Goal: Transaction & Acquisition: Purchase product/service

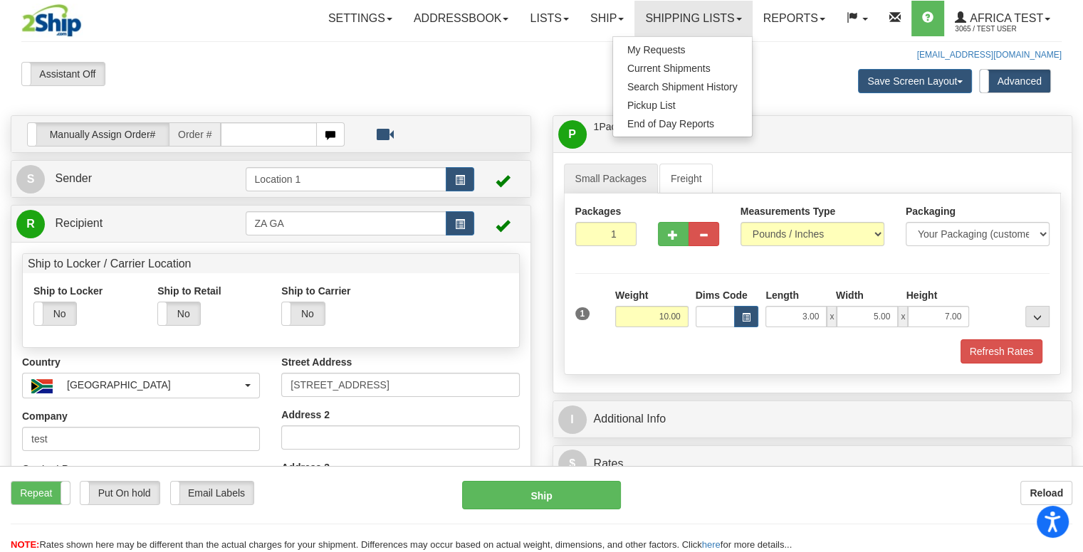
click at [835, 150] on div "P Packages / Skids 1 Packages - Weight: 10.00 Lbs 1 Skids - Weight: NaN Lbs Shi…" at bounding box center [812, 134] width 519 height 36
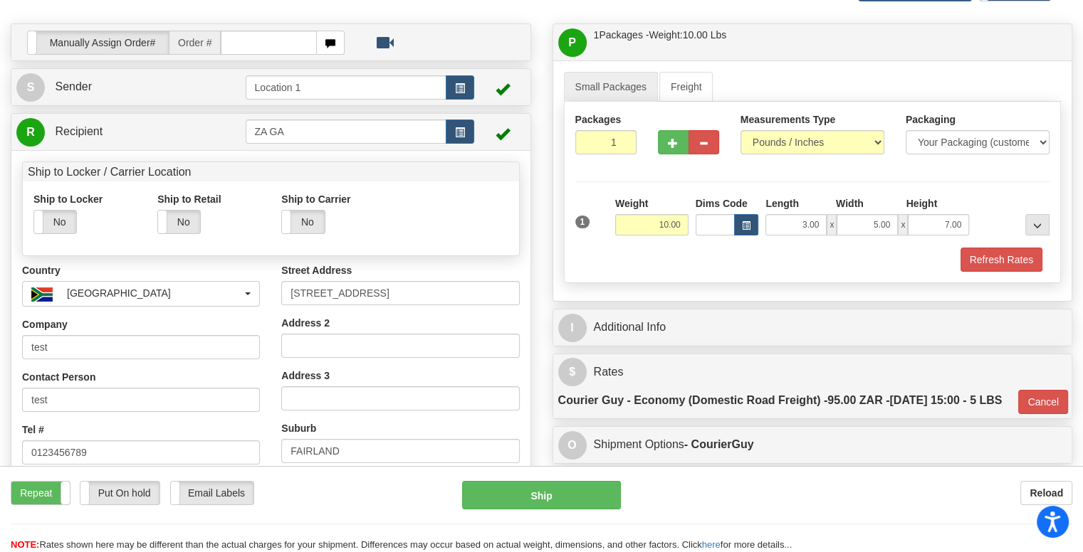
scroll to position [214, 0]
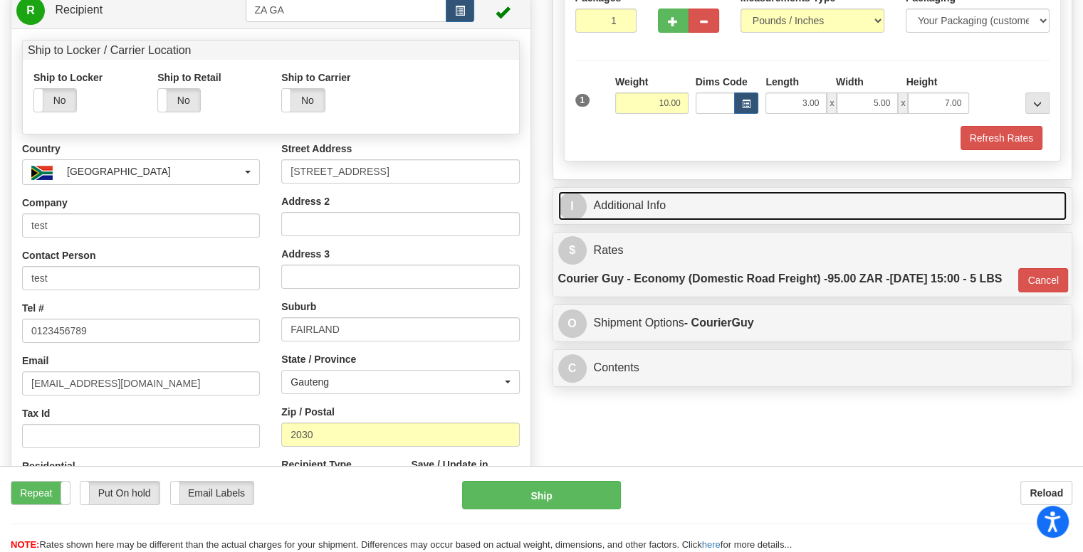
click at [622, 210] on link "I Additional Info" at bounding box center [812, 206] width 509 height 29
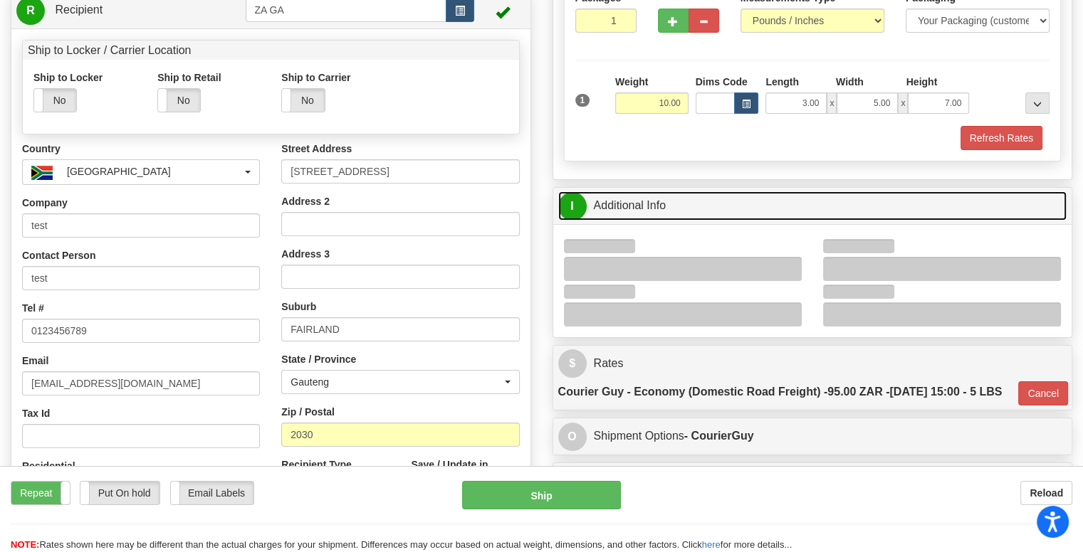
click at [755, 199] on link "I Additional Info" at bounding box center [812, 206] width 509 height 29
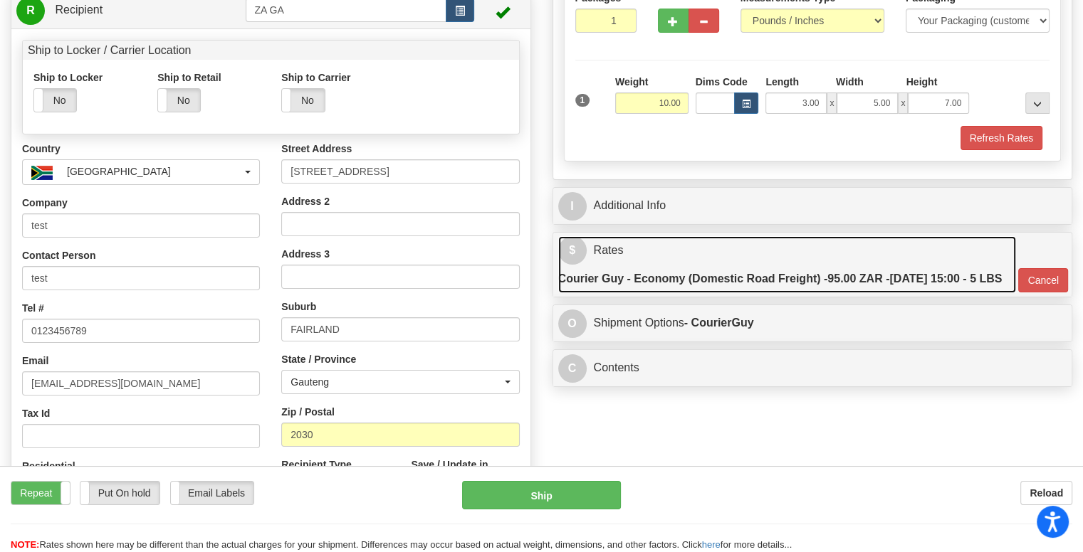
click at [738, 273] on label "Courier Guy - Economy (Domestic Road Freight) - 95.00 ZAR - 2025-09-26 15:00 - …" at bounding box center [780, 279] width 444 height 28
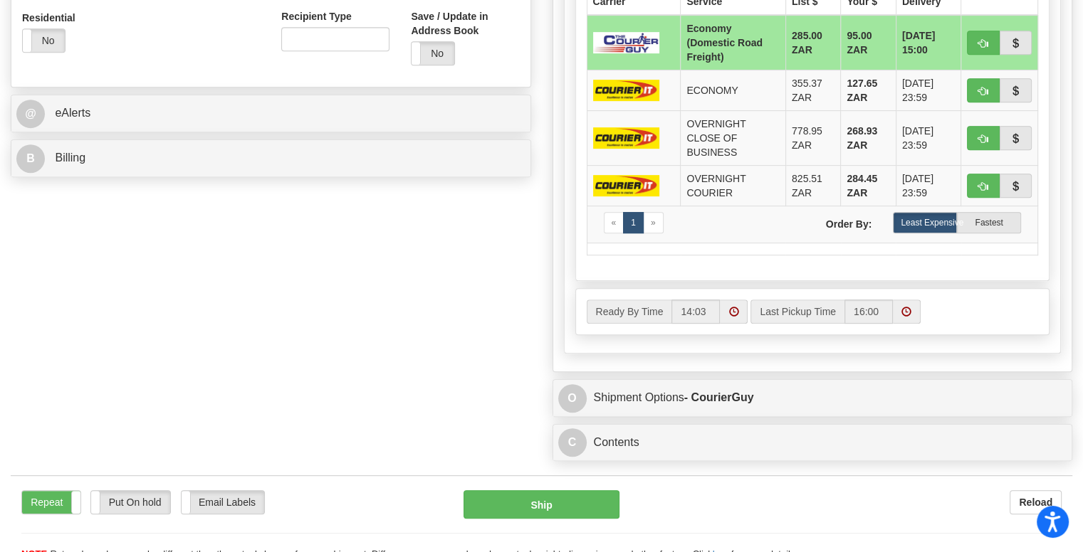
scroll to position [712, 0]
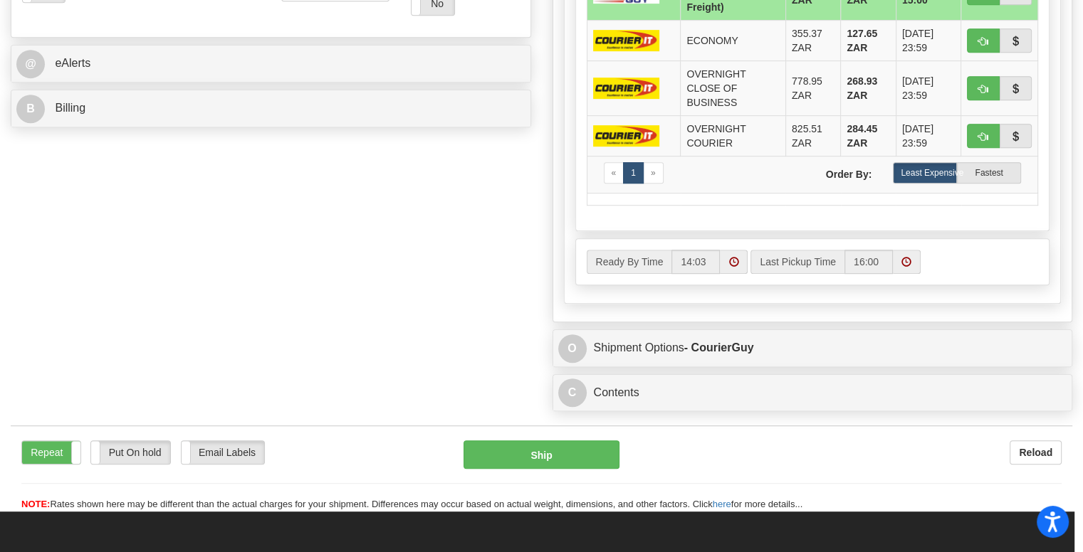
click at [649, 274] on label "Ready By Time" at bounding box center [629, 262] width 85 height 24
click at [671, 274] on input "14:03" at bounding box center [695, 262] width 48 height 24
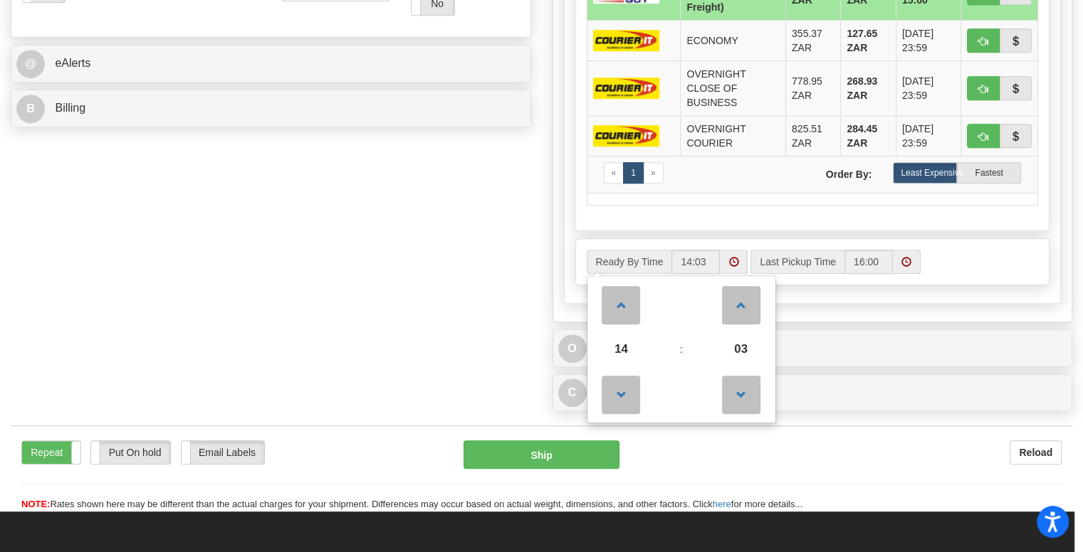
click at [962, 267] on div "Ready By Time 14 : 03 00 01 02 03 04 05 06 07 08 09 10 11 12 13 14 15 16 17 18 …" at bounding box center [812, 262] width 473 height 46
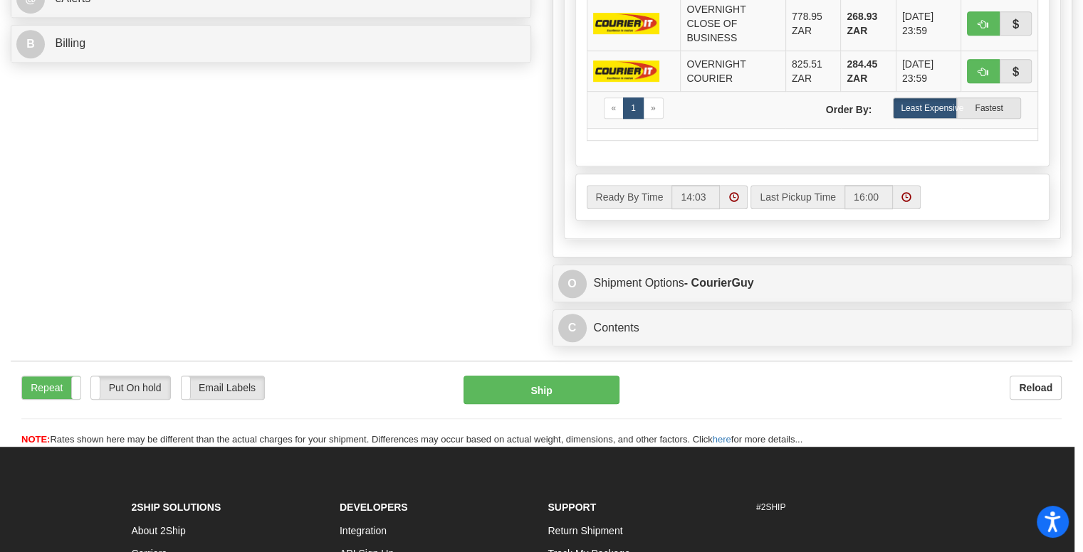
scroll to position [350, 0]
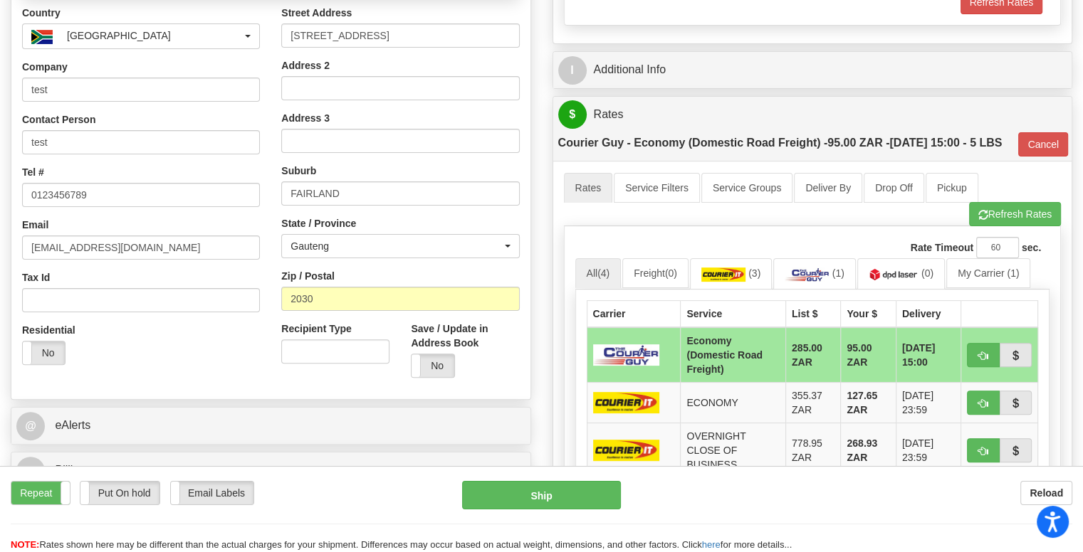
click at [543, 266] on div "P Packages / Skids 1 Packages - Weight: 10.00 Lbs 1 Skids - Weight: NaN Lbs Shi…" at bounding box center [813, 273] width 542 height 1015
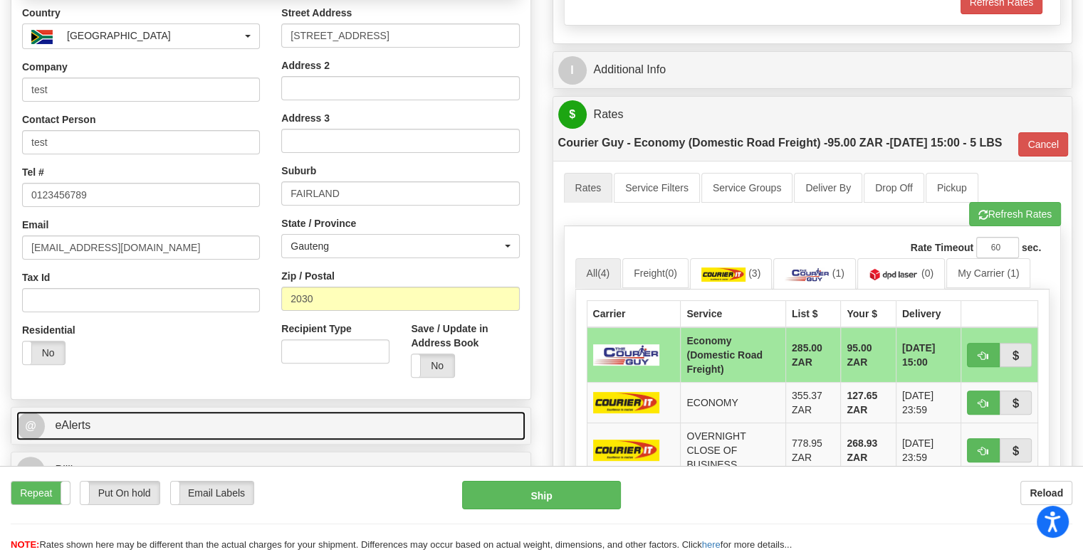
click at [436, 427] on link "@ eAlerts" at bounding box center [270, 425] width 509 height 29
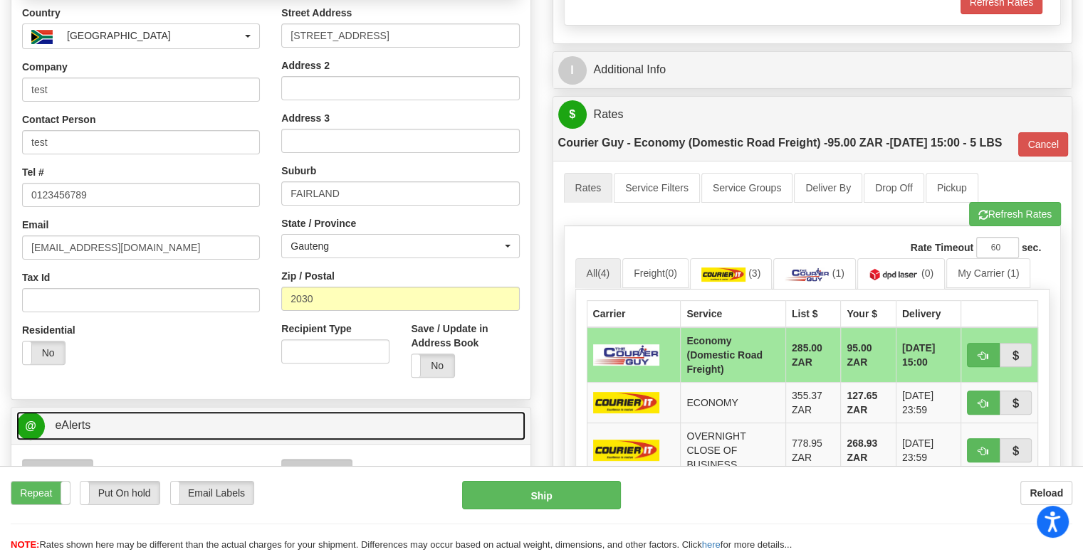
click at [498, 421] on link "@ eAlerts" at bounding box center [270, 425] width 509 height 29
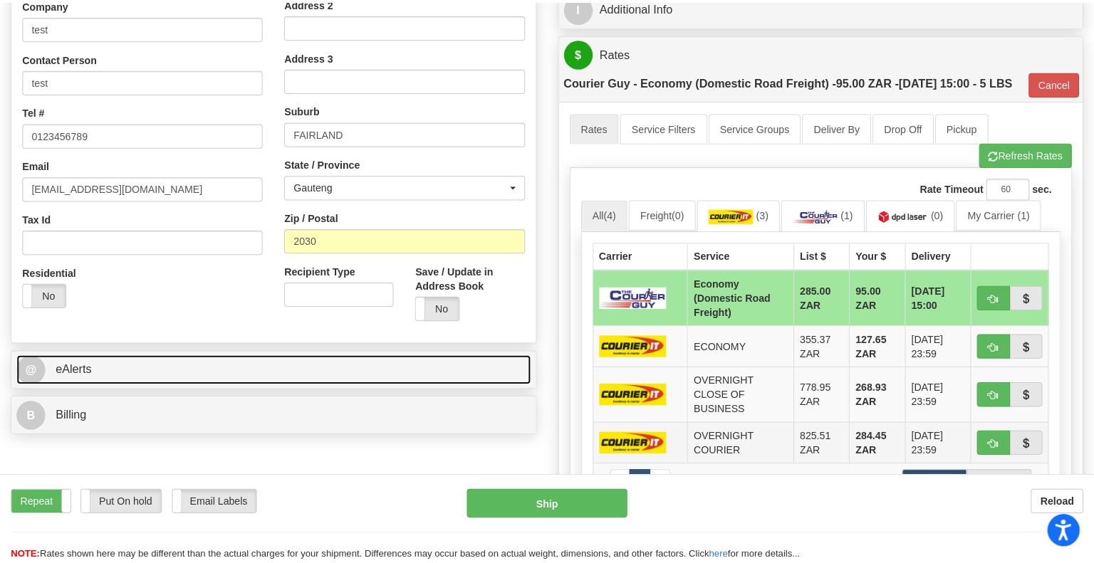
scroll to position [492, 0]
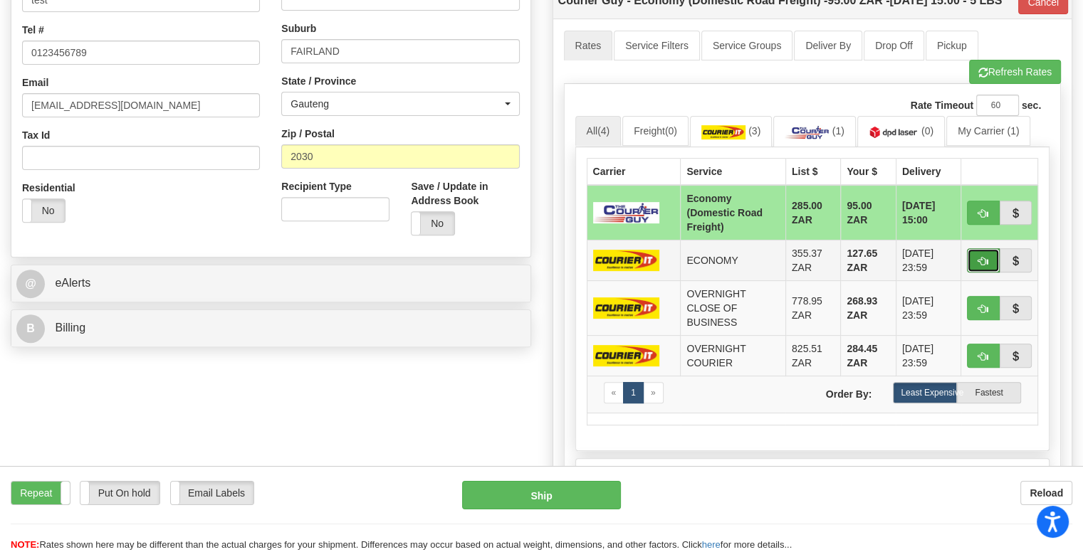
click at [974, 273] on button "button" at bounding box center [983, 260] width 33 height 24
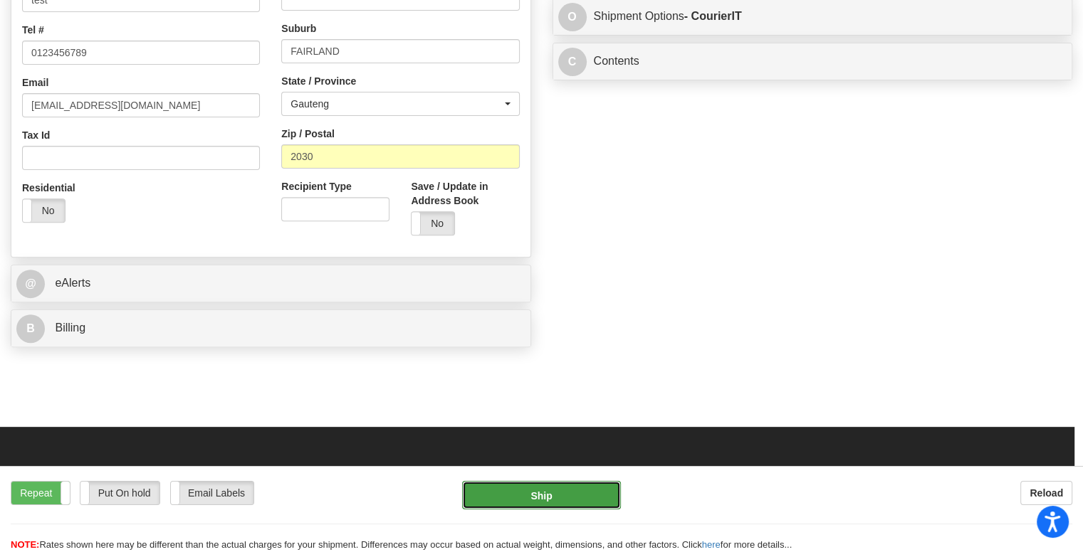
click at [549, 499] on button "Ship" at bounding box center [541, 495] width 159 height 28
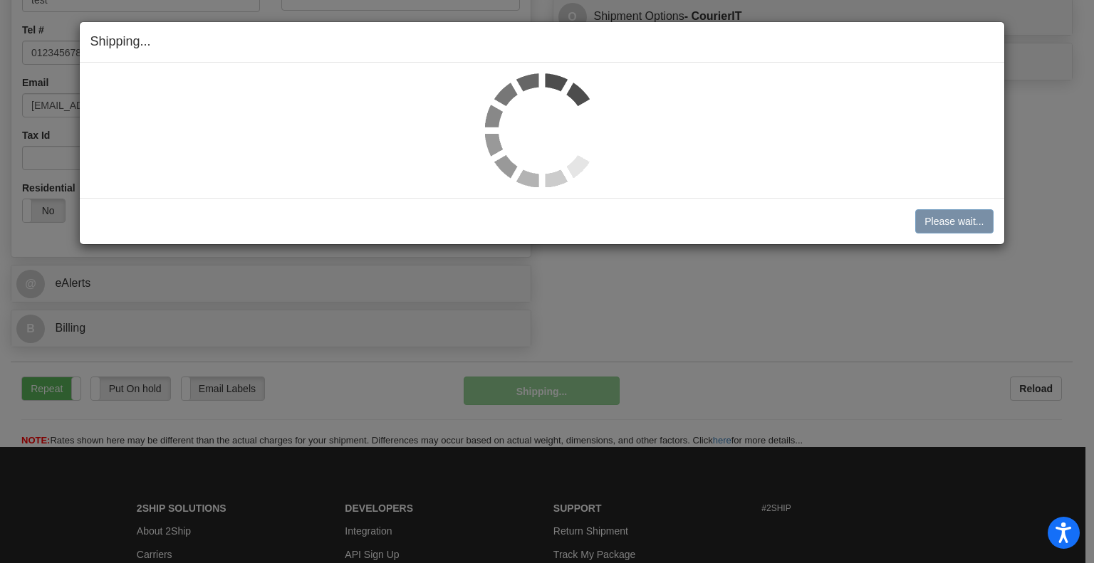
select select "1"
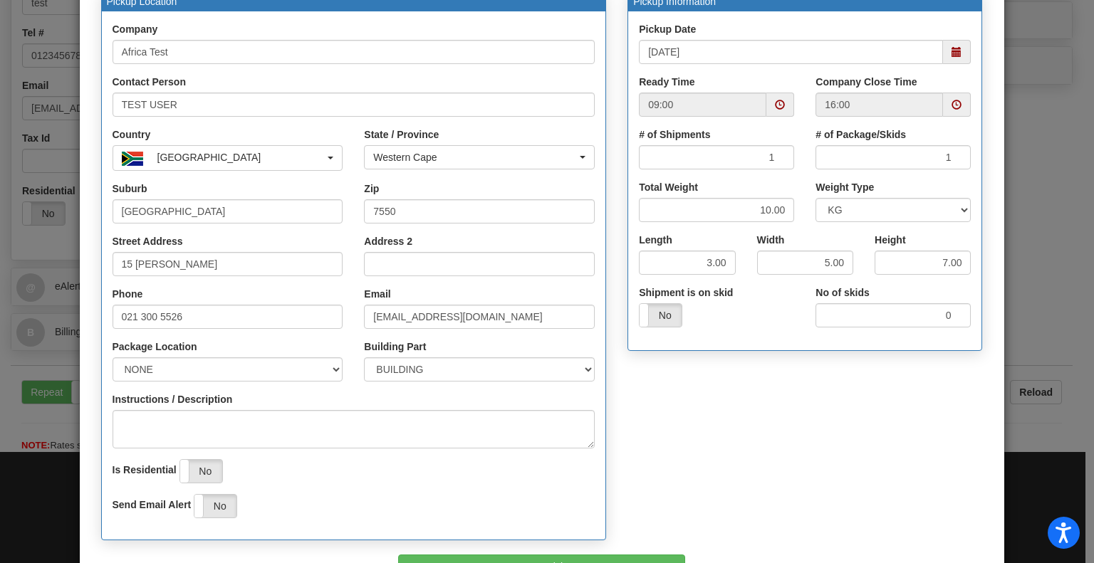
scroll to position [240, 0]
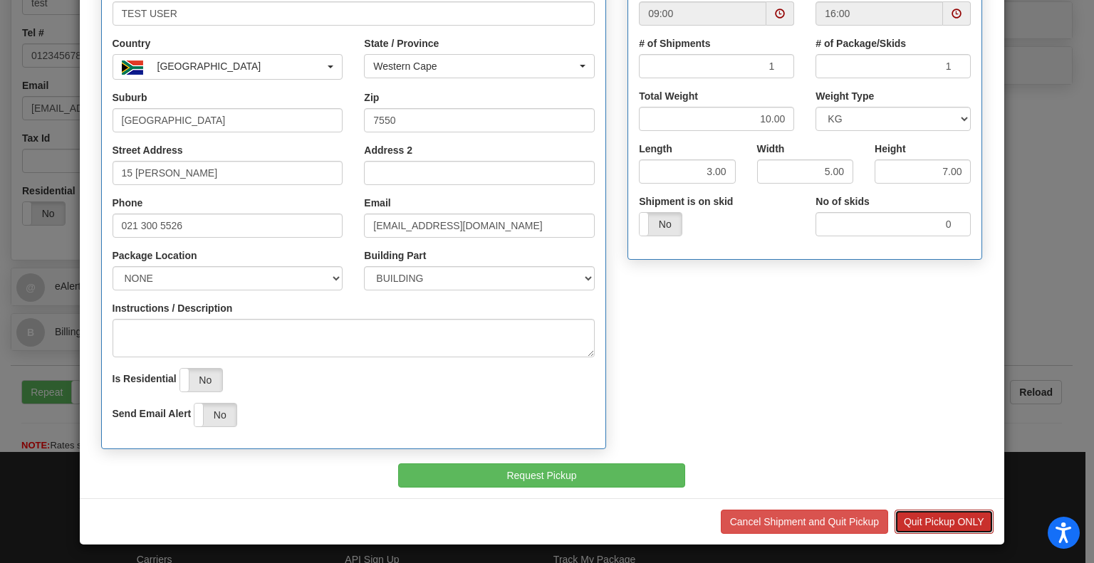
click at [928, 517] on button "Quit Pickup ONLY" at bounding box center [943, 522] width 99 height 24
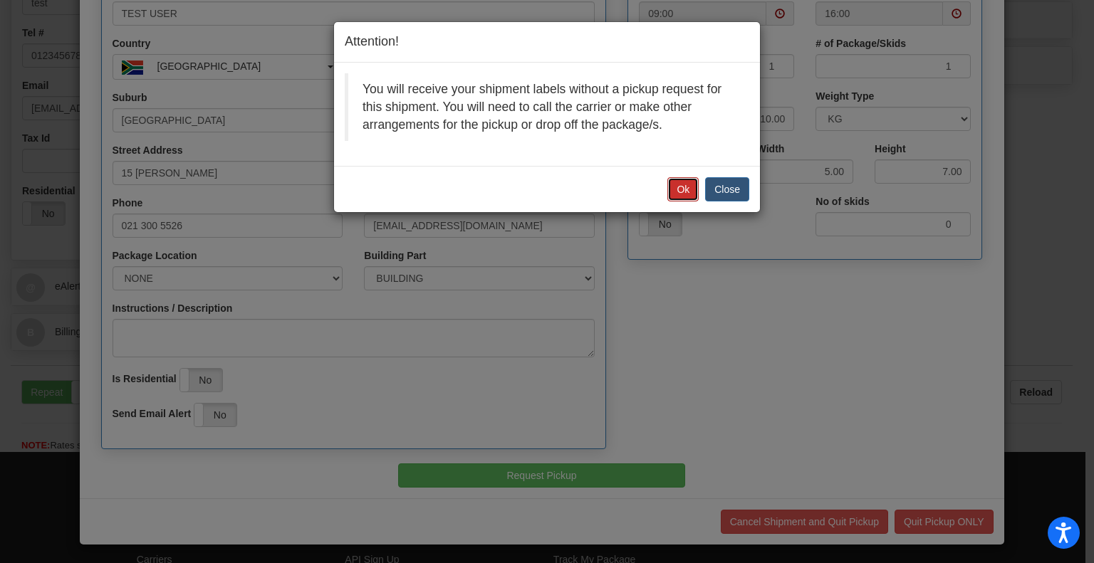
click at [678, 196] on button "Ok" at bounding box center [682, 189] width 31 height 24
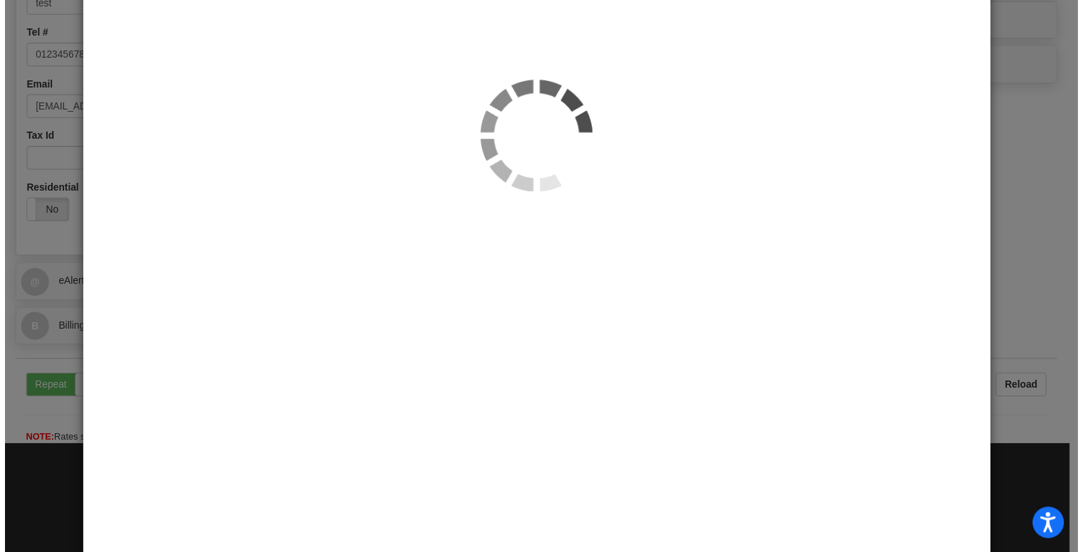
scroll to position [0, 0]
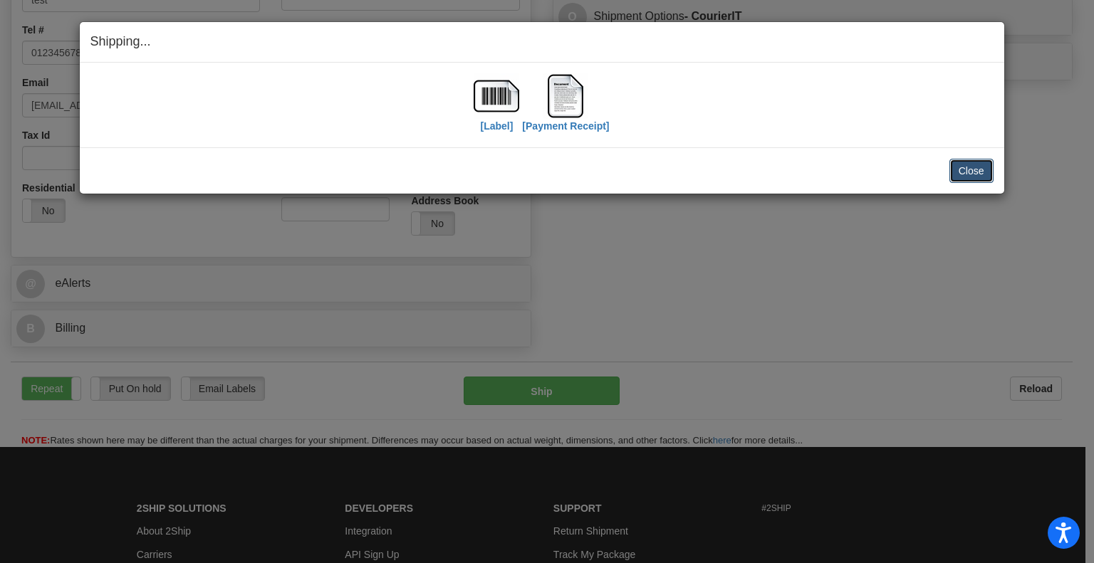
drag, startPoint x: 976, startPoint y: 178, endPoint x: 989, endPoint y: 167, distance: 16.7
click at [977, 177] on button "Close" at bounding box center [971, 171] width 44 height 24
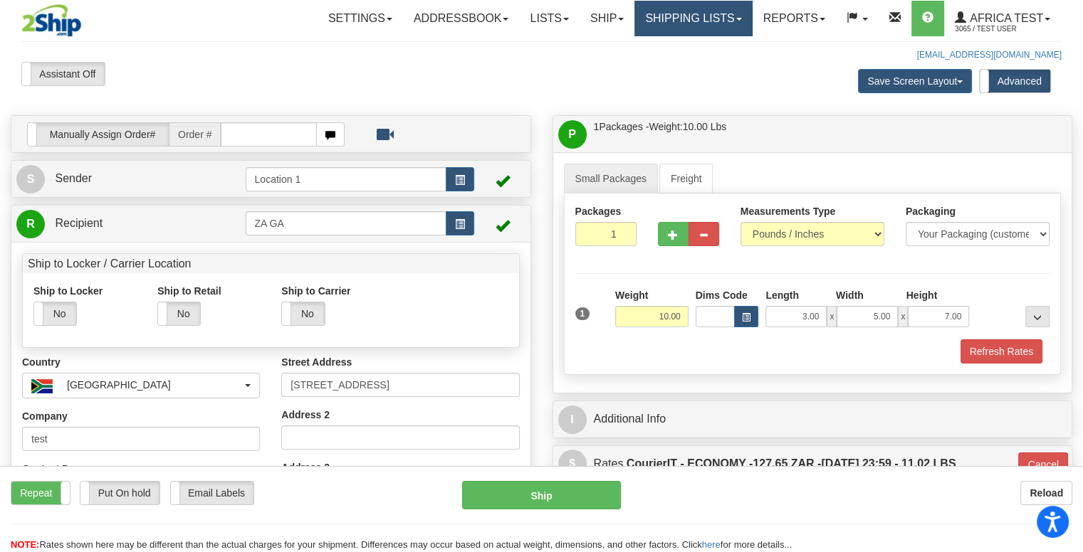
click at [683, 20] on link "Shipping lists" at bounding box center [692, 19] width 117 height 36
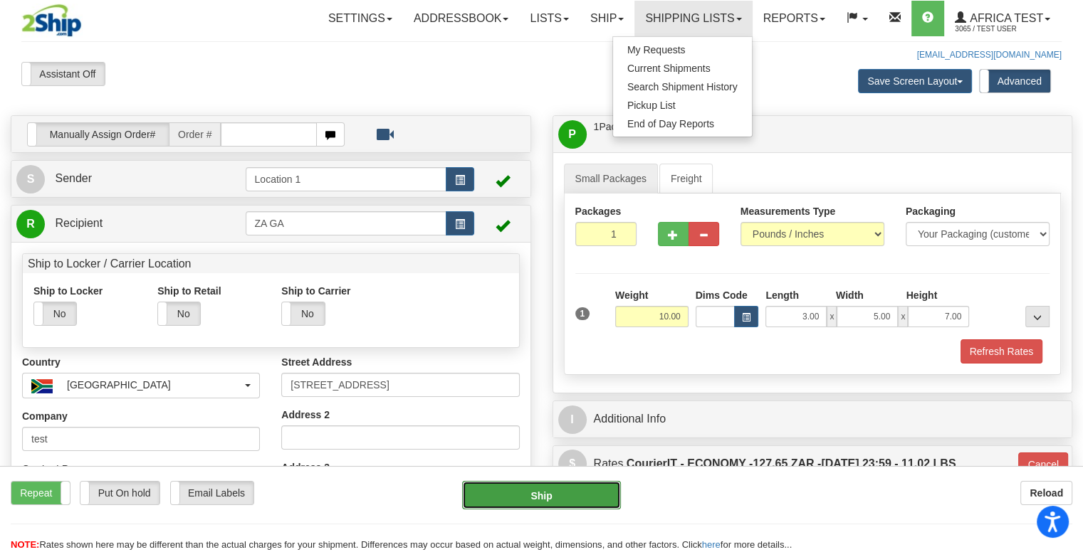
click at [533, 496] on button "Ship" at bounding box center [541, 495] width 159 height 28
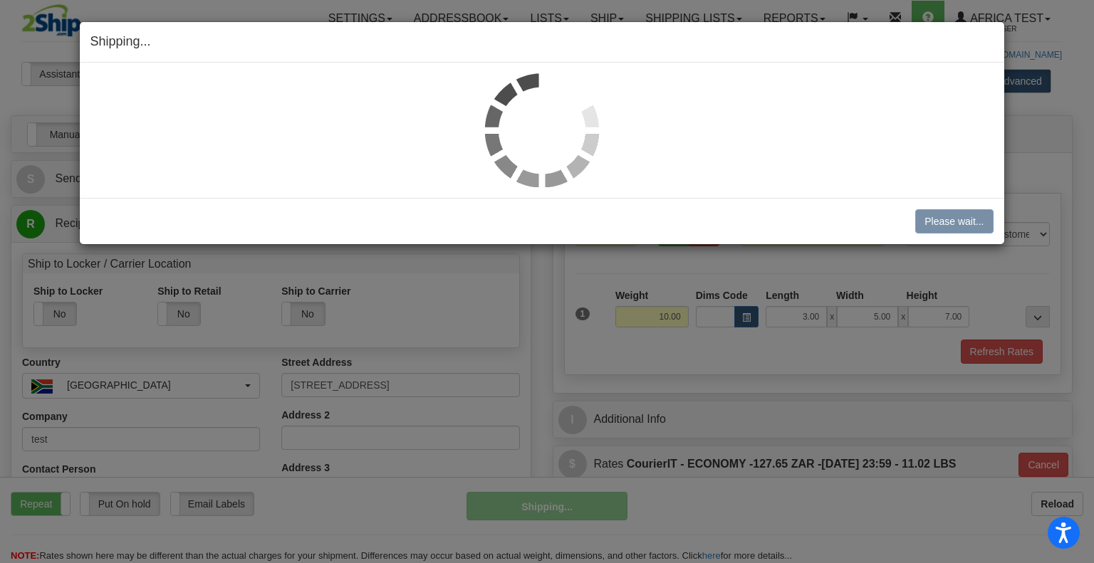
select select "1"
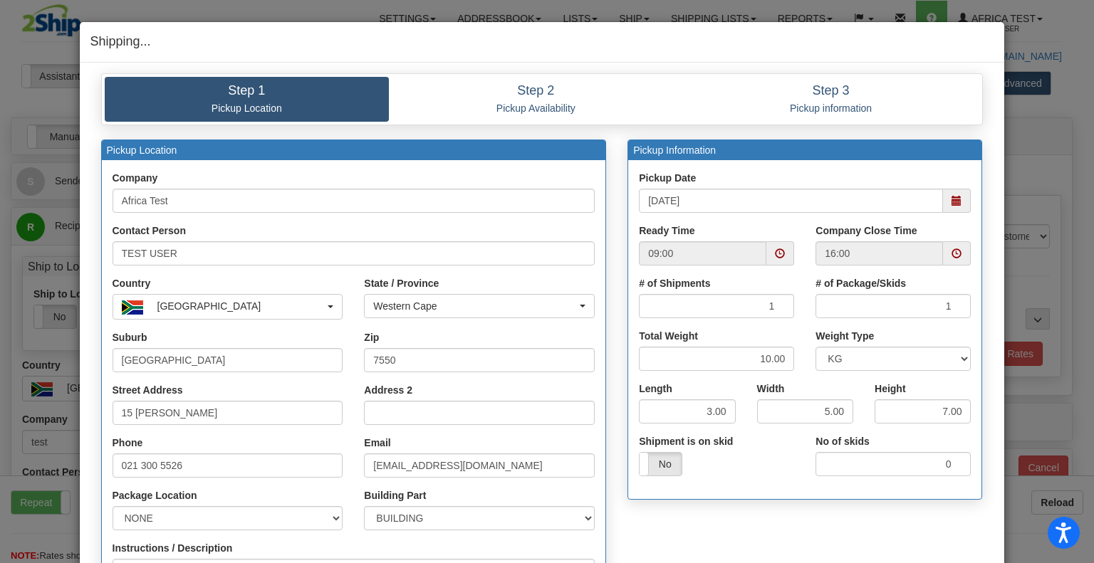
click at [429, 36] on h4 "Shipping... Your SHIPMENT will EXPIRE in" at bounding box center [541, 42] width 903 height 19
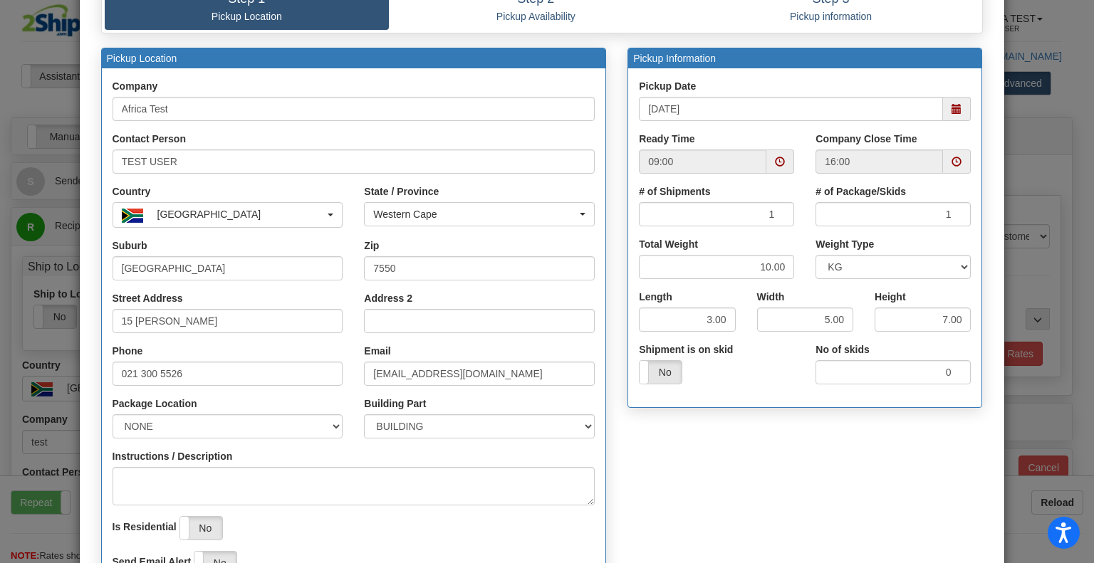
scroll to position [240, 0]
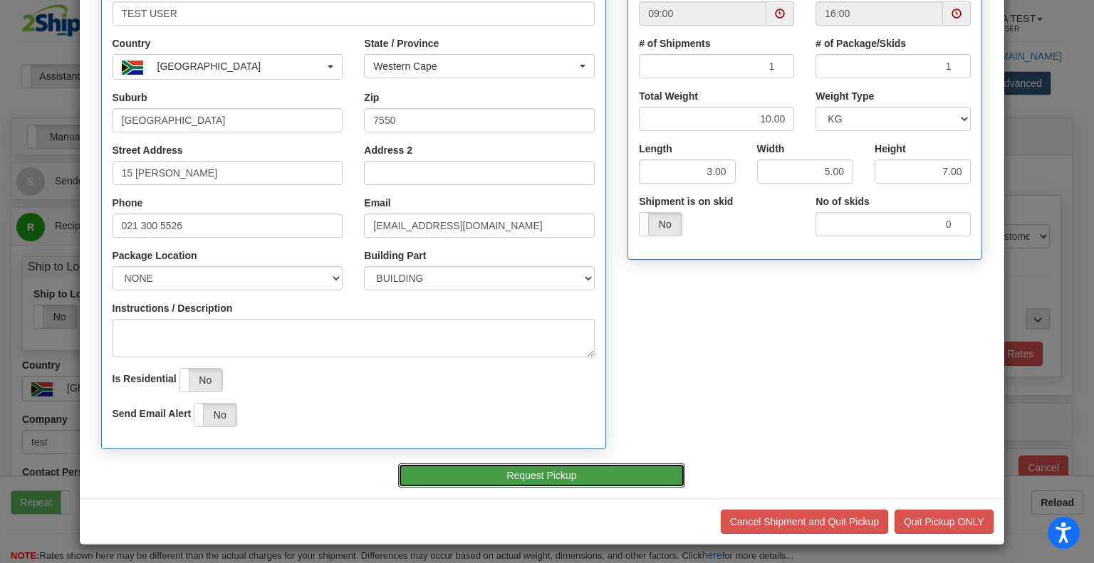
click at [637, 469] on button "Request Pickup" at bounding box center [541, 475] width 287 height 24
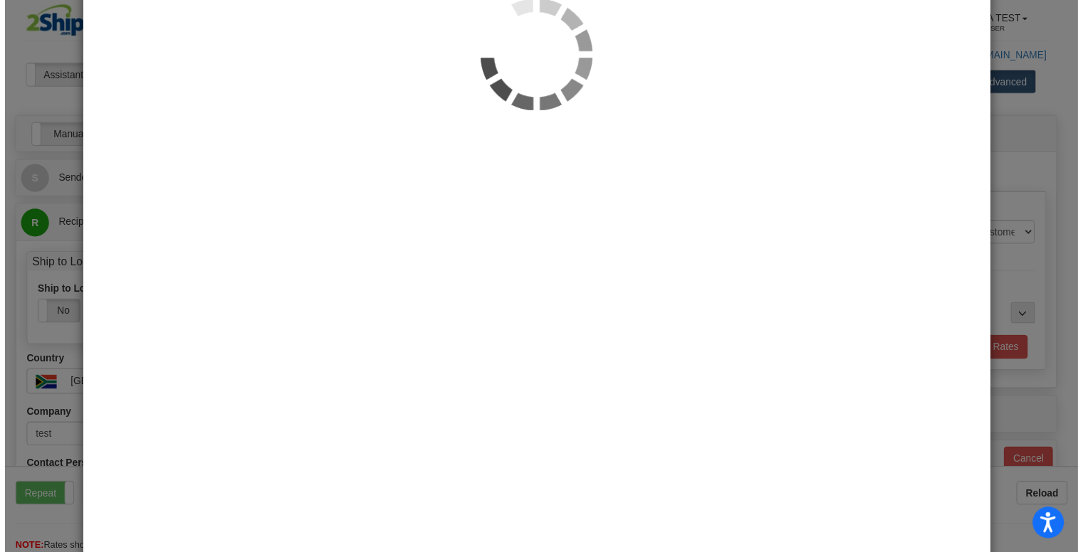
scroll to position [0, 0]
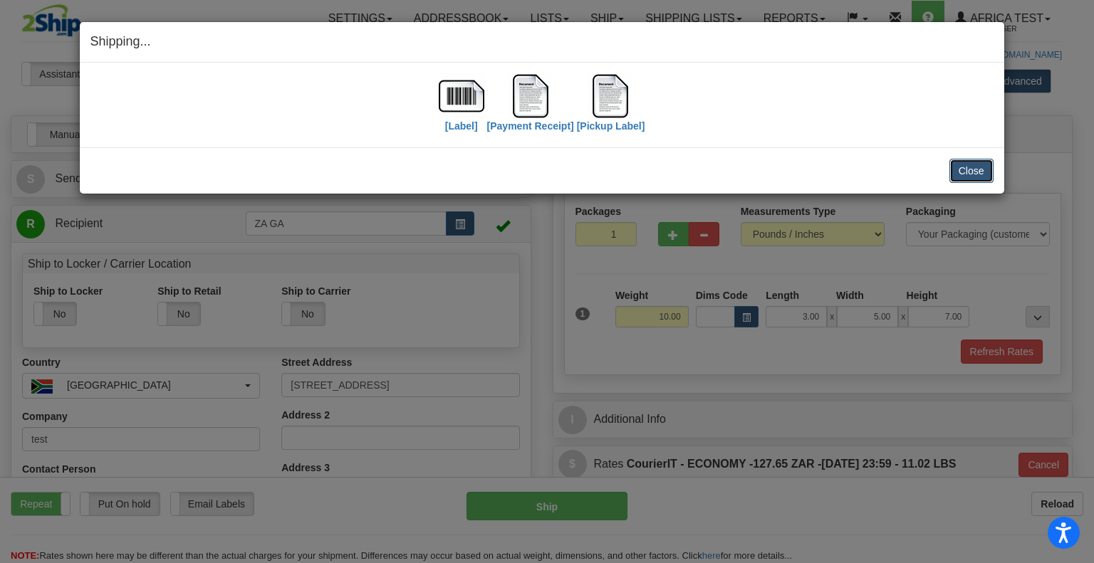
click at [956, 159] on button "Close" at bounding box center [971, 171] width 44 height 24
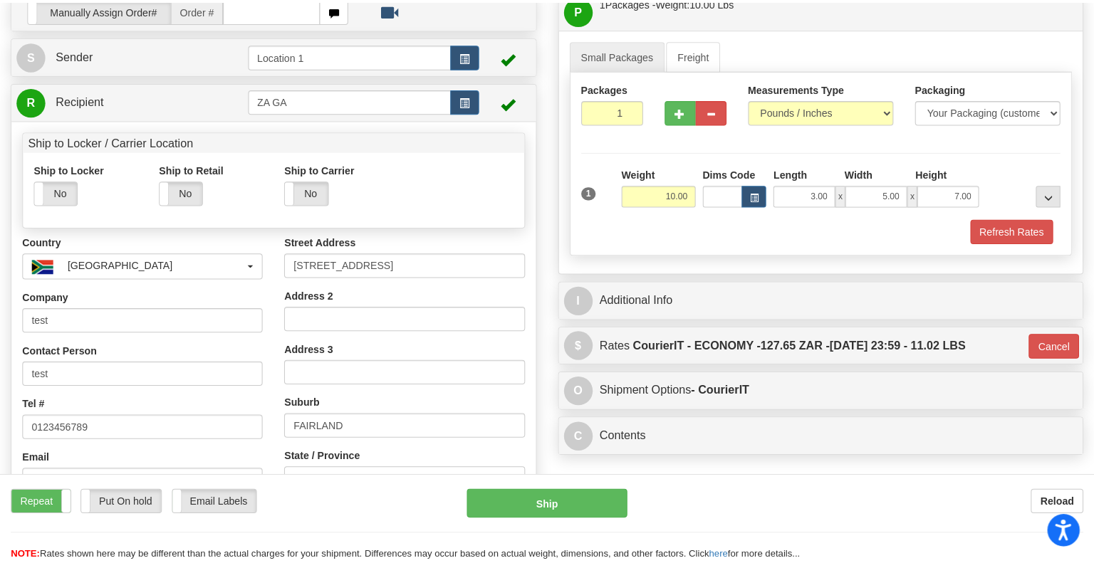
scroll to position [214, 0]
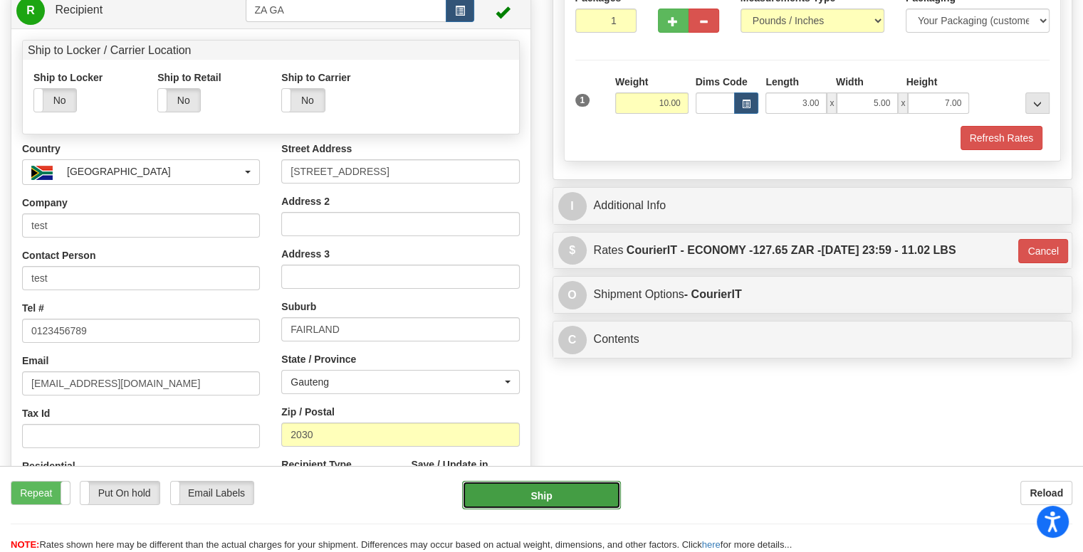
click at [527, 498] on button "Ship" at bounding box center [541, 495] width 159 height 28
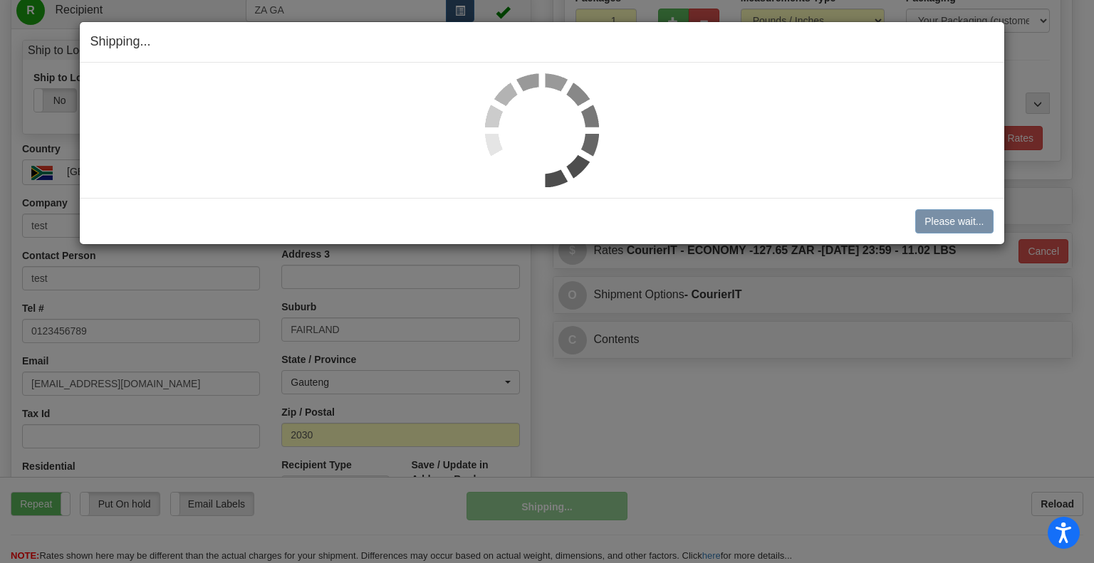
select select "1"
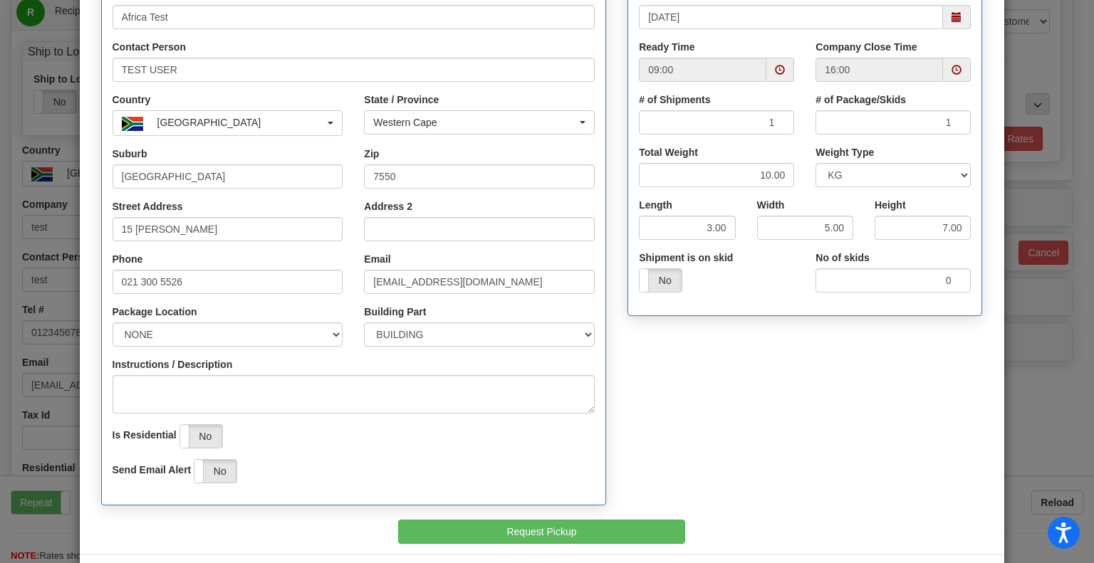
scroll to position [240, 0]
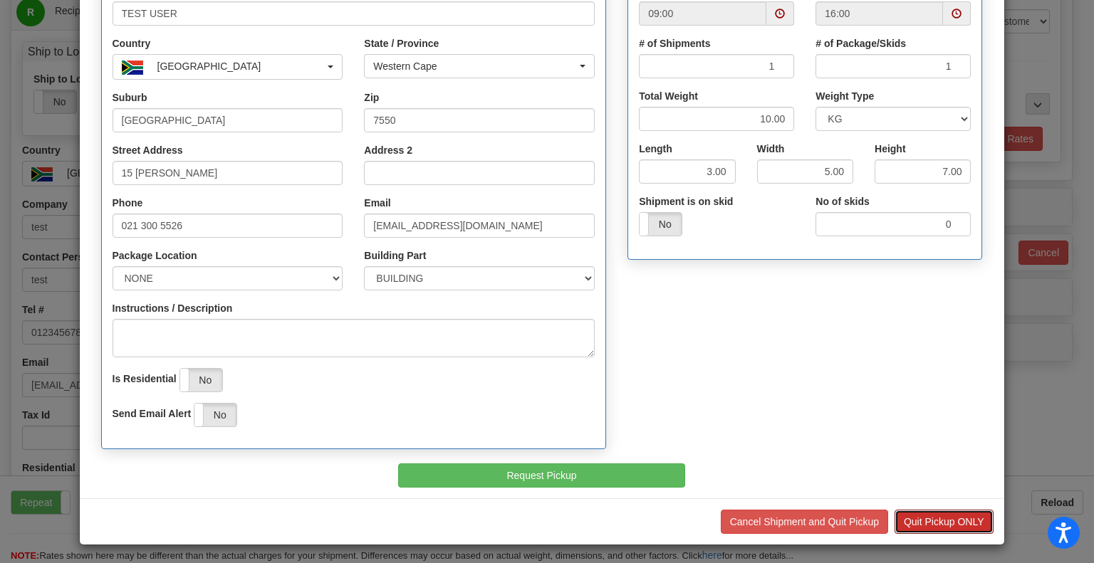
click at [915, 514] on button "Quit Pickup ONLY" at bounding box center [943, 522] width 99 height 24
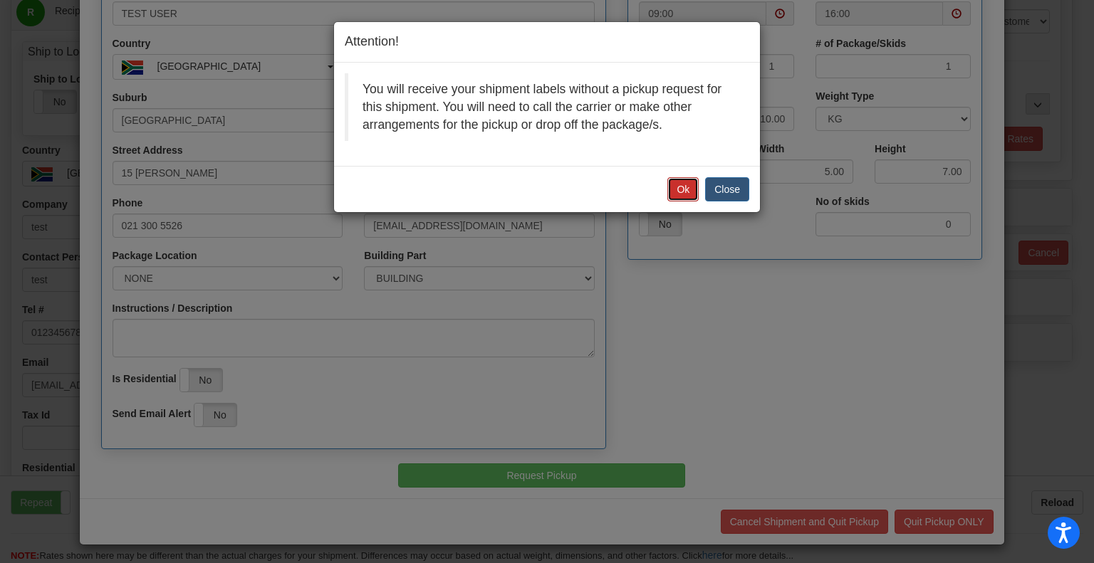
click at [691, 189] on button "Ok" at bounding box center [682, 189] width 31 height 24
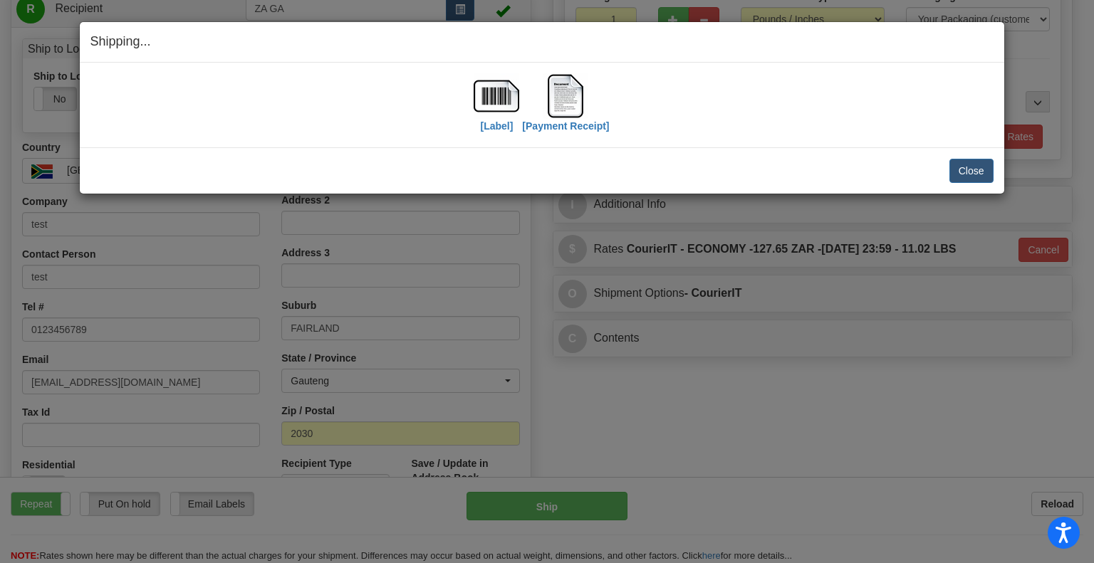
scroll to position [214, 0]
click at [958, 166] on button "Close" at bounding box center [971, 171] width 44 height 24
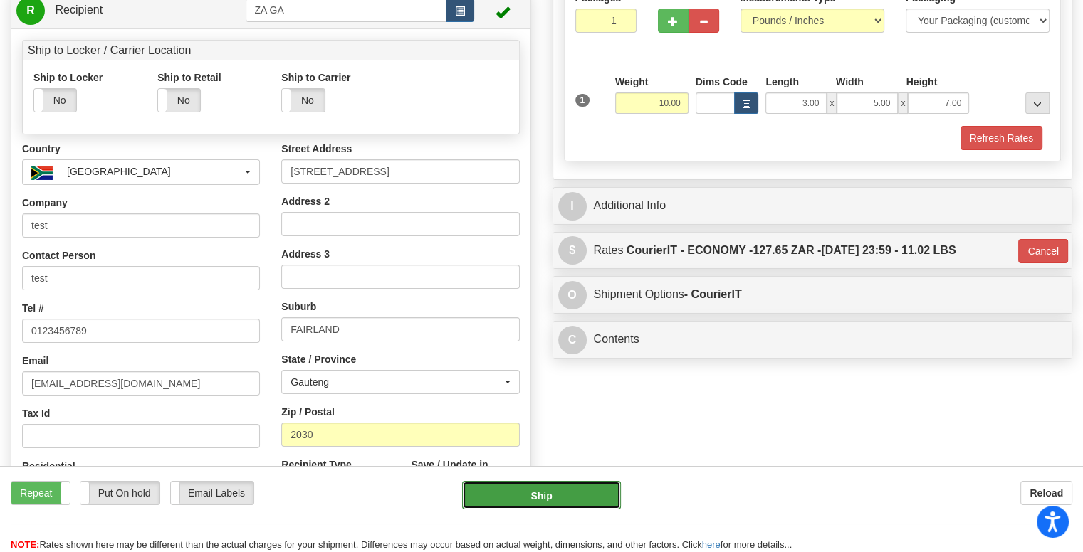
click at [525, 505] on button "Ship" at bounding box center [541, 495] width 159 height 28
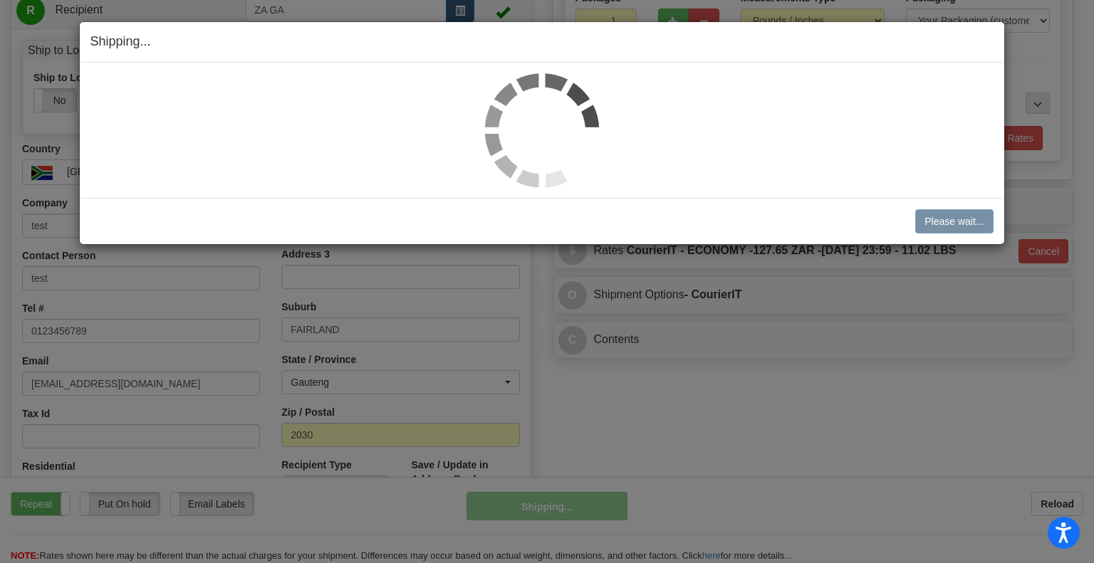
scroll to position [215, 0]
select select "1"
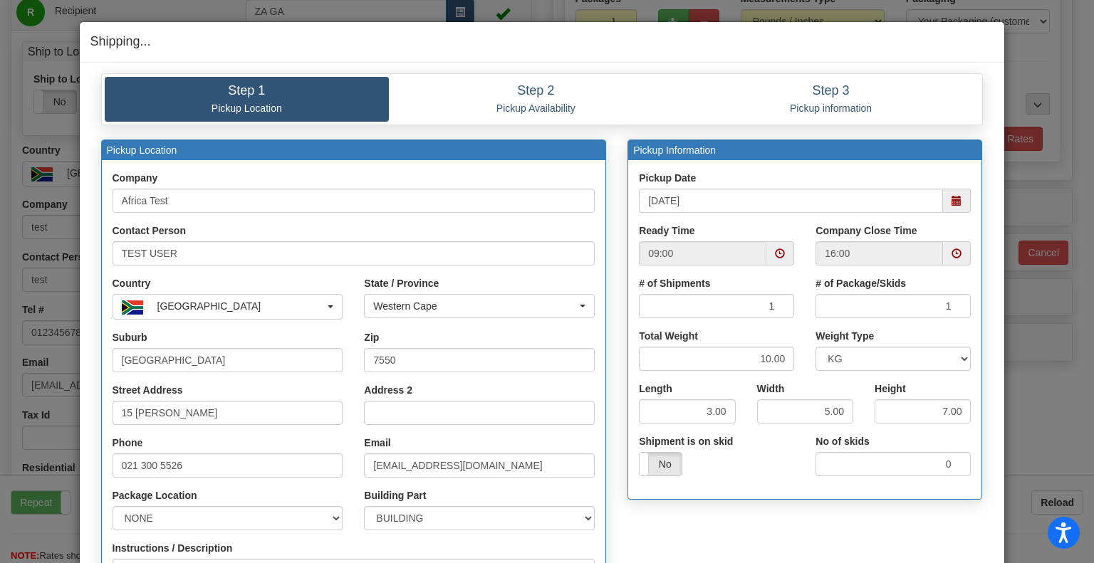
scroll to position [240, 0]
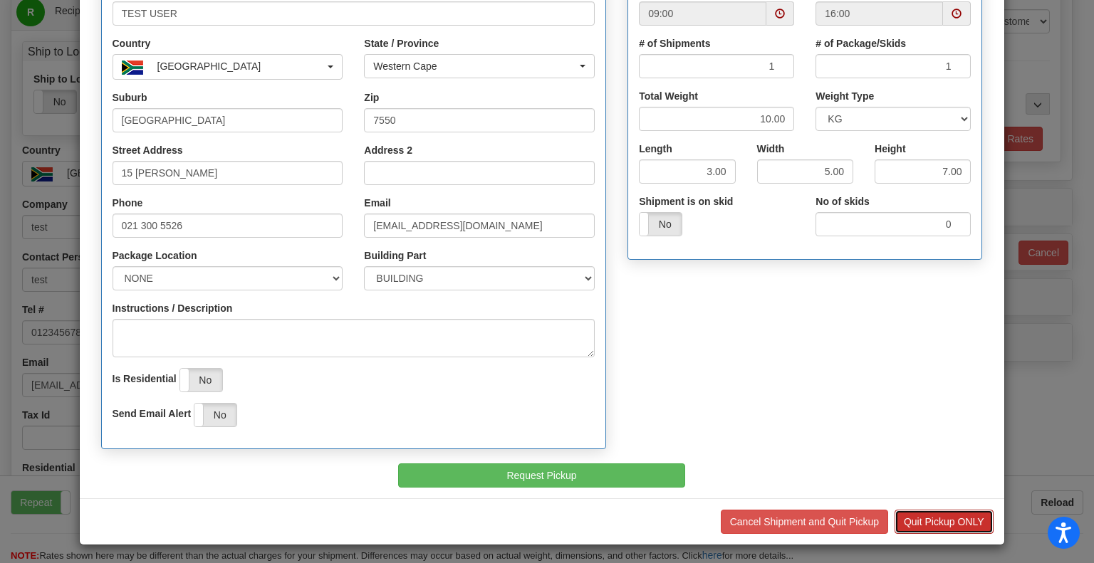
click at [957, 513] on button "Quit Pickup ONLY" at bounding box center [943, 522] width 99 height 24
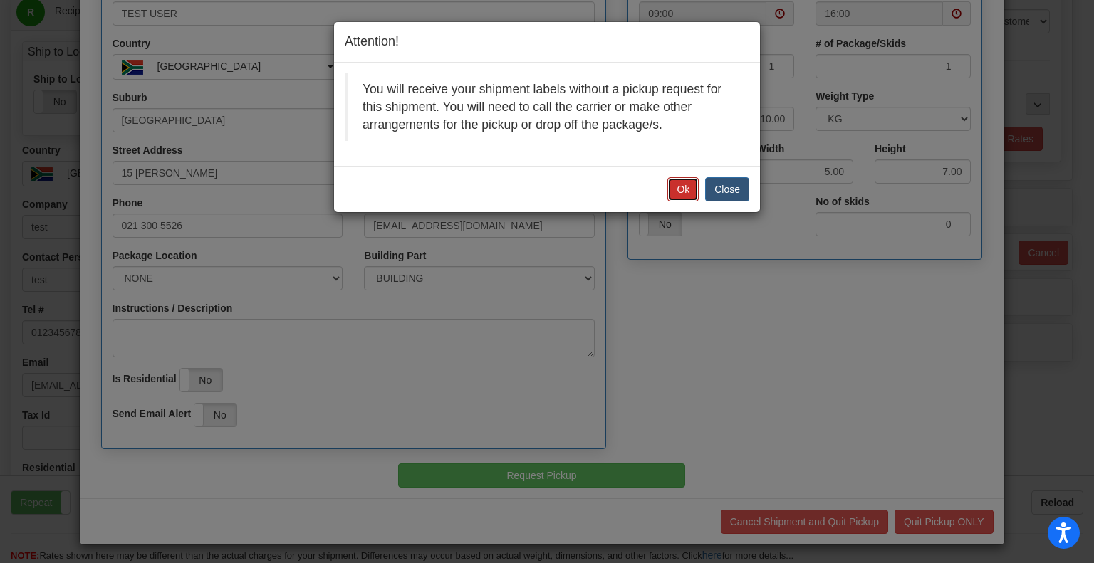
click at [681, 187] on button "Ok" at bounding box center [682, 189] width 31 height 24
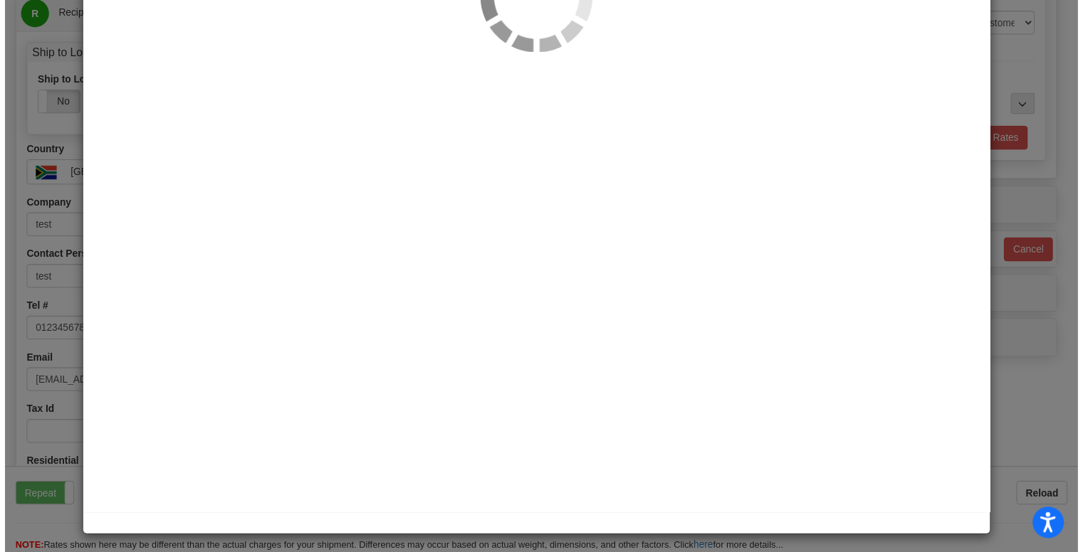
scroll to position [0, 0]
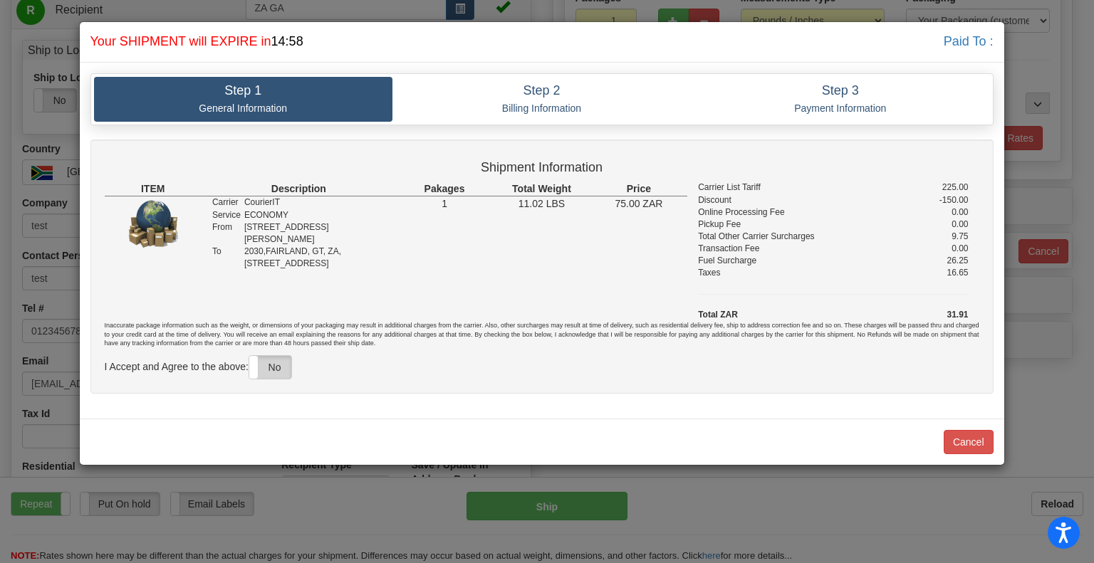
click at [290, 364] on label "No" at bounding box center [270, 367] width 42 height 23
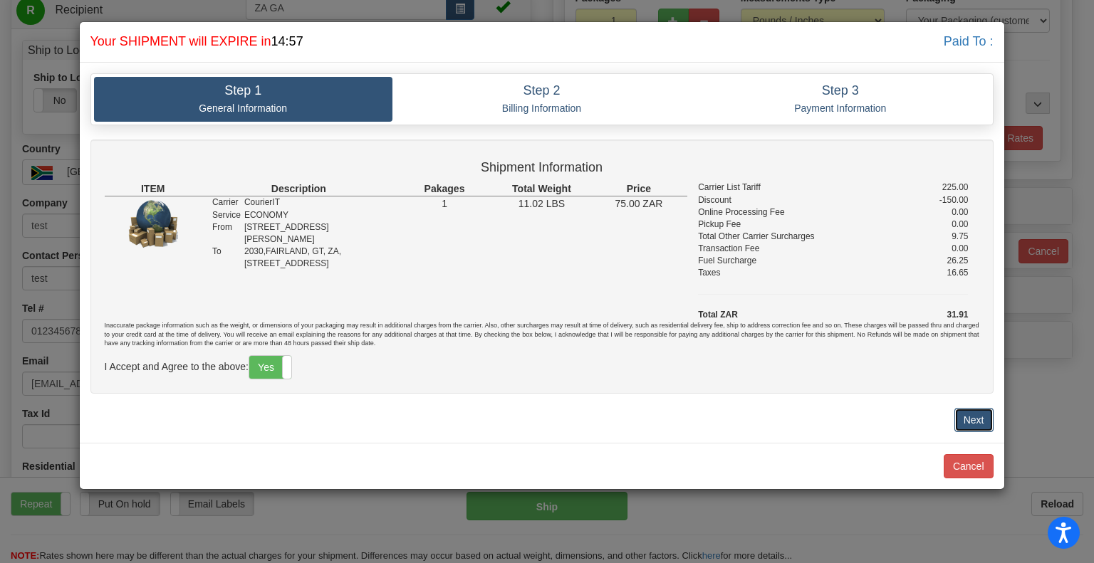
click at [969, 416] on button "Next" at bounding box center [973, 420] width 39 height 24
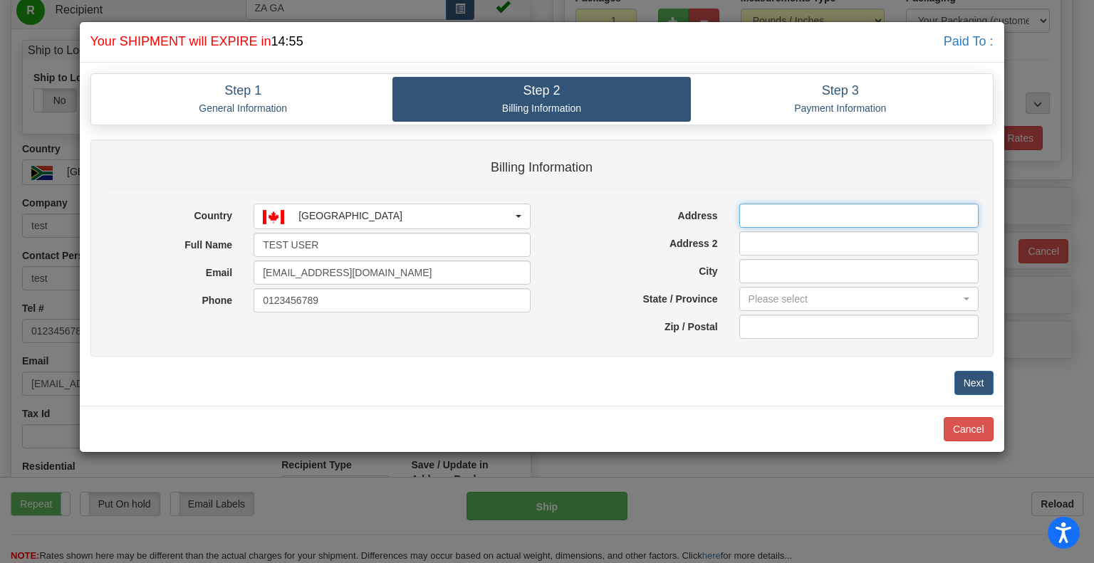
click at [819, 204] on input "Address" at bounding box center [859, 216] width 240 height 24
type input "[STREET_ADDRESS][PERSON_NAME]"
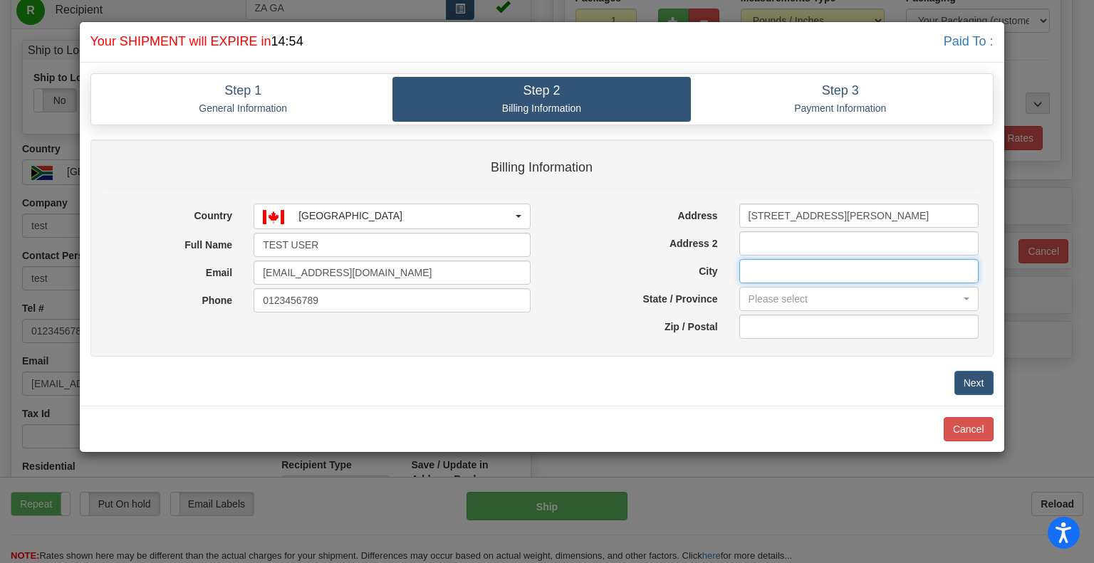
type input "Burnaby"
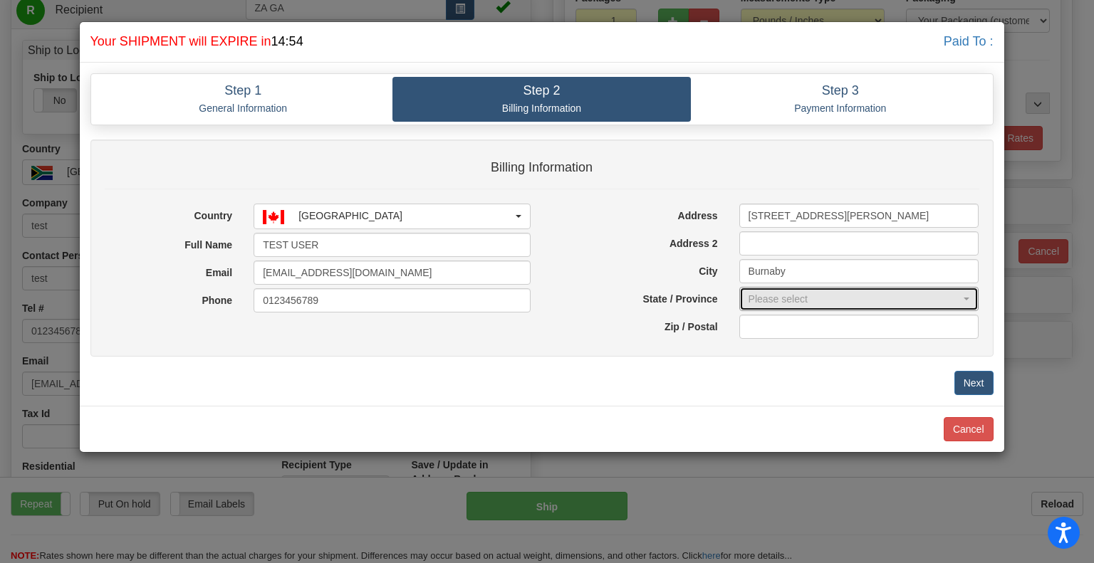
select select "BC"
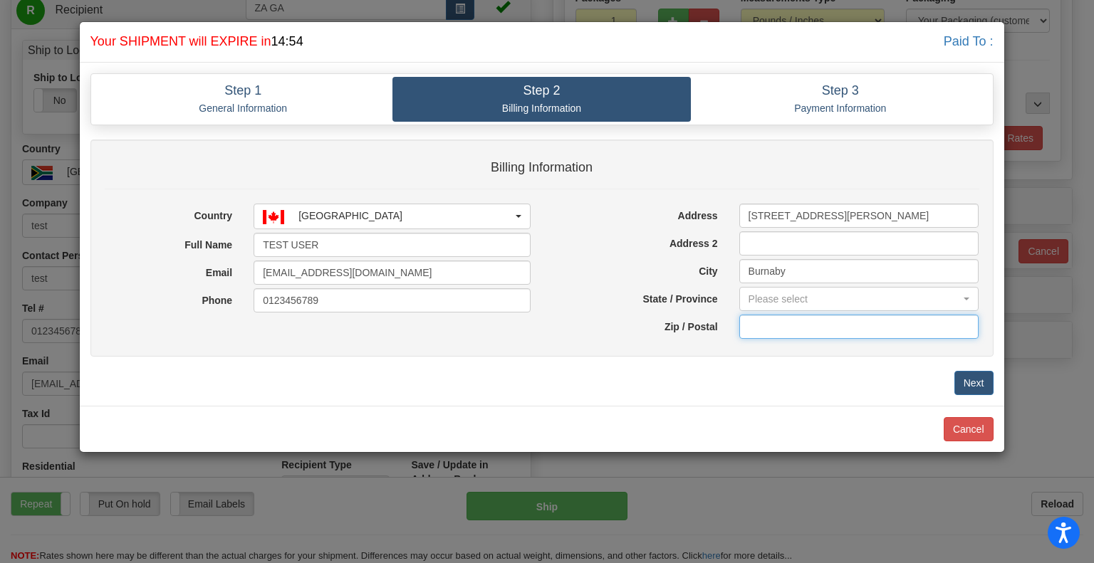
type input "V5H 4L7"
click at [974, 379] on button "Next" at bounding box center [973, 383] width 39 height 24
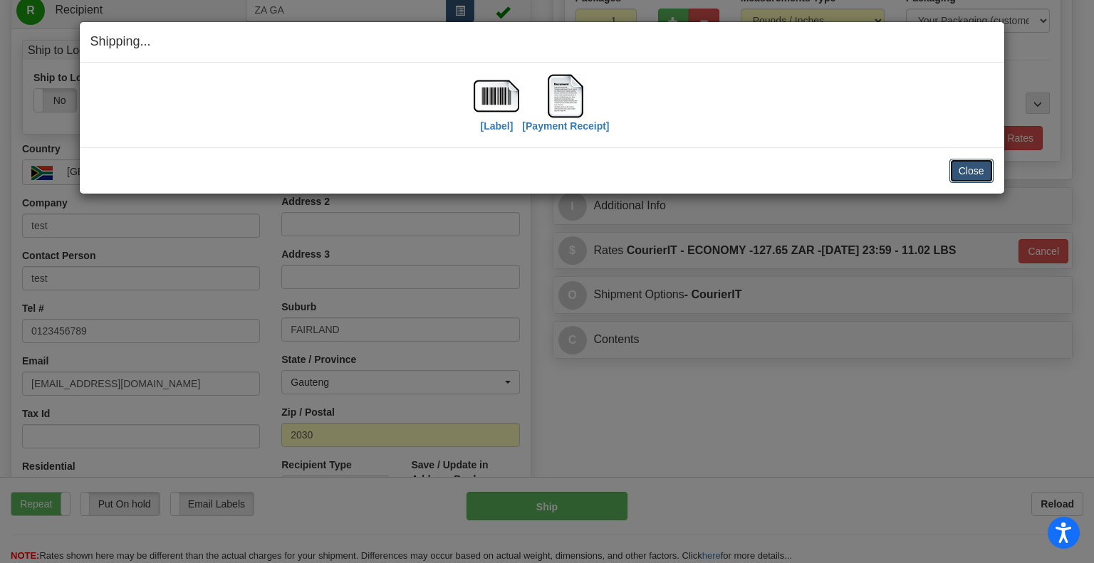
click at [977, 174] on button "Close" at bounding box center [971, 171] width 44 height 24
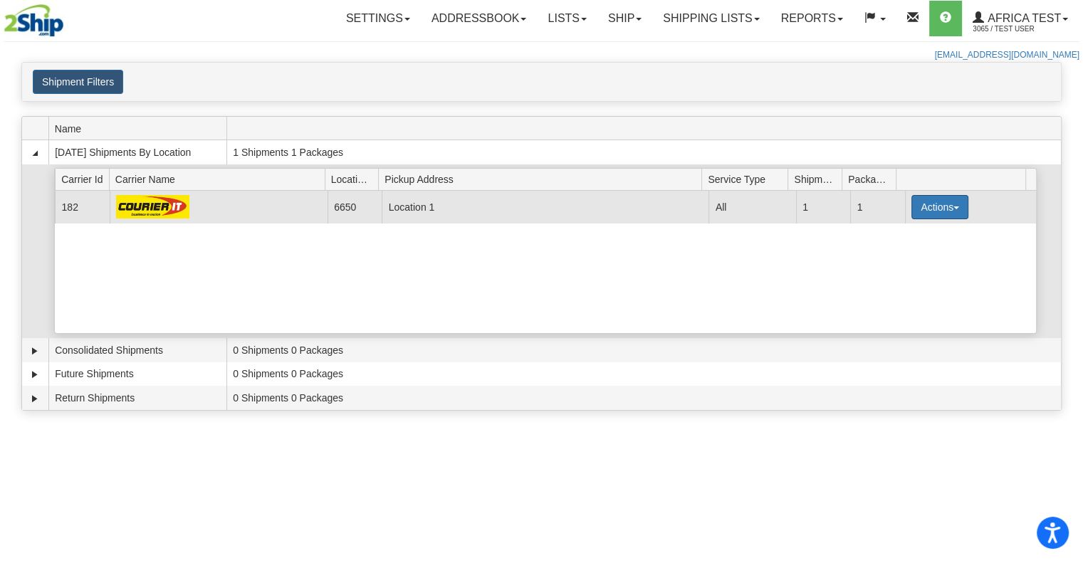
click at [938, 204] on button "Actions" at bounding box center [939, 207] width 57 height 24
click at [899, 270] on span "Pickup" at bounding box center [887, 271] width 38 height 10
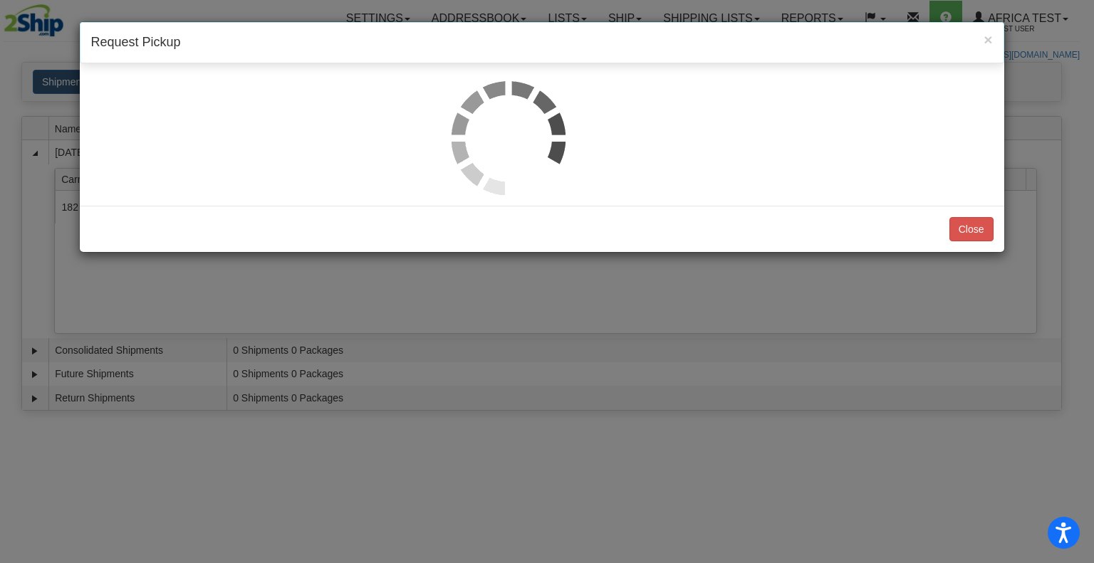
select select "1"
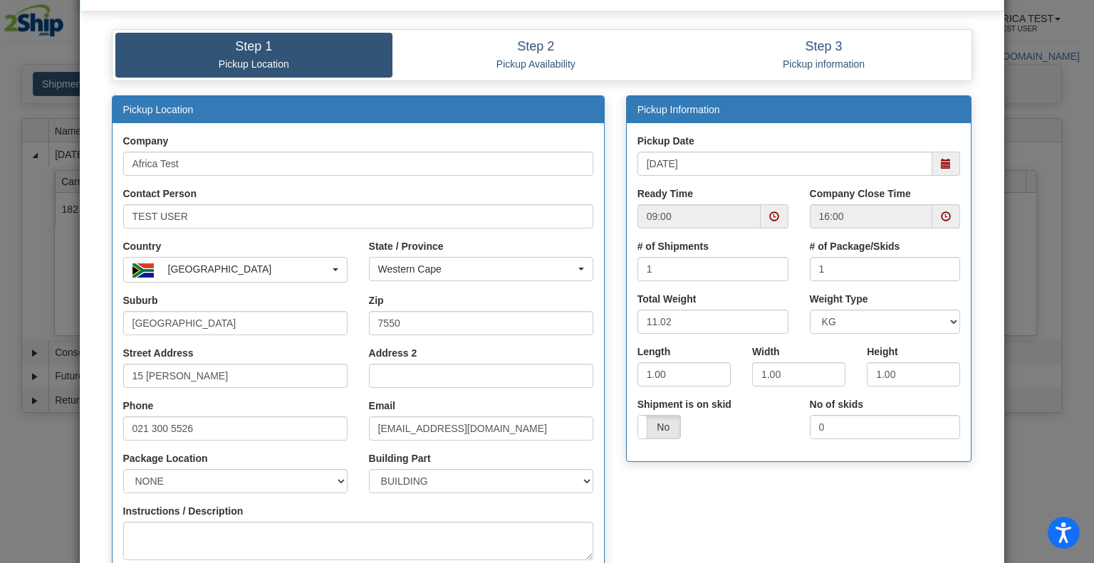
scroll to position [255, 0]
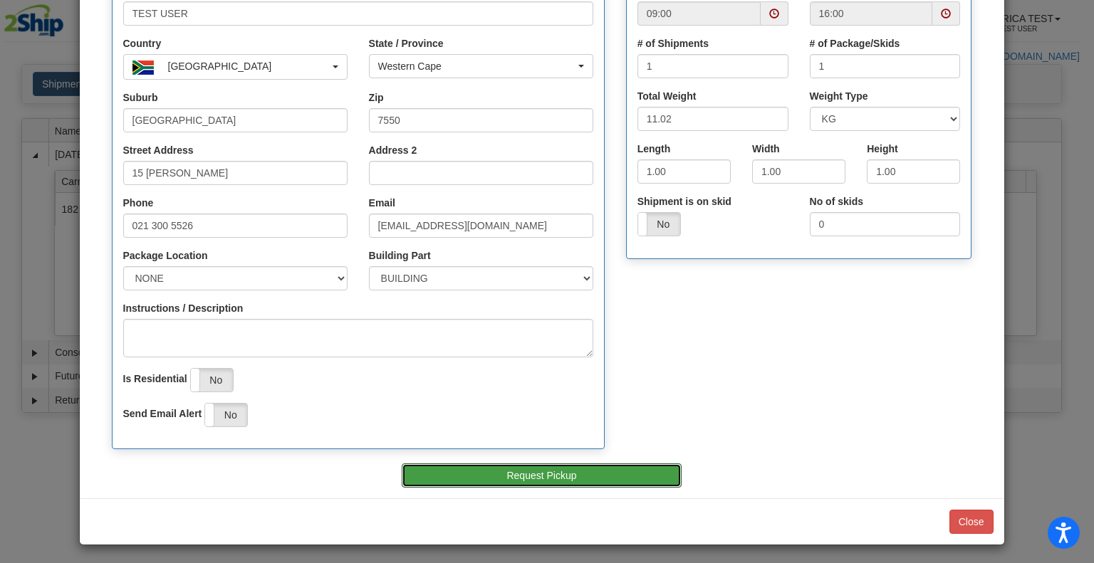
click at [493, 473] on button "Request Pickup" at bounding box center [542, 475] width 280 height 24
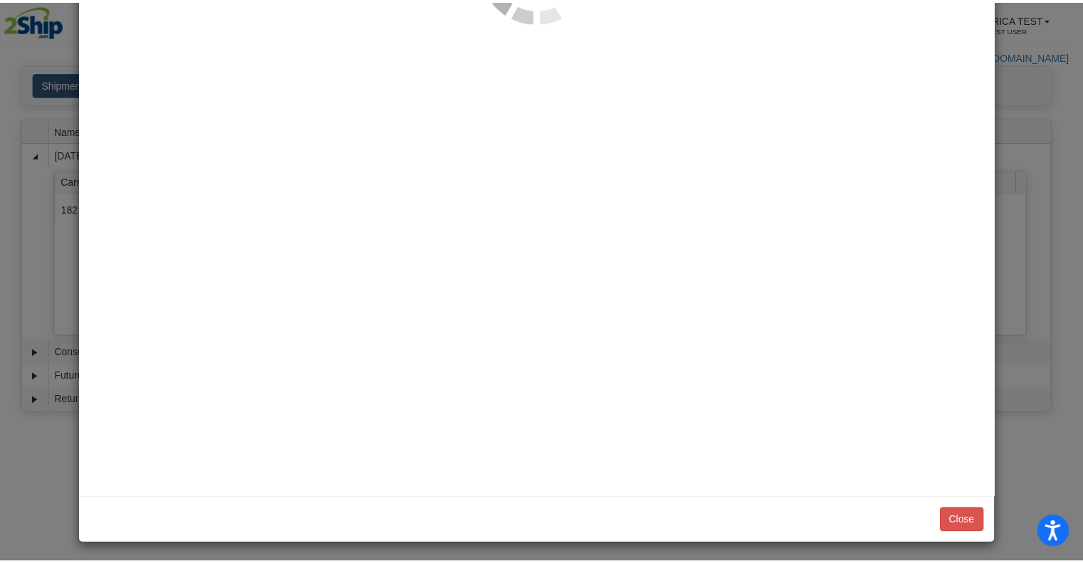
scroll to position [0, 0]
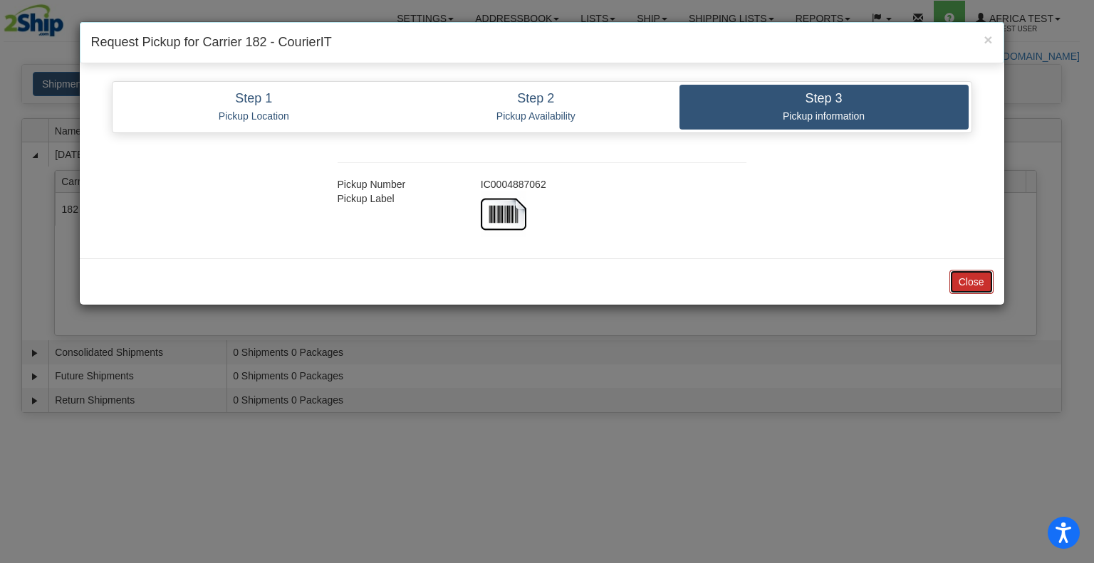
click at [974, 288] on button "Close" at bounding box center [971, 282] width 44 height 24
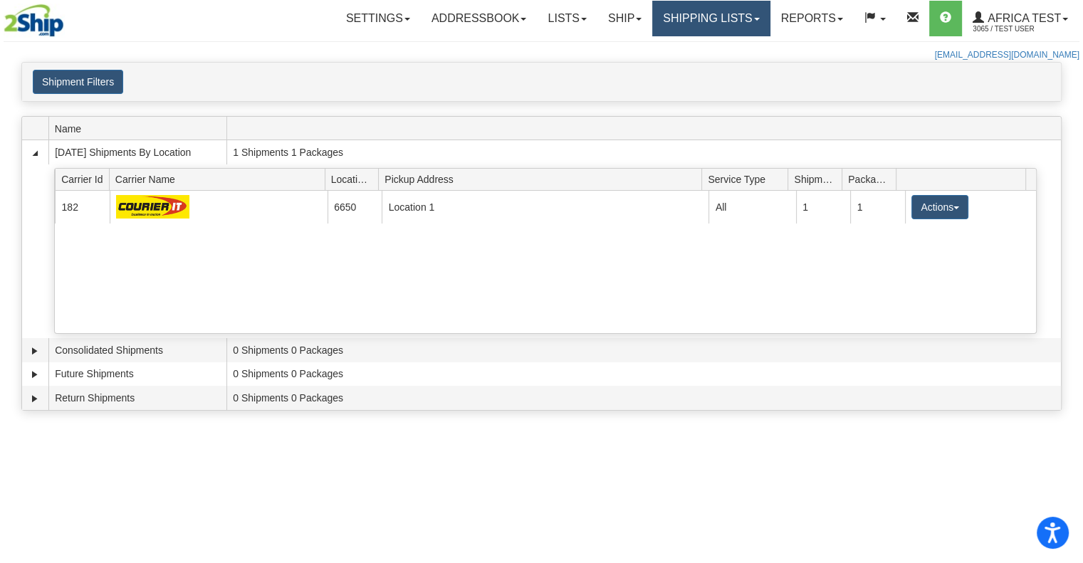
click at [741, 20] on link "Shipping lists" at bounding box center [710, 19] width 117 height 36
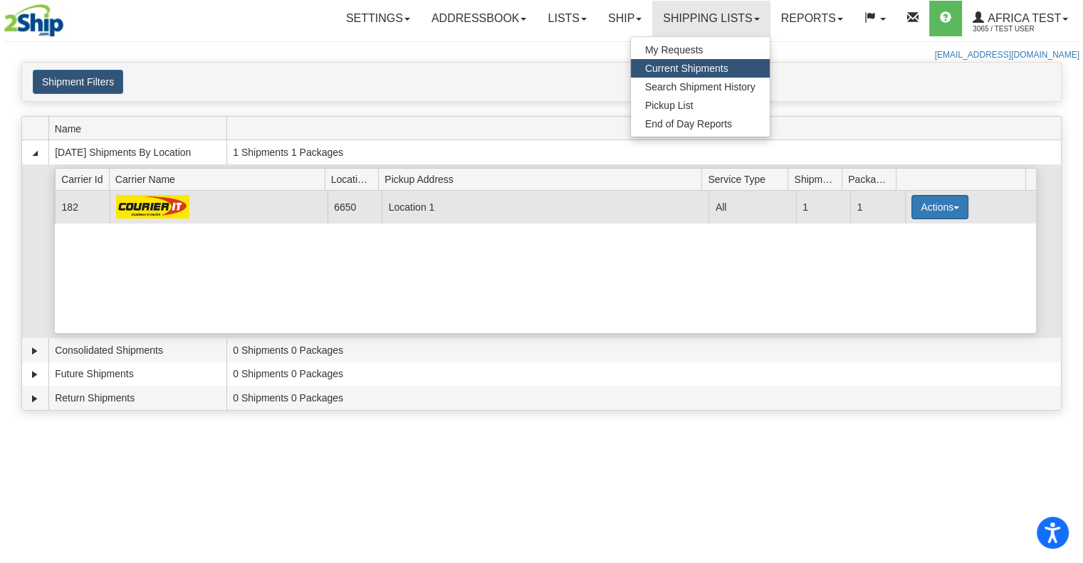
click at [940, 203] on button "Actions" at bounding box center [939, 207] width 57 height 24
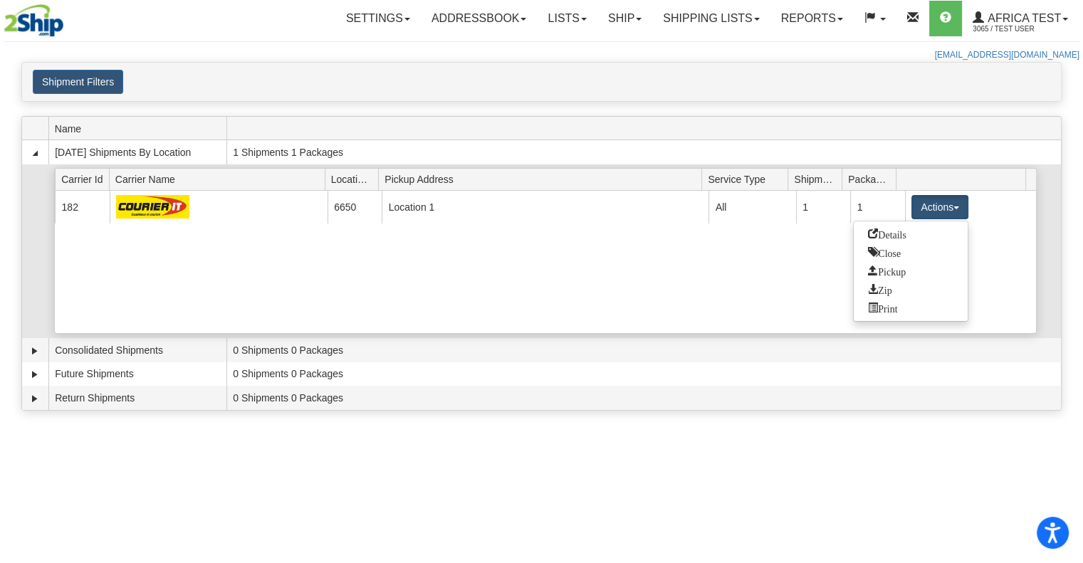
click at [899, 229] on span "Details" at bounding box center [887, 234] width 38 height 10
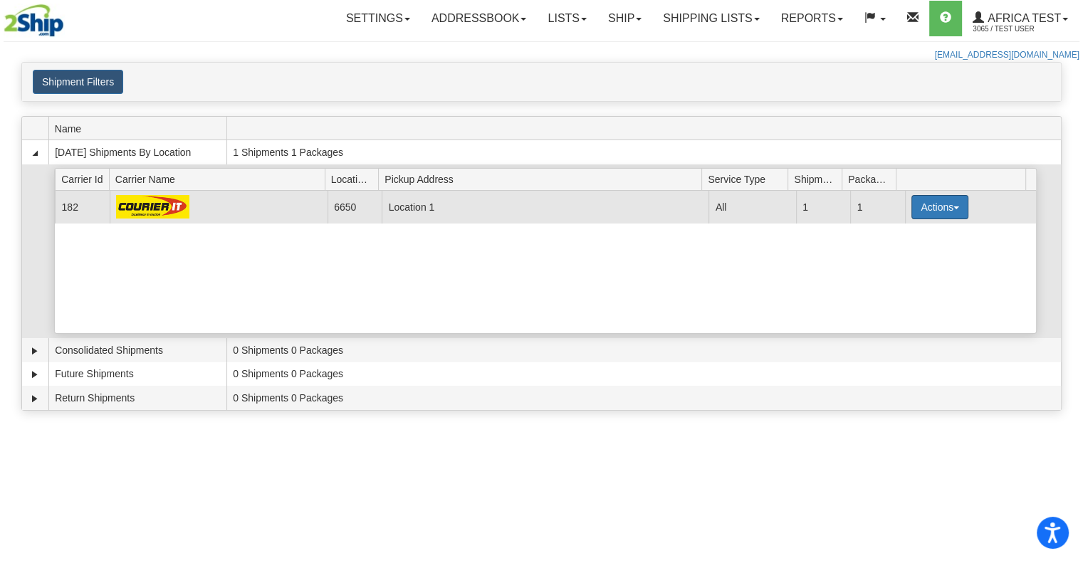
click at [911, 207] on button "Actions" at bounding box center [939, 207] width 57 height 24
click at [897, 231] on span "Details" at bounding box center [887, 234] width 38 height 10
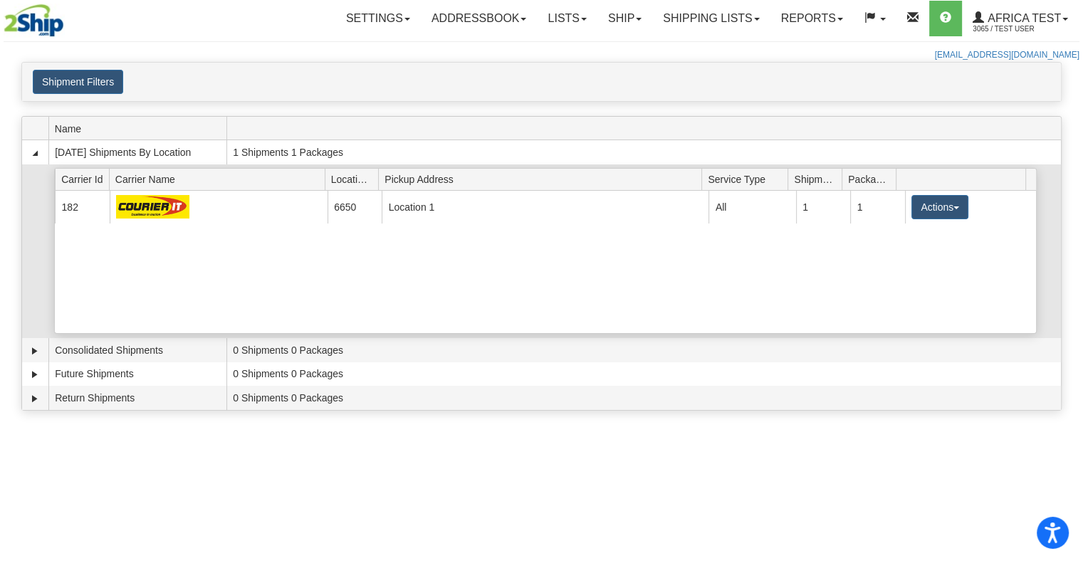
click at [959, 264] on div "Current 182 6650 Location 1 13473 All 1 1 Actions Details Close Pickup Zip Print" at bounding box center [545, 262] width 980 height 142
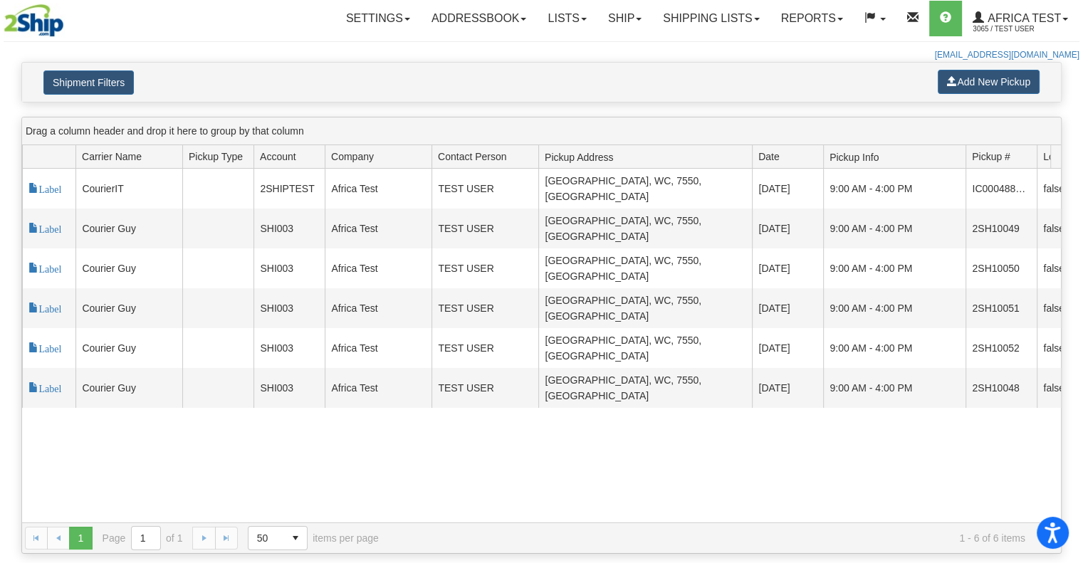
scroll to position [0, 199]
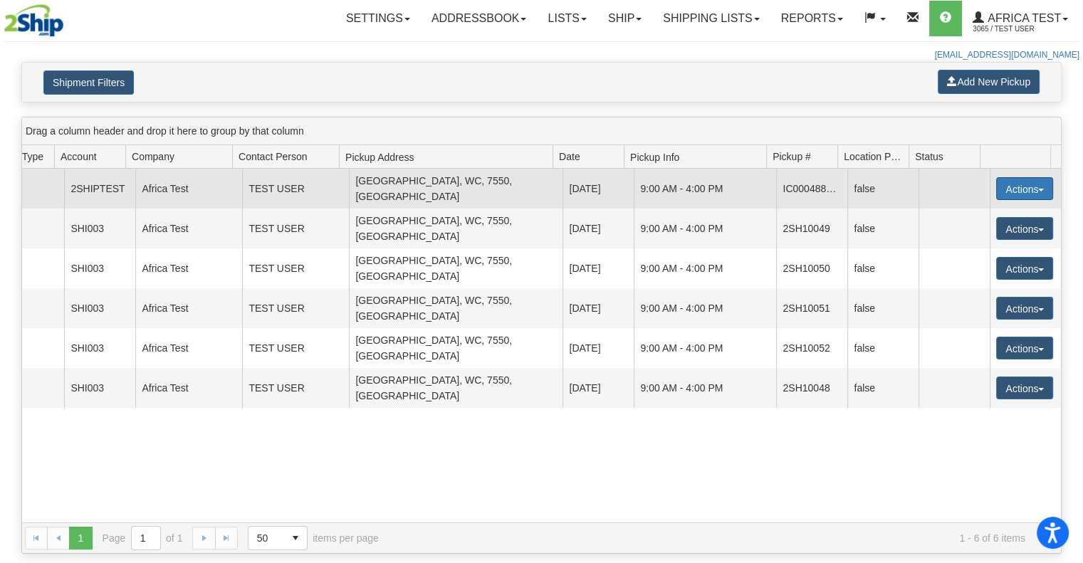
click at [1022, 182] on button "Actions" at bounding box center [1024, 188] width 57 height 23
click at [988, 209] on span "Cancel" at bounding box center [972, 214] width 38 height 10
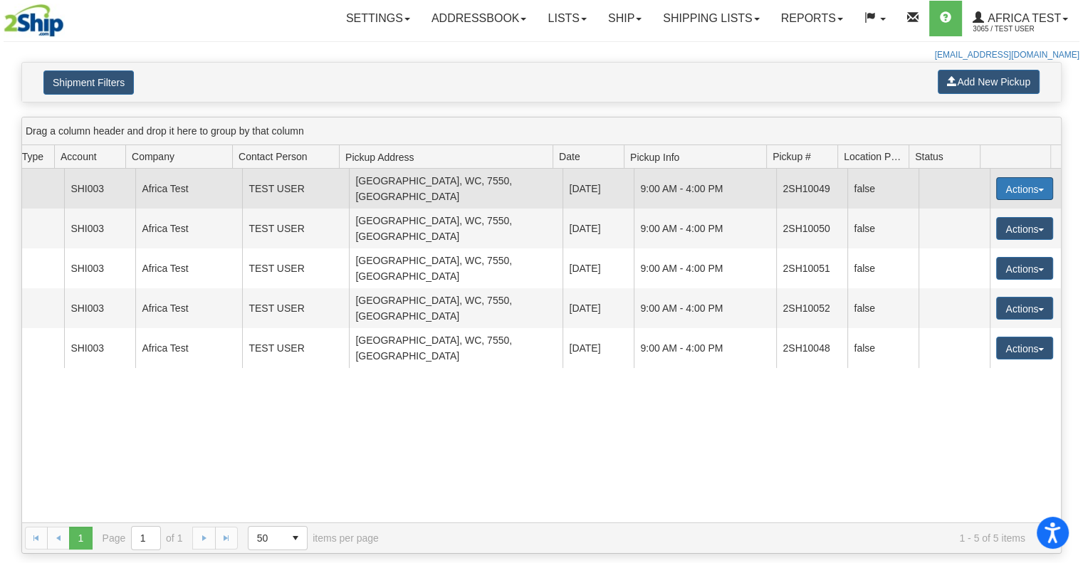
click at [1005, 178] on button "Actions" at bounding box center [1024, 188] width 57 height 23
click at [974, 216] on link "Cancel" at bounding box center [995, 215] width 114 height 19
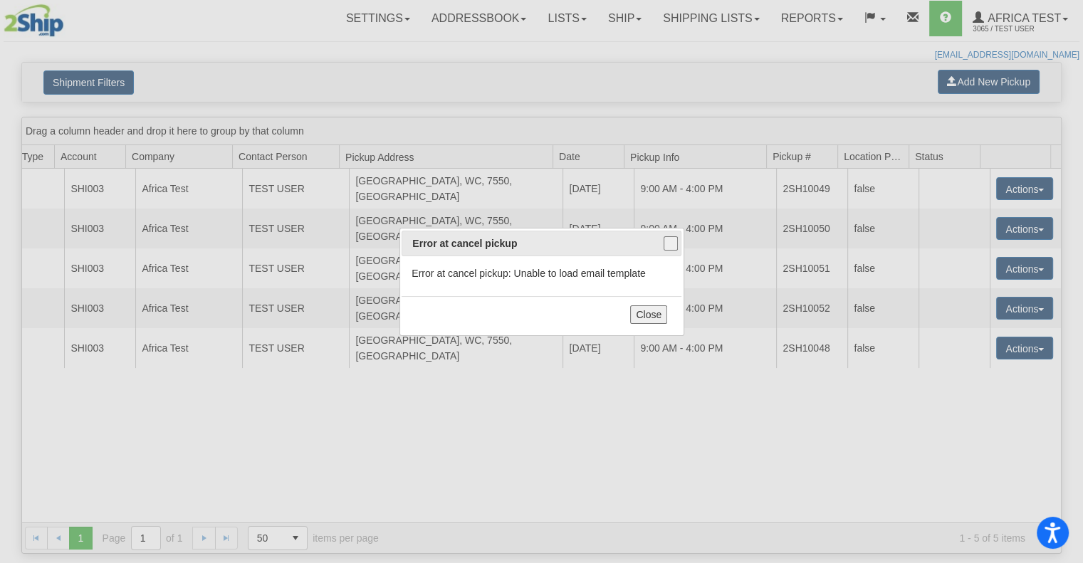
click at [651, 316] on button "Close" at bounding box center [648, 314] width 37 height 19
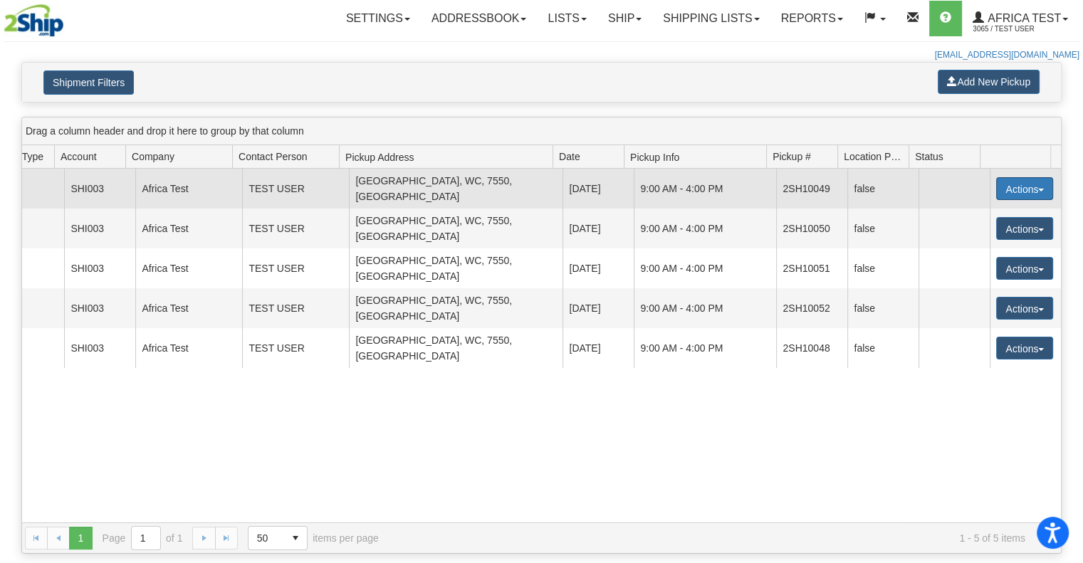
click at [1029, 184] on button "Actions" at bounding box center [1024, 188] width 57 height 23
click at [987, 213] on span "Cancel" at bounding box center [972, 214] width 38 height 10
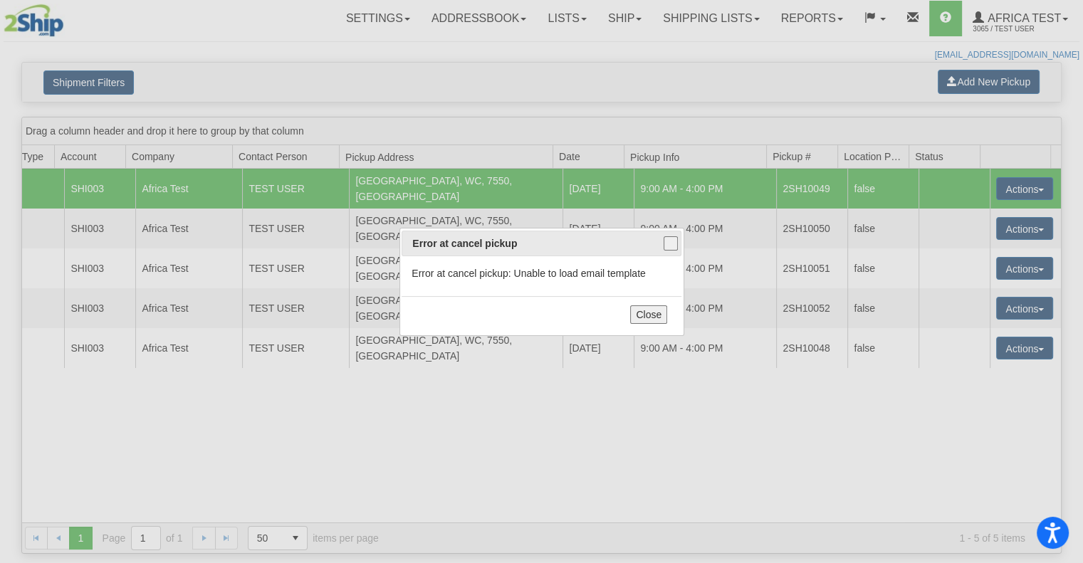
click at [659, 306] on button "Close" at bounding box center [648, 314] width 37 height 19
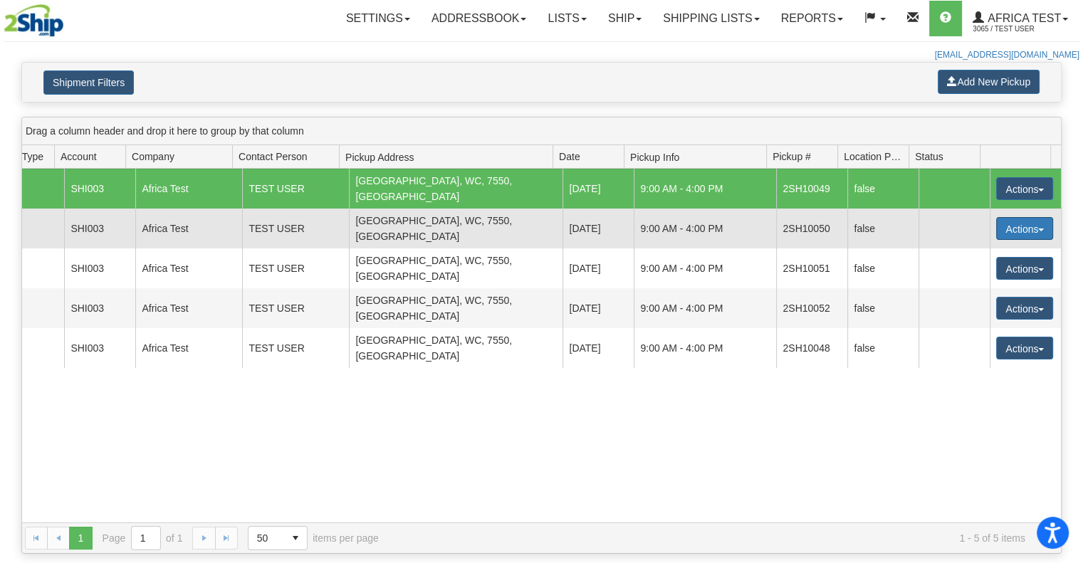
click at [1022, 217] on button "Actions" at bounding box center [1024, 228] width 57 height 23
click at [977, 249] on span "Cancel" at bounding box center [972, 254] width 38 height 10
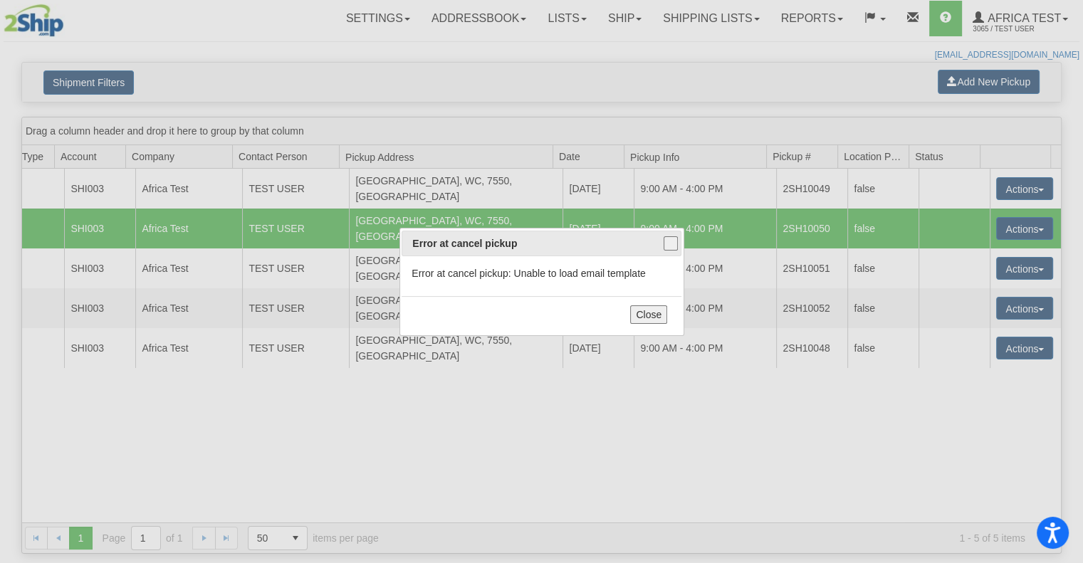
click at [638, 310] on button "Close" at bounding box center [648, 314] width 37 height 19
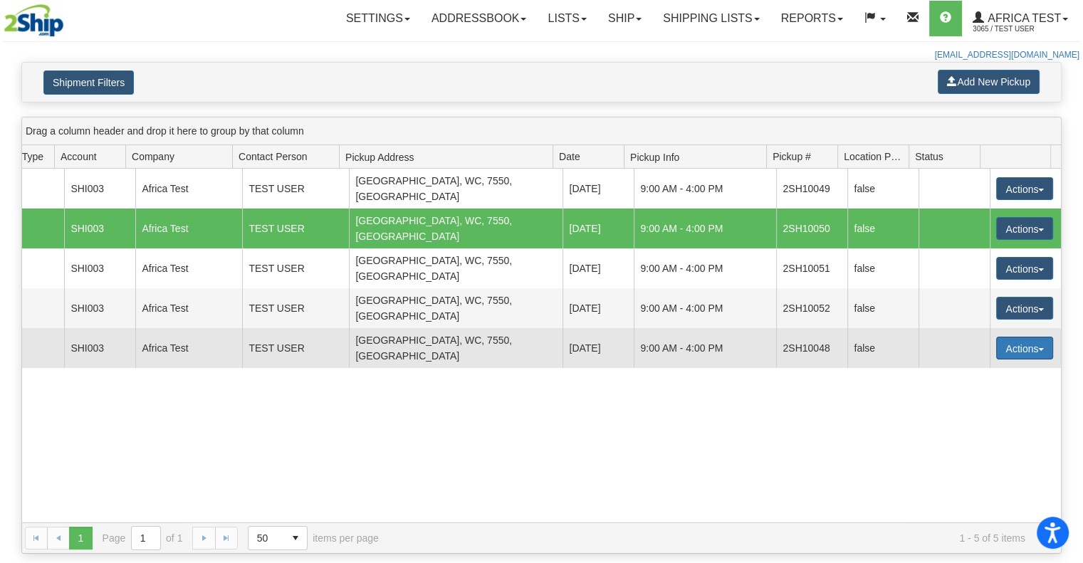
click at [1013, 337] on button "Actions" at bounding box center [1024, 348] width 57 height 23
click at [986, 369] on span "Cancel" at bounding box center [972, 374] width 38 height 10
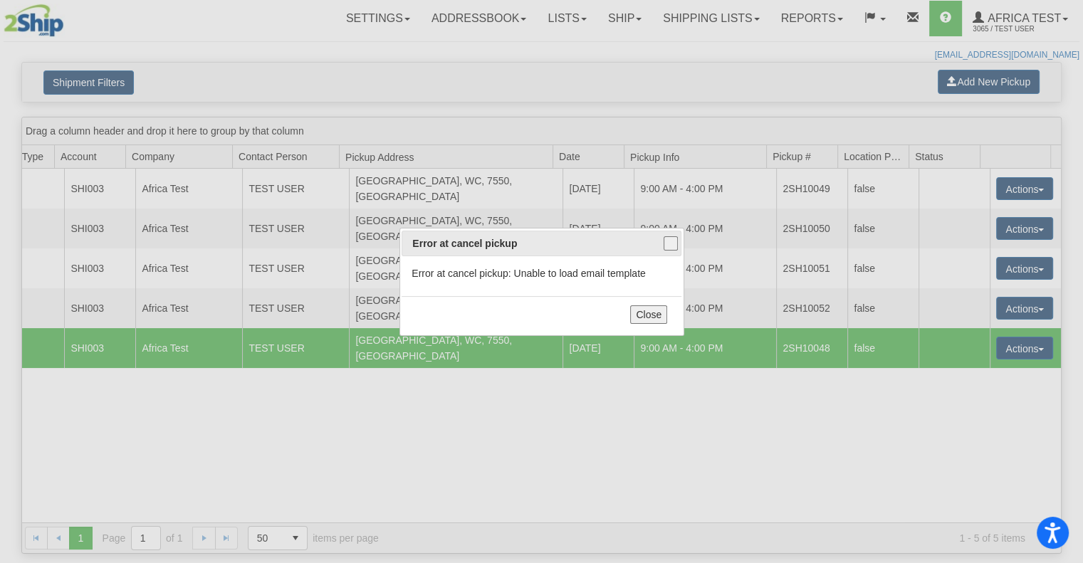
drag, startPoint x: 659, startPoint y: 315, endPoint x: 775, endPoint y: 296, distance: 117.6
click at [659, 315] on button "Close" at bounding box center [648, 314] width 37 height 19
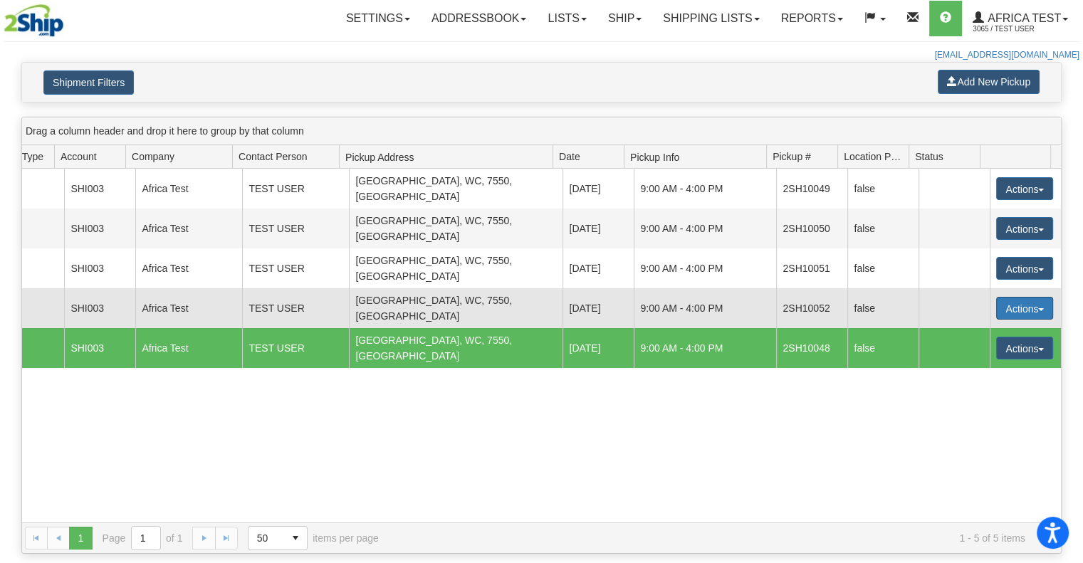
click at [1035, 297] on button "Actions" at bounding box center [1024, 308] width 57 height 23
click at [970, 329] on span "Cancel" at bounding box center [972, 334] width 38 height 10
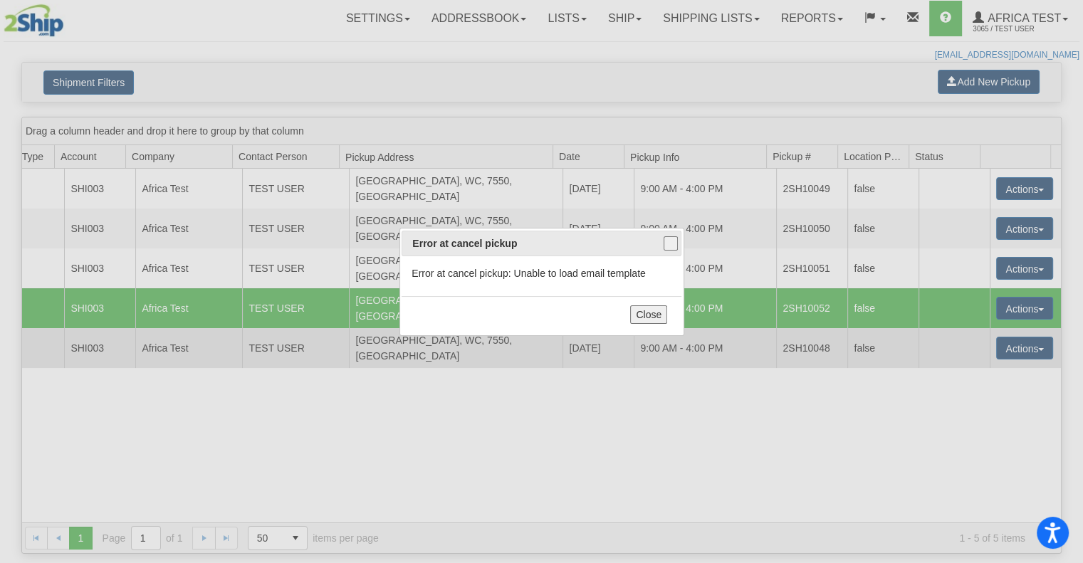
click at [652, 315] on button "Close" at bounding box center [648, 314] width 37 height 19
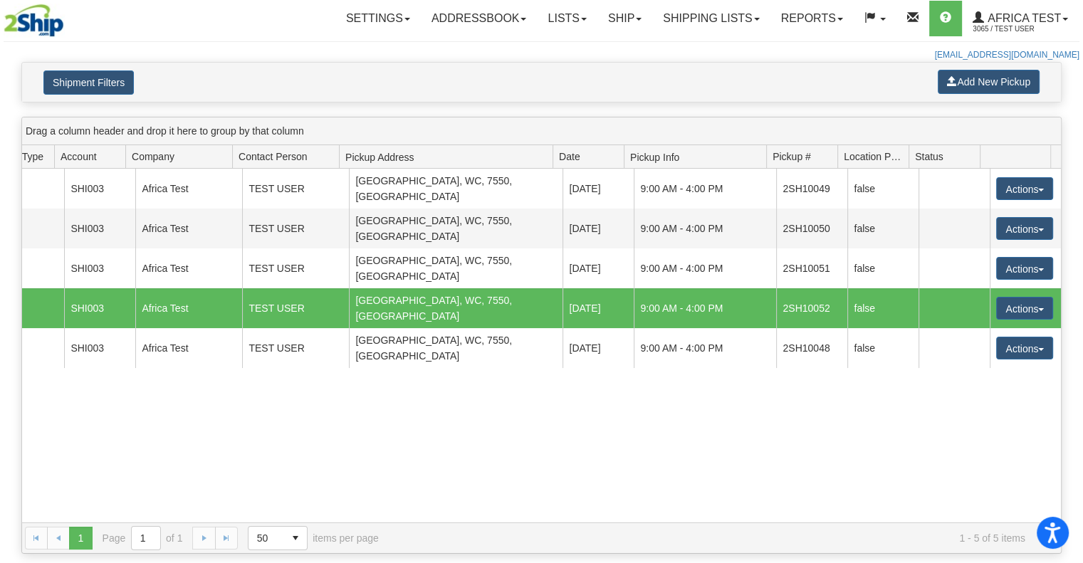
click at [456, 373] on div "5673 202 Label Courier Guy SHI003 Africa Test TEST USER Durbanville, WC, 7550, …" at bounding box center [541, 346] width 1039 height 354
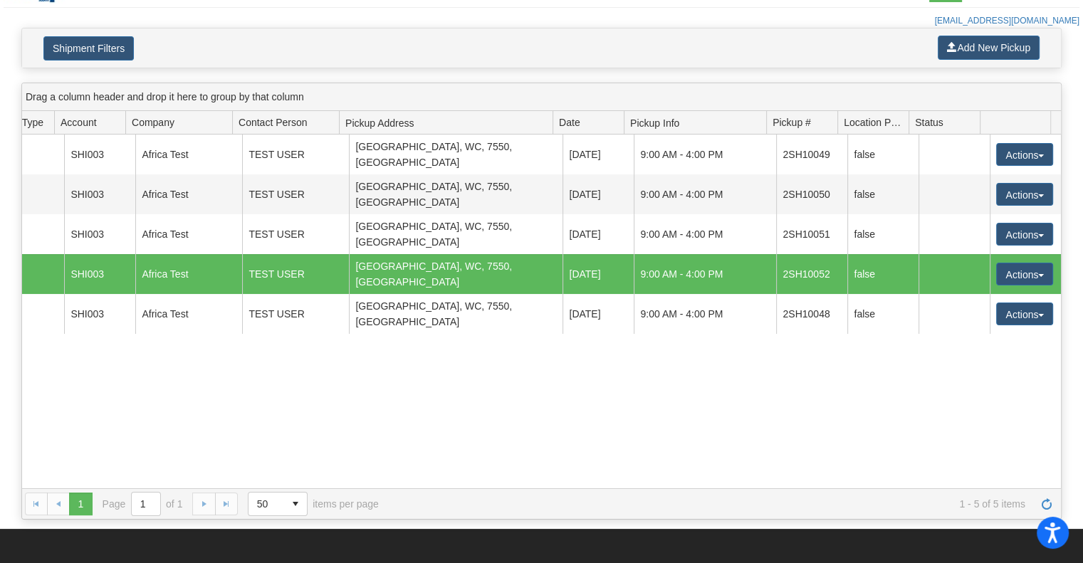
scroll to position [0, 0]
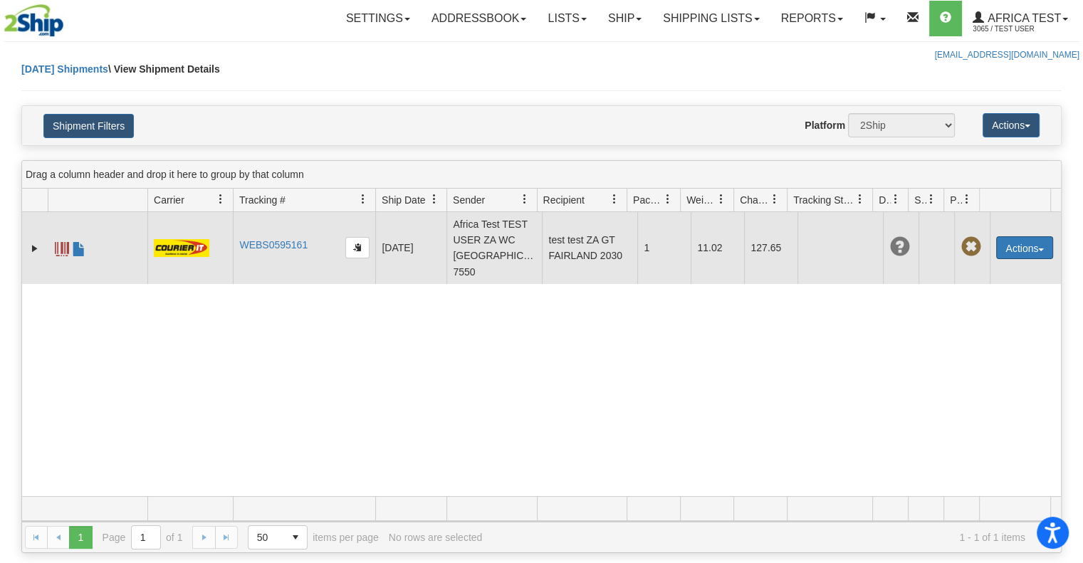
click at [996, 239] on button "Actions" at bounding box center [1024, 247] width 57 height 23
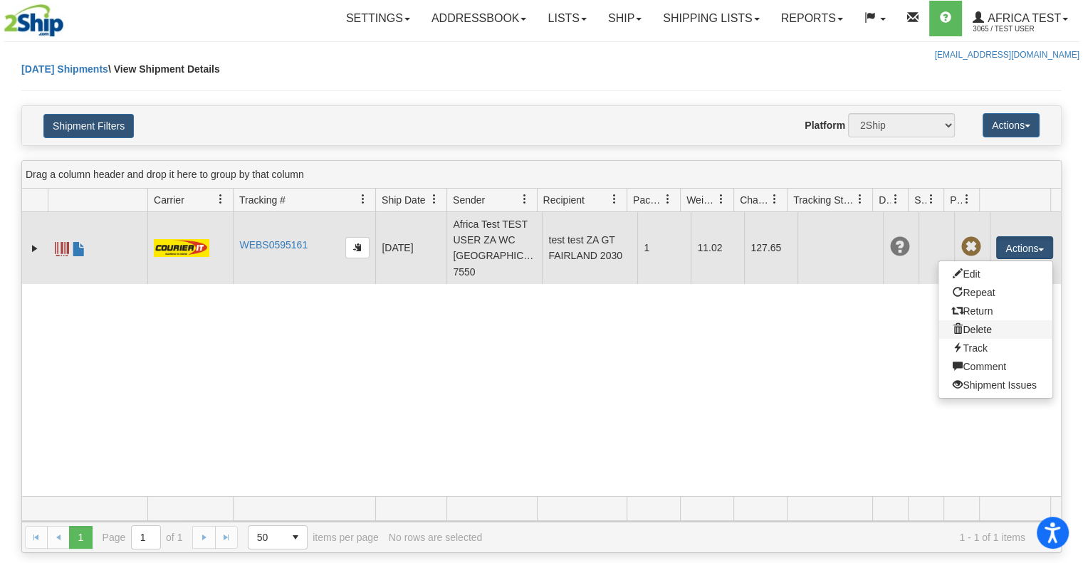
click at [969, 323] on link "Delete" at bounding box center [995, 329] width 114 height 19
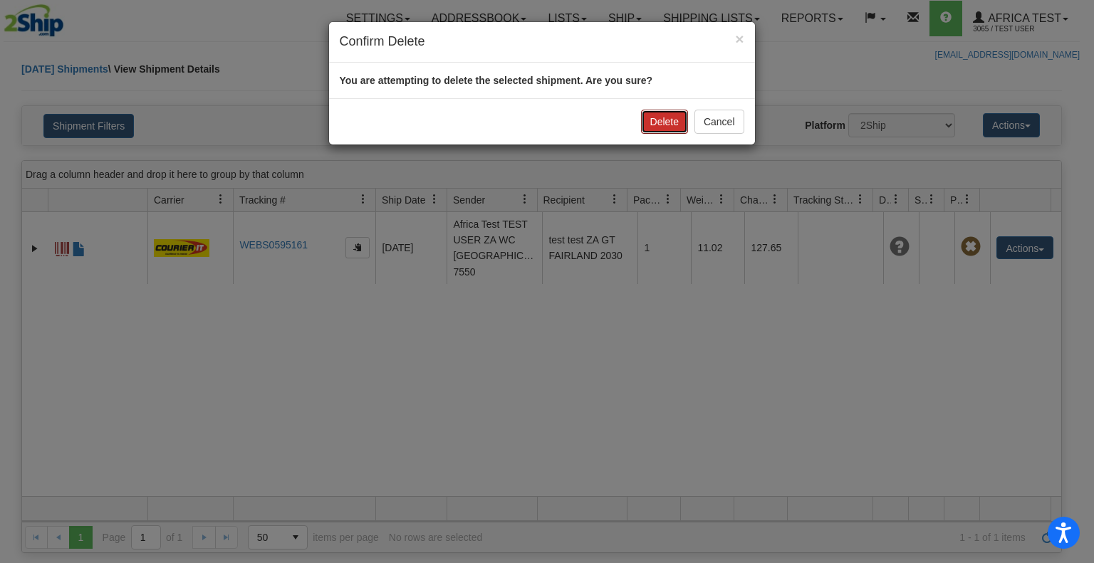
click at [664, 125] on button "Delete" at bounding box center [664, 122] width 47 height 24
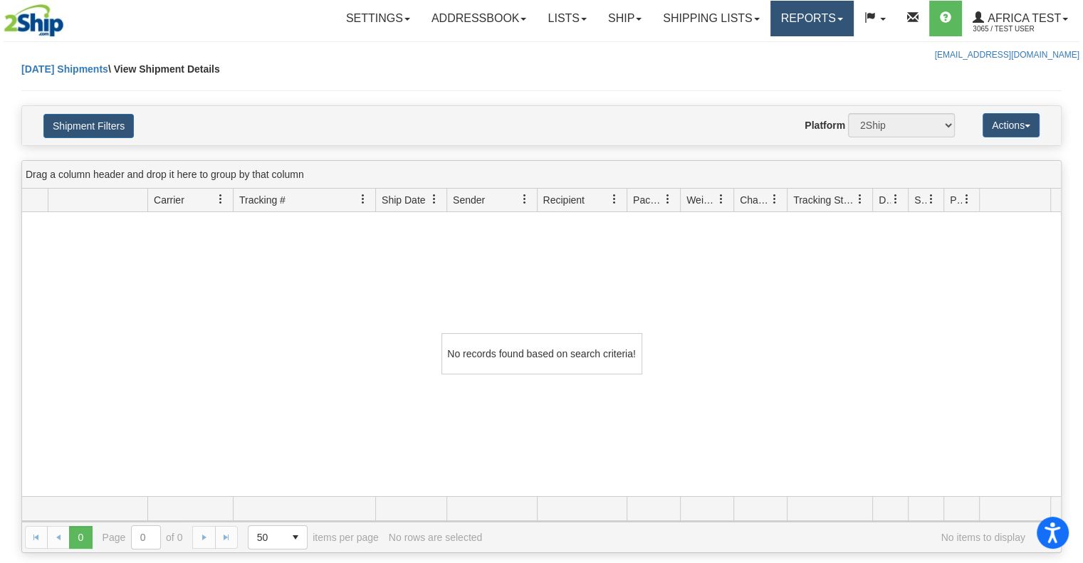
click at [779, 19] on link "Reports" at bounding box center [811, 19] width 83 height 36
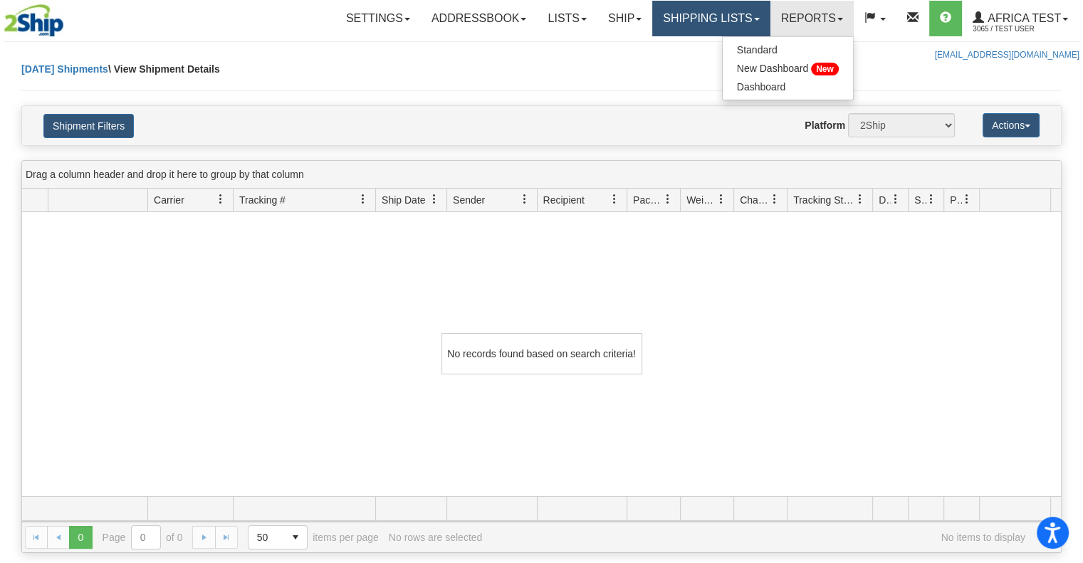
click at [688, 25] on link "Shipping lists" at bounding box center [710, 19] width 117 height 36
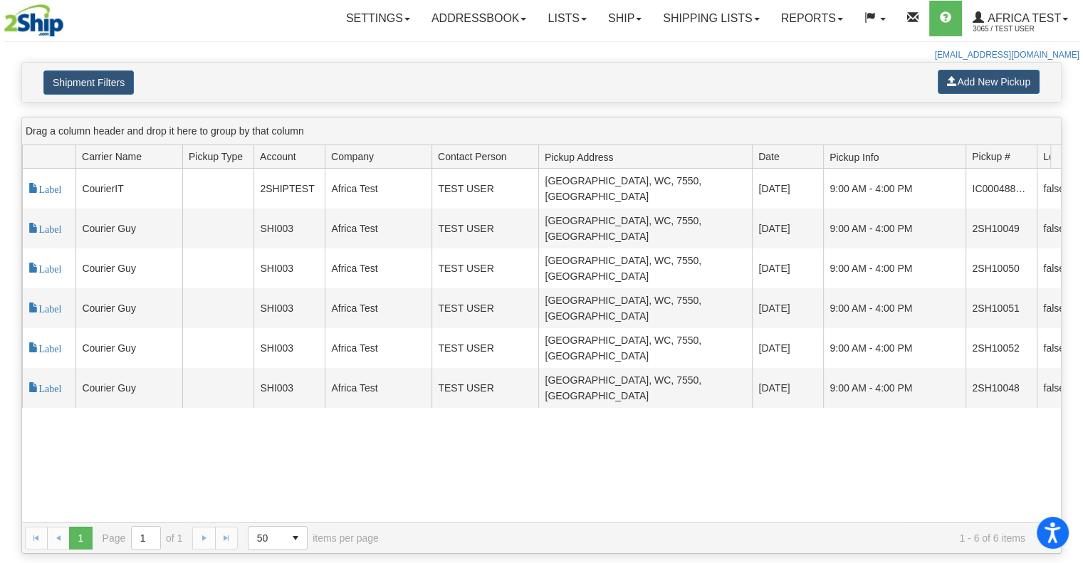
scroll to position [0, 199]
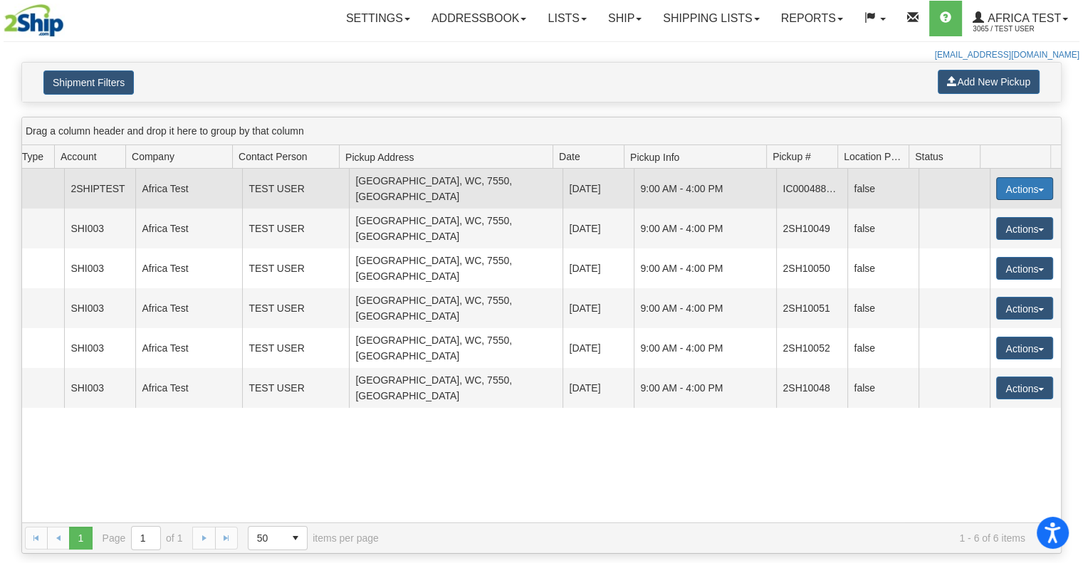
click at [996, 179] on button "Actions" at bounding box center [1024, 188] width 57 height 23
click at [968, 209] on span "Cancel" at bounding box center [972, 214] width 38 height 10
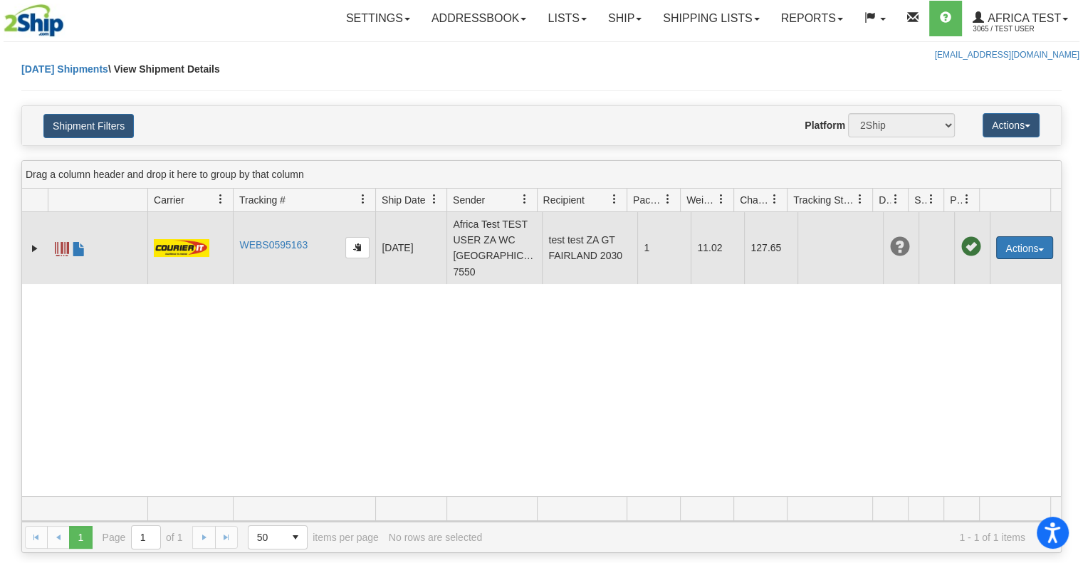
click at [1006, 244] on button "Actions" at bounding box center [1024, 247] width 57 height 23
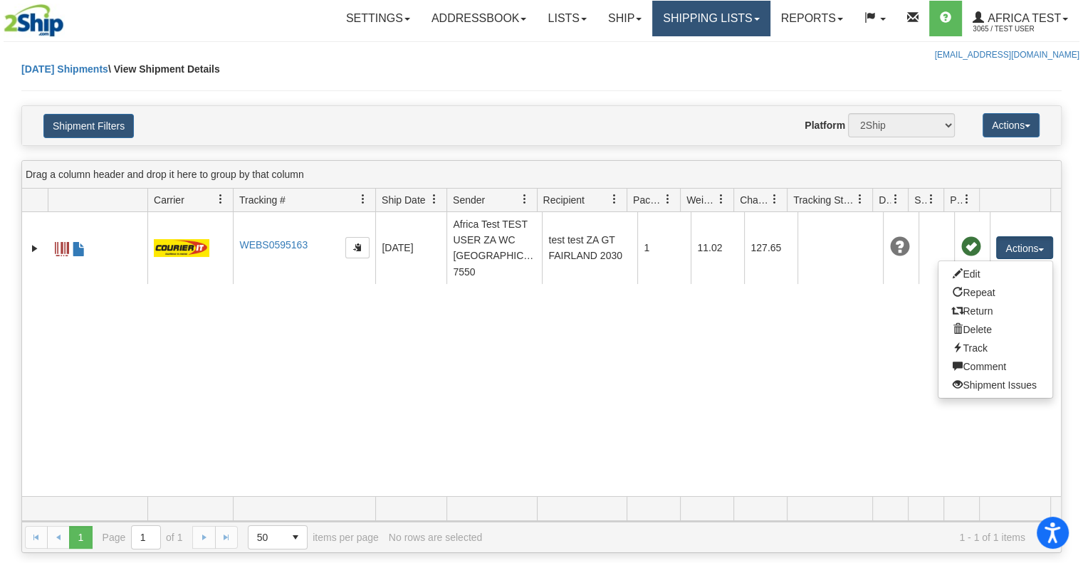
click at [707, 14] on link "Shipping lists" at bounding box center [710, 19] width 117 height 36
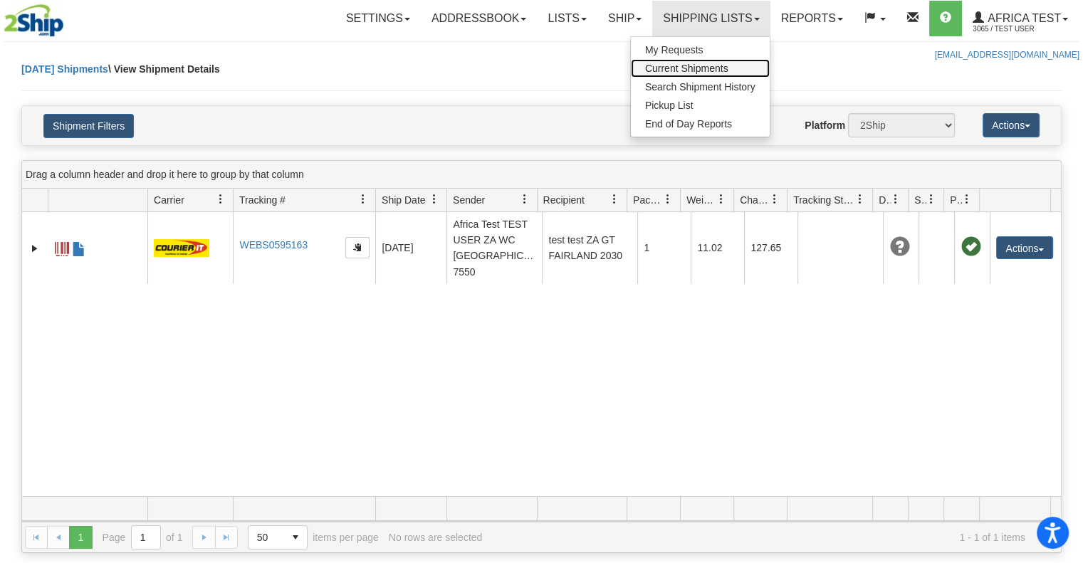
drag, startPoint x: 672, startPoint y: 66, endPoint x: 687, endPoint y: 65, distance: 15.0
click at [672, 65] on span "Current Shipments" at bounding box center [686, 68] width 83 height 11
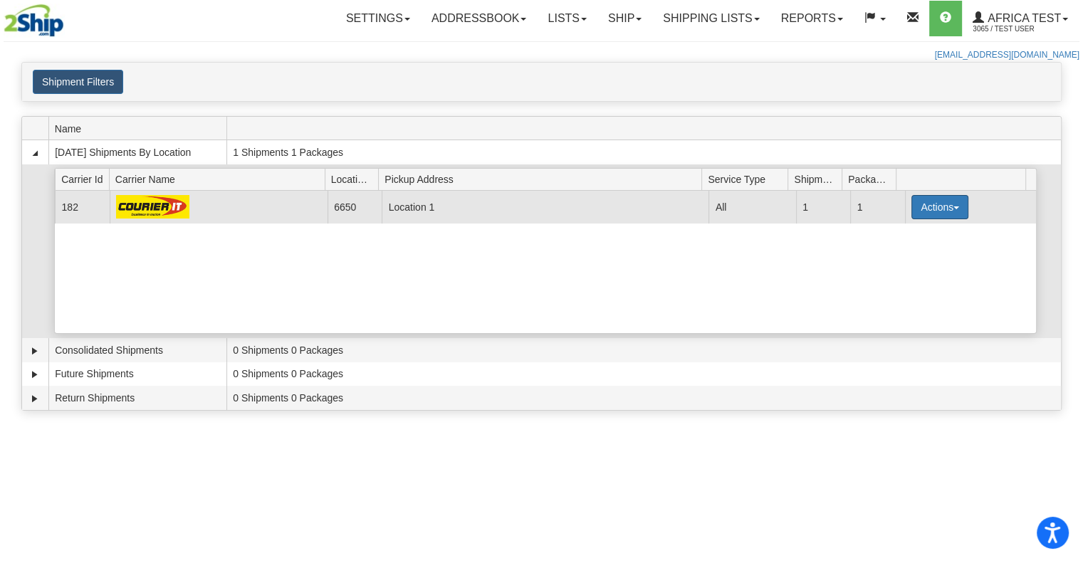
click at [920, 201] on button "Actions" at bounding box center [939, 207] width 57 height 24
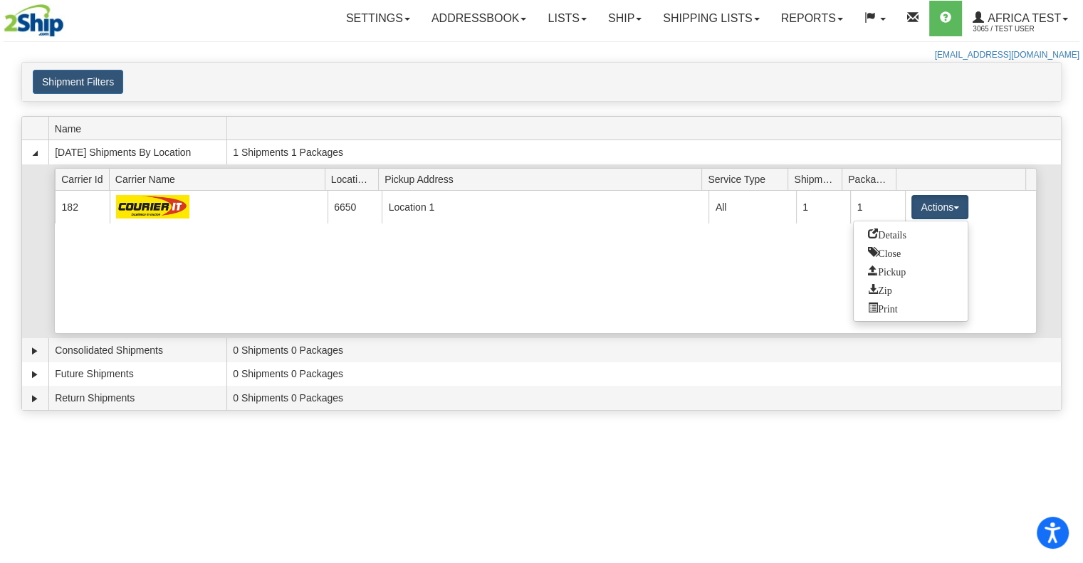
click at [901, 236] on span "Details" at bounding box center [887, 234] width 38 height 10
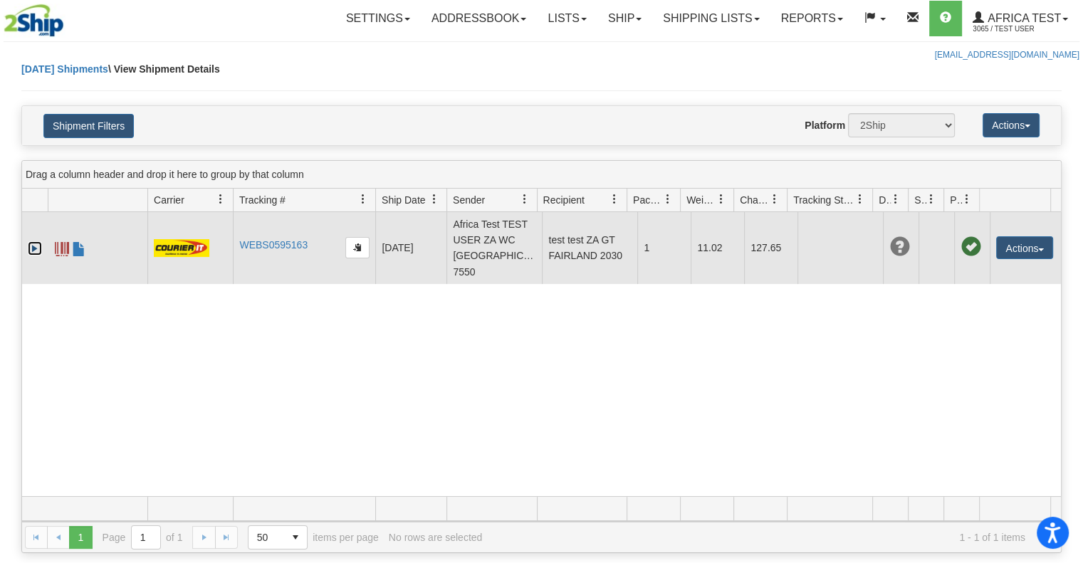
click at [34, 241] on link "Expand" at bounding box center [35, 248] width 14 height 14
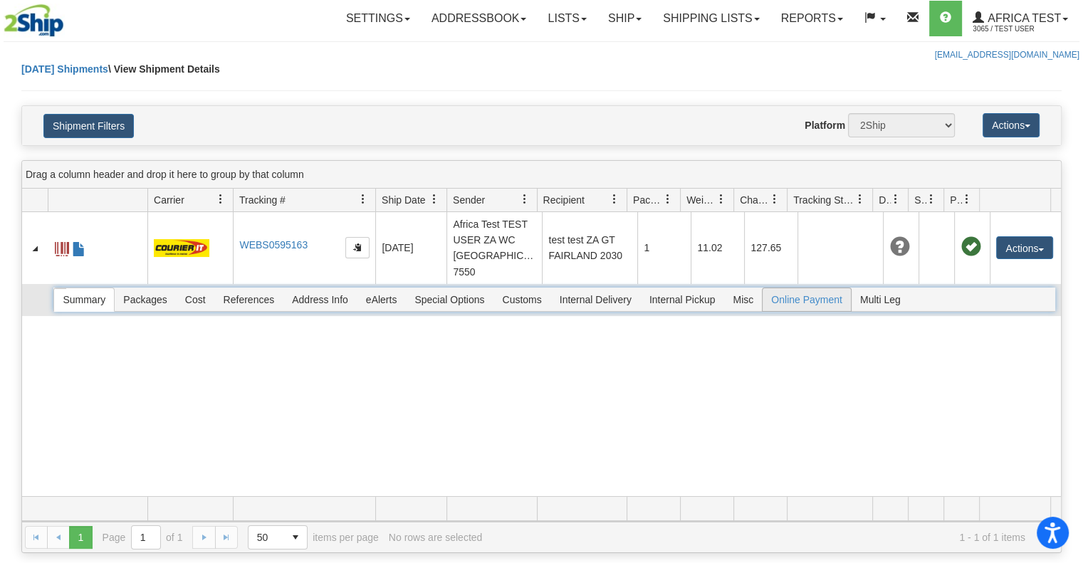
click at [780, 288] on span "Online Payment" at bounding box center [806, 299] width 88 height 23
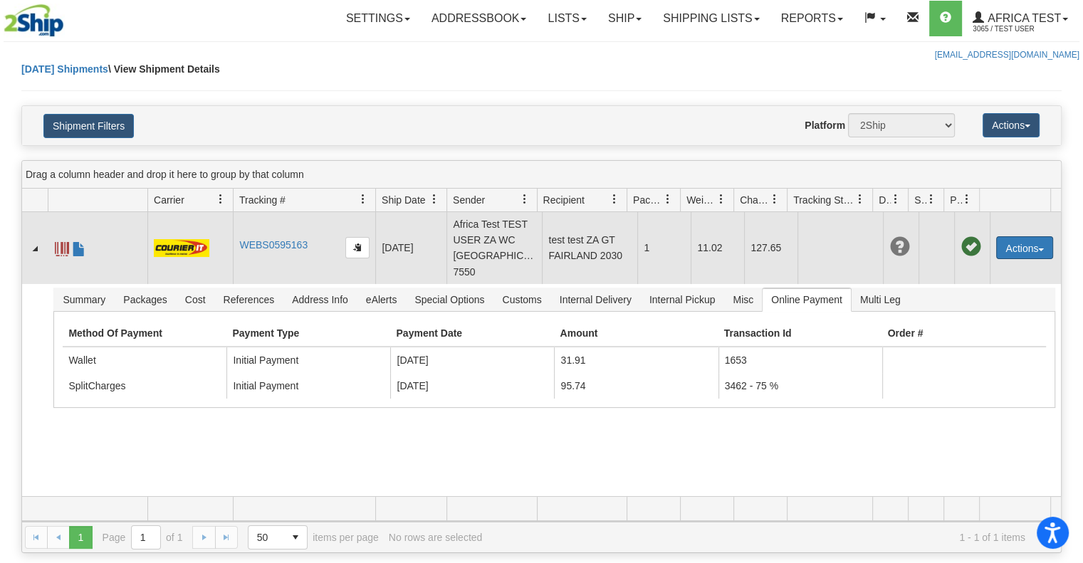
click at [997, 242] on button "Actions" at bounding box center [1024, 247] width 57 height 23
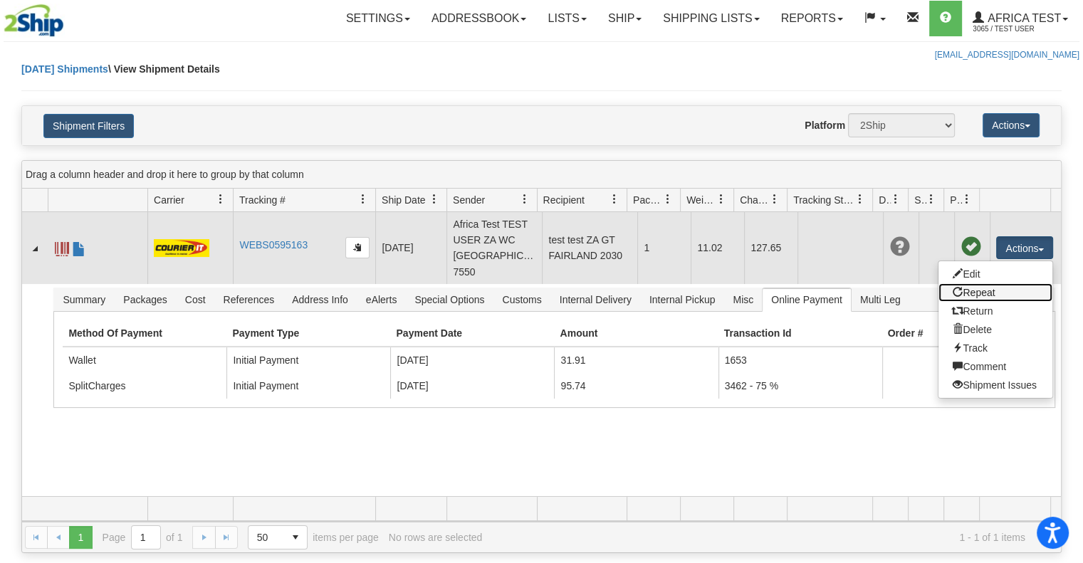
click at [978, 283] on link "Repeat" at bounding box center [995, 292] width 114 height 19
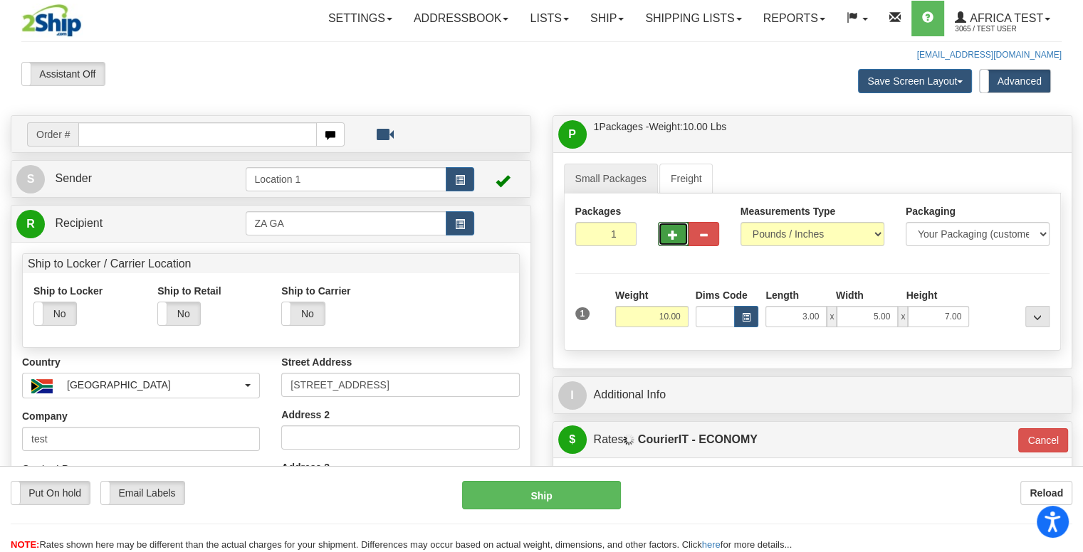
click at [671, 225] on button "button" at bounding box center [673, 234] width 31 height 24
type input "2"
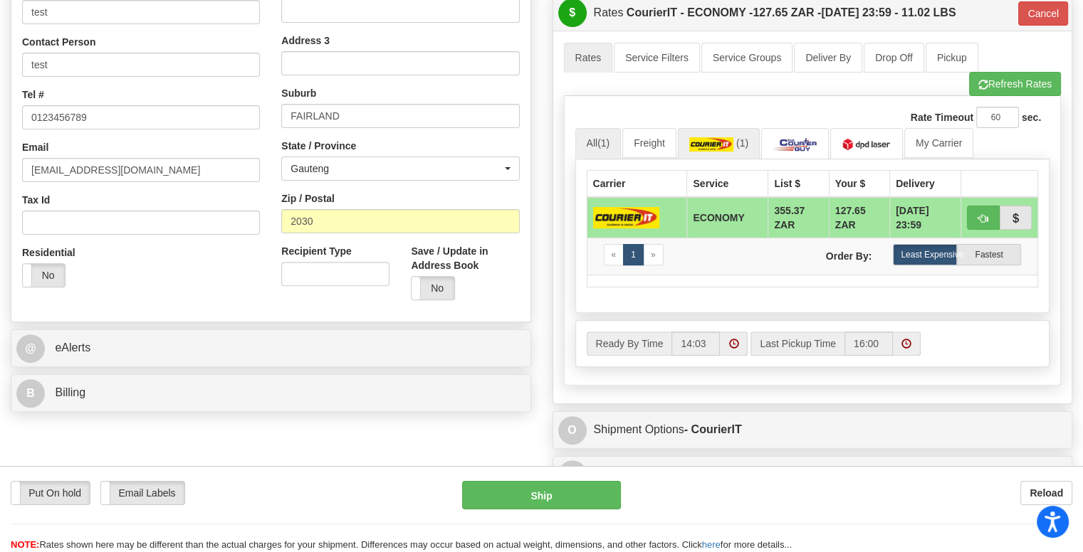
scroll to position [214, 0]
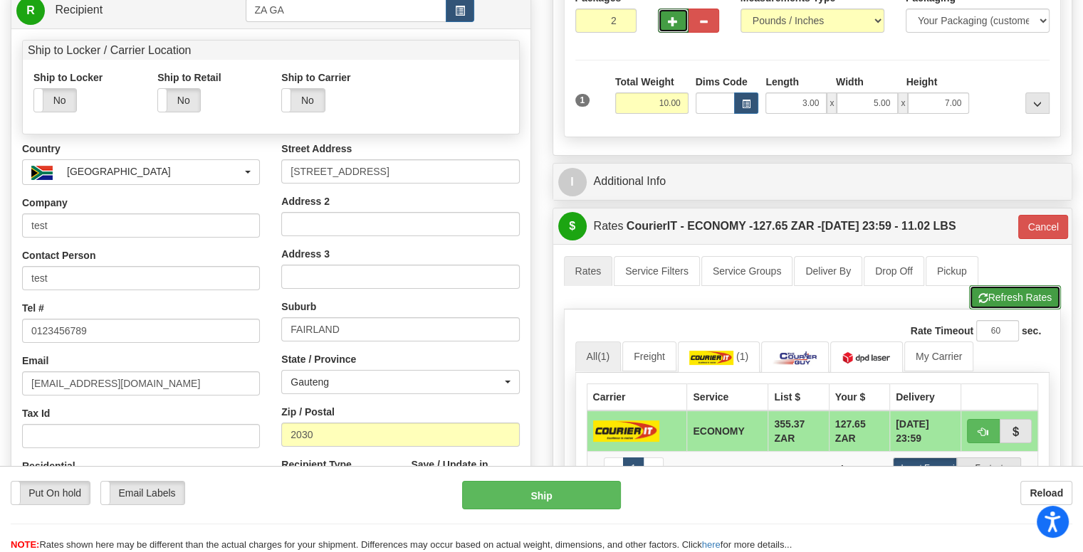
click at [990, 296] on button "Refresh Rates" at bounding box center [1015, 297] width 92 height 24
type input "ECO"
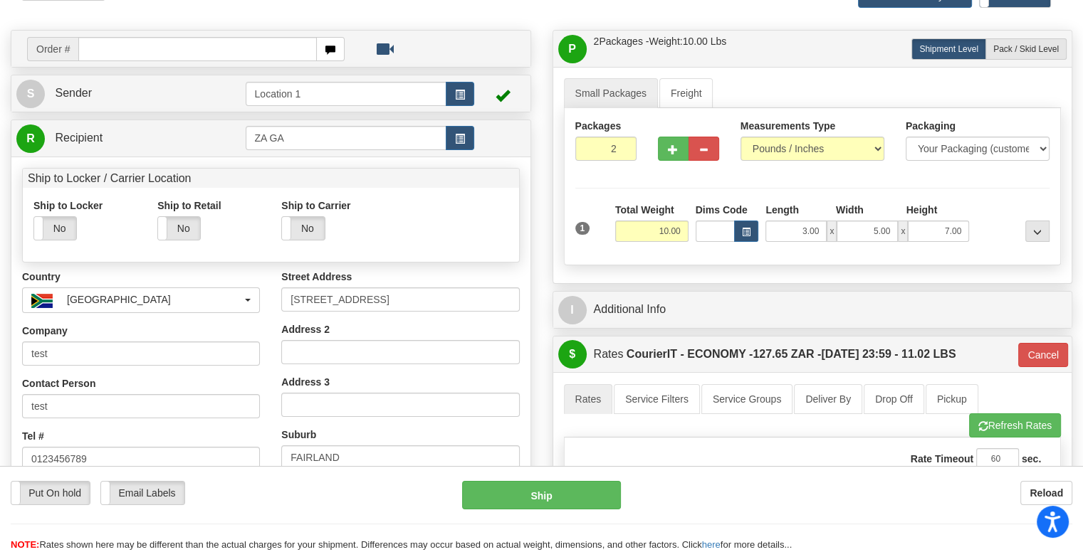
scroll to position [0, 0]
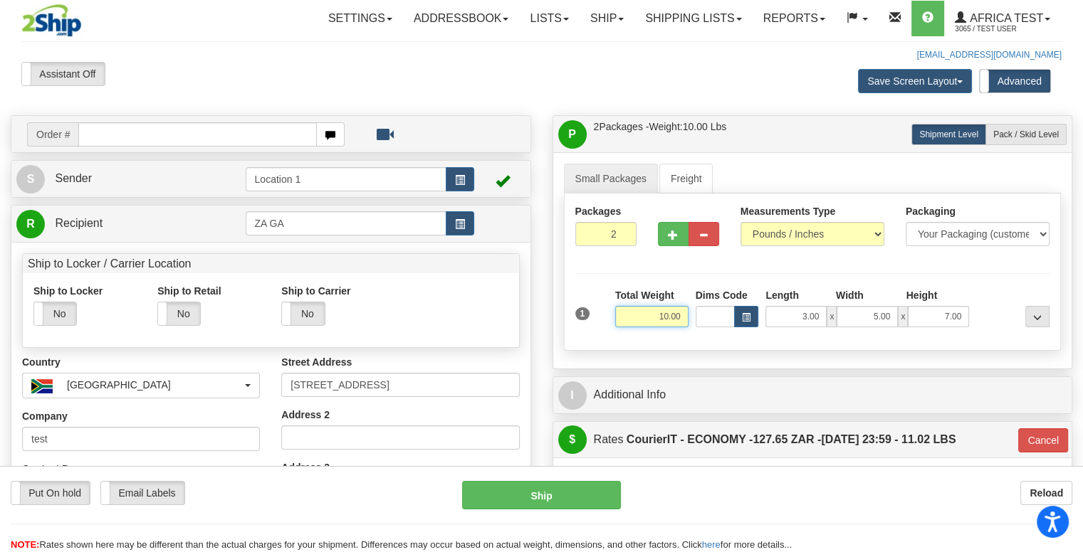
drag, startPoint x: 644, startPoint y: 307, endPoint x: 695, endPoint y: 307, distance: 51.3
click at [695, 307] on div "1 Total Weight 10.00 Dims Code x" at bounding box center [813, 313] width 482 height 51
click at [1019, 135] on span "Pack / Skid Level" at bounding box center [1025, 135] width 65 height 10
radio input "true"
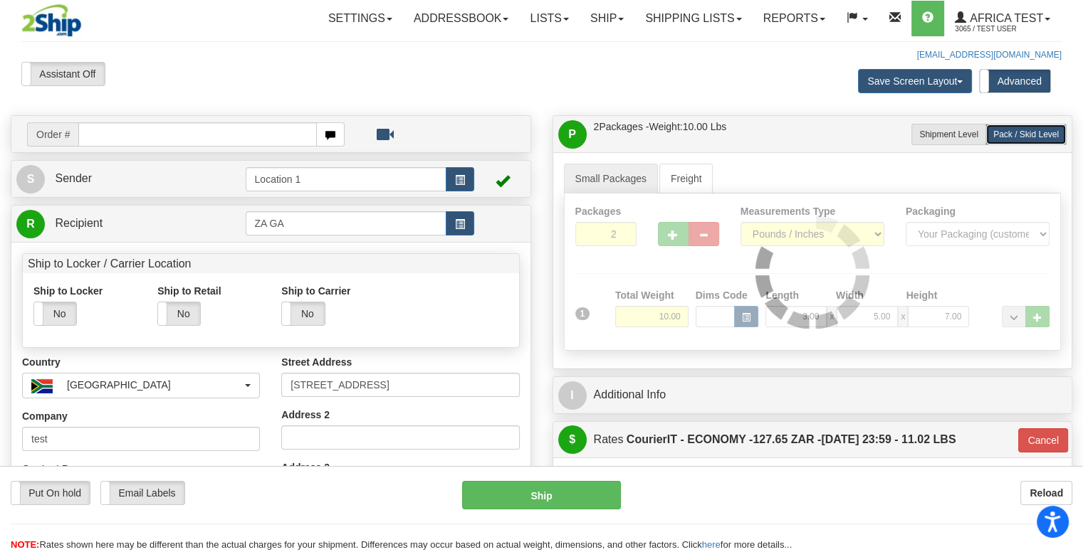
type input "ECO"
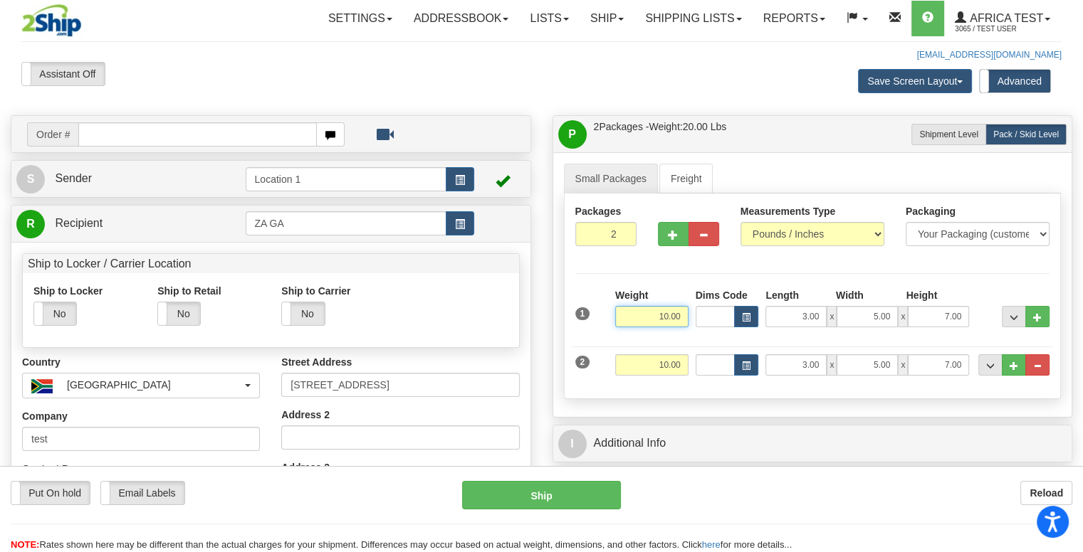
drag, startPoint x: 655, startPoint y: 311, endPoint x: 689, endPoint y: 311, distance: 34.2
click at [689, 311] on div "Weight 10.00" at bounding box center [652, 313] width 80 height 50
type input "1"
drag, startPoint x: 728, startPoint y: 270, endPoint x: 723, endPoint y: 277, distance: 8.3
click at [728, 269] on div "Packages 2 2 Measurements Type" at bounding box center [813, 297] width 498 height 206
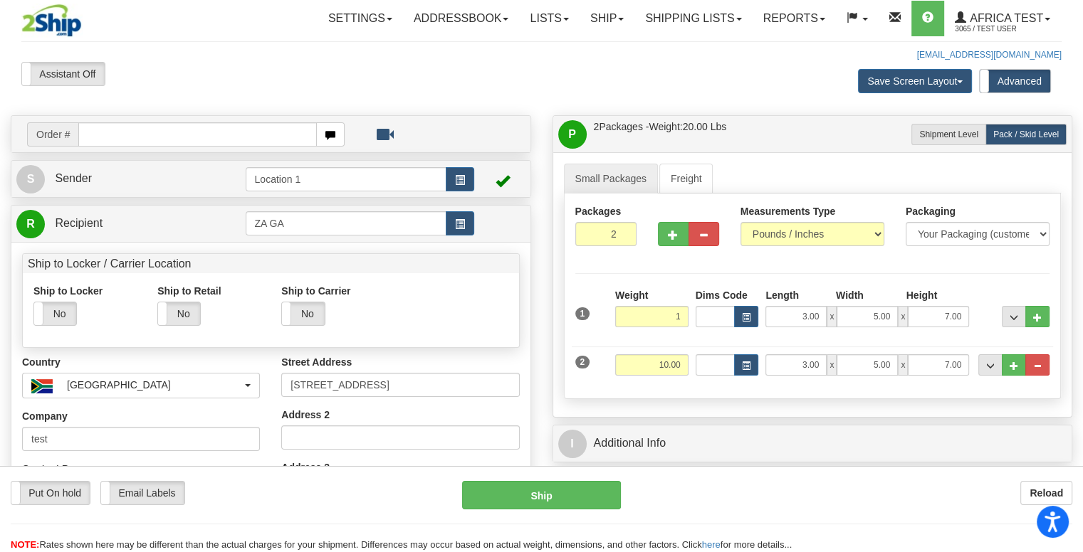
type input "ECO"
type input "1.00"
drag, startPoint x: 655, startPoint y: 364, endPoint x: 713, endPoint y: 355, distance: 59.0
click at [714, 355] on div "2 Weight 10.00 Dims Code Length Width Height" at bounding box center [813, 364] width 482 height 48
type input "2"
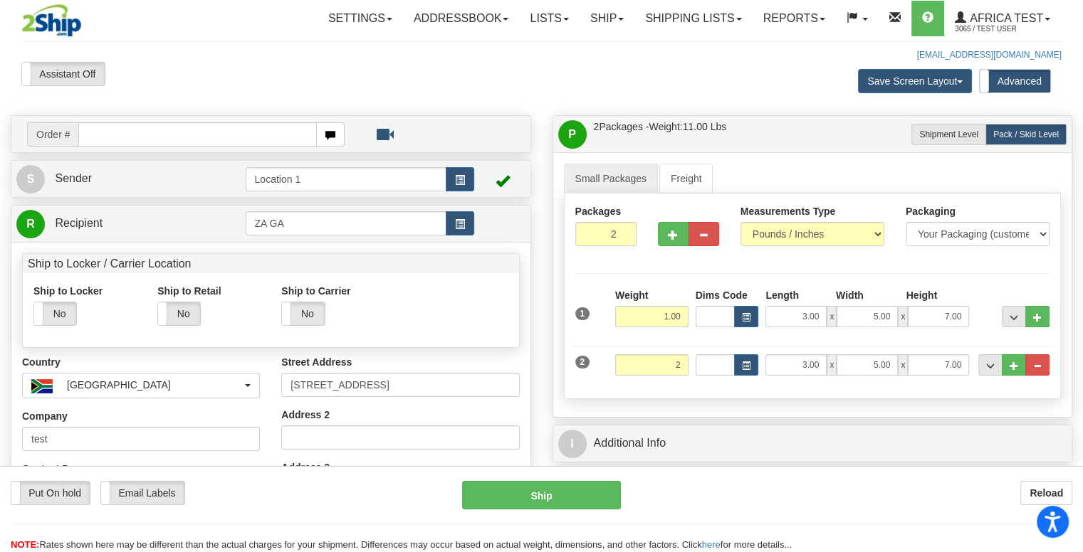
type input "ECO"
type input "2.00"
click at [928, 258] on div "Packages 2 2 Measurements Type" at bounding box center [813, 297] width 498 height 206
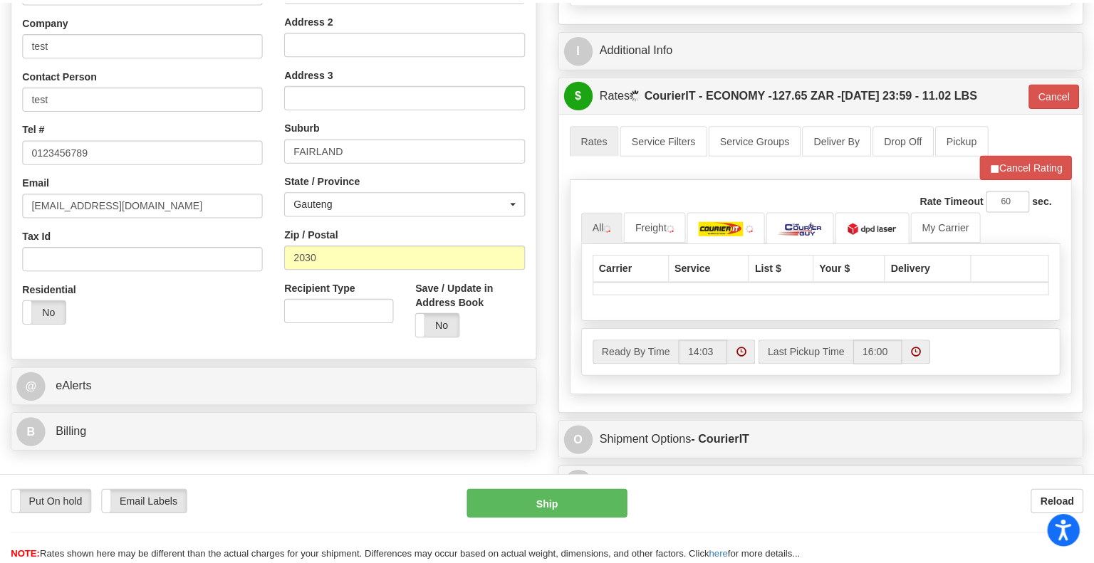
scroll to position [427, 0]
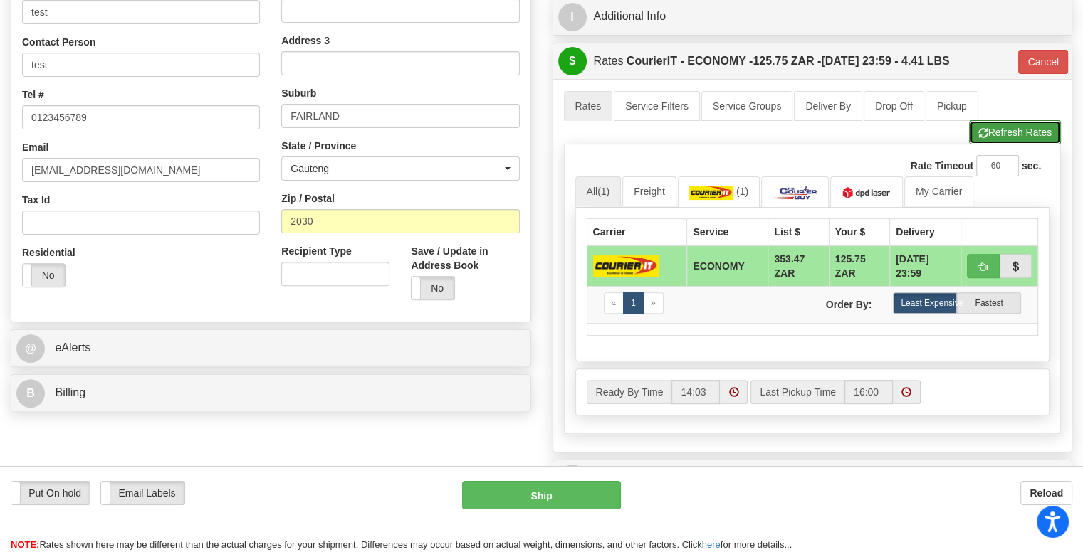
click at [999, 134] on button "Refresh Rates" at bounding box center [1015, 132] width 92 height 24
type input "ECO"
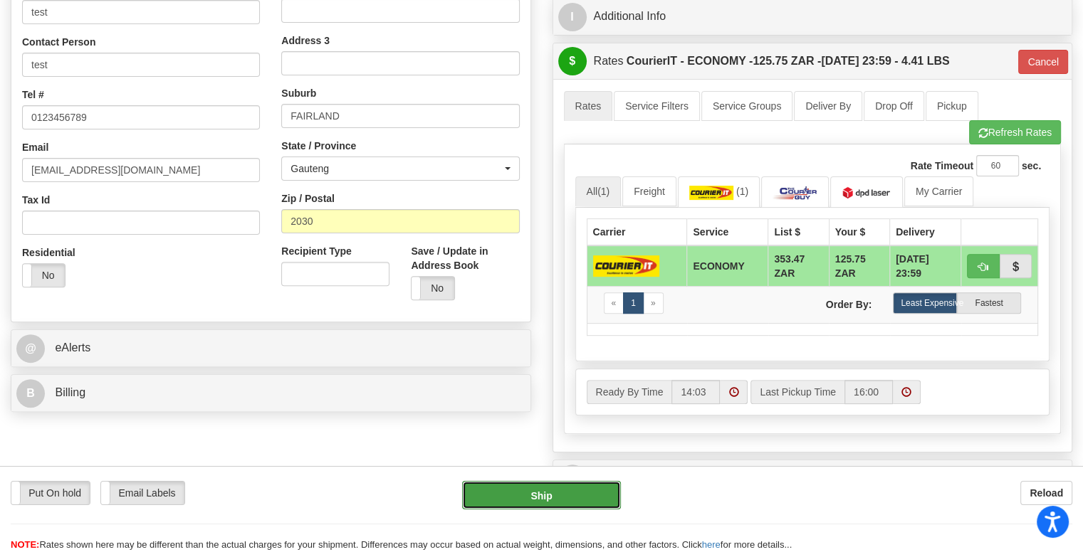
click at [551, 501] on button "Ship" at bounding box center [541, 495] width 159 height 28
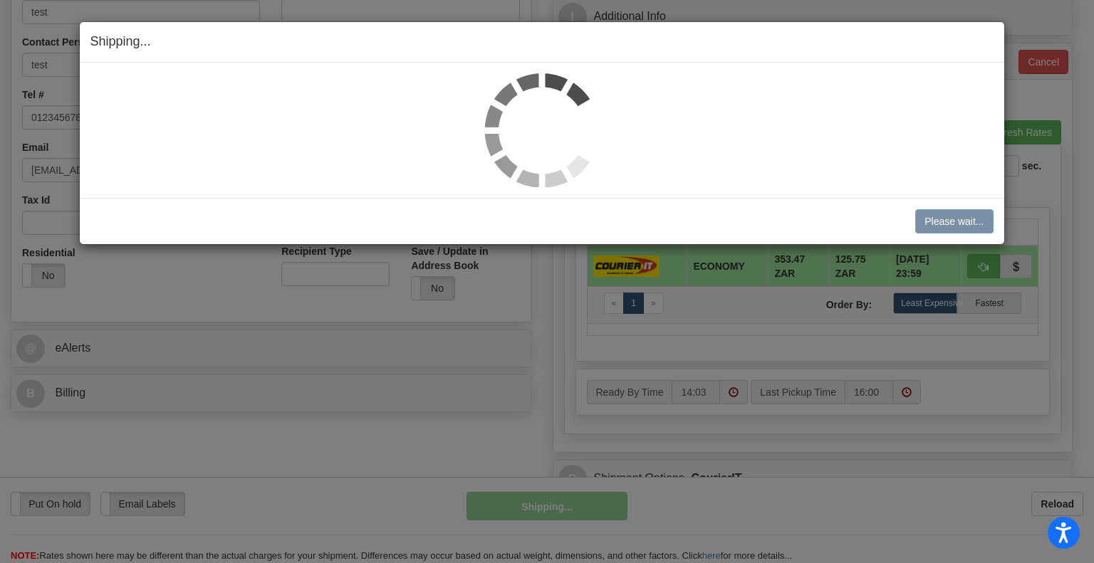
select select "1"
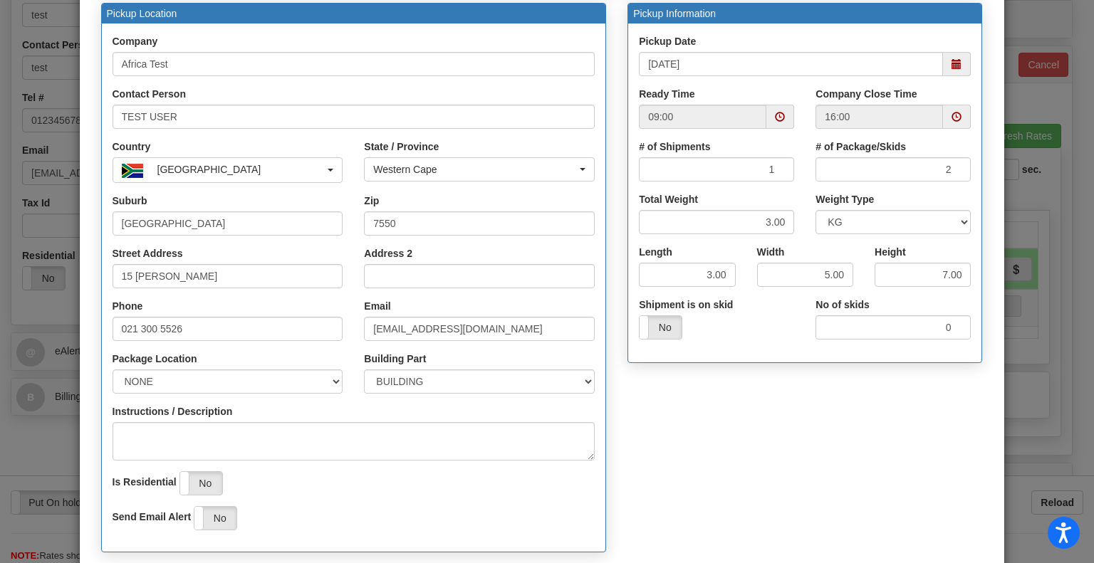
scroll to position [240, 0]
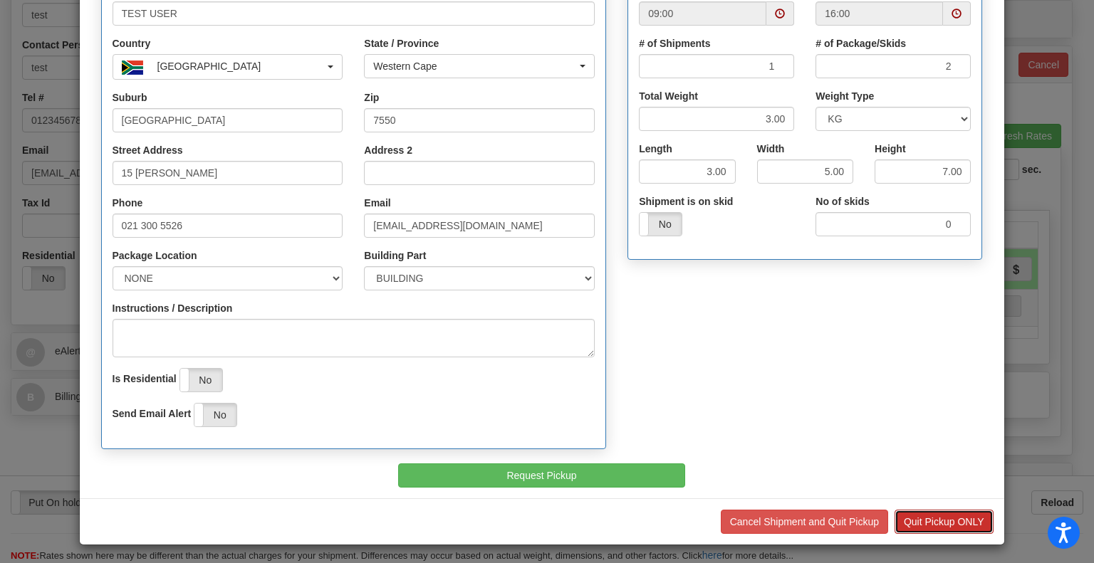
click at [945, 518] on button "Quit Pickup ONLY" at bounding box center [943, 522] width 99 height 24
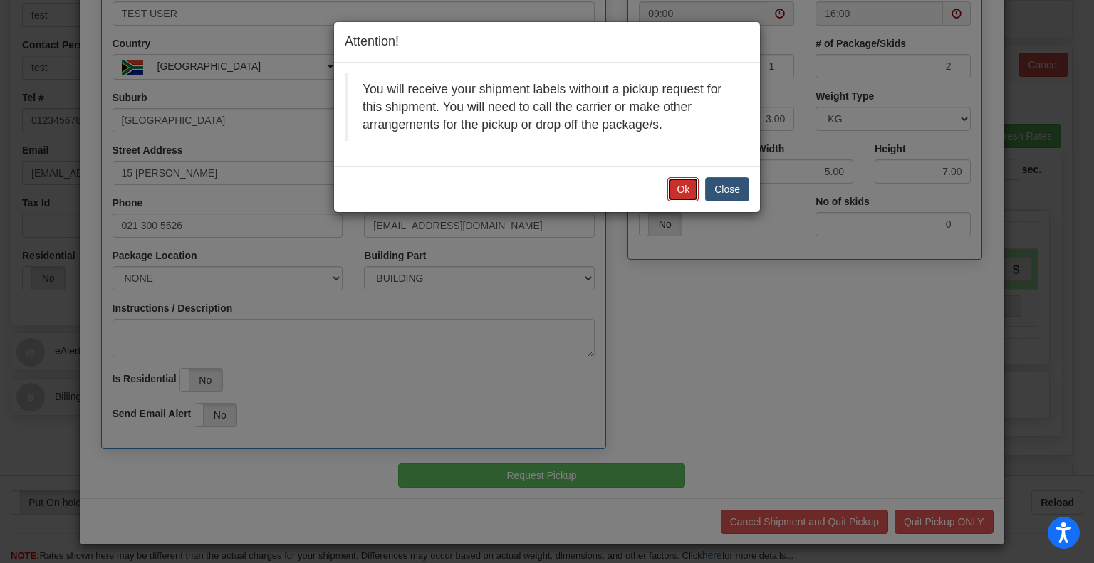
click at [683, 187] on button "Ok" at bounding box center [682, 189] width 31 height 24
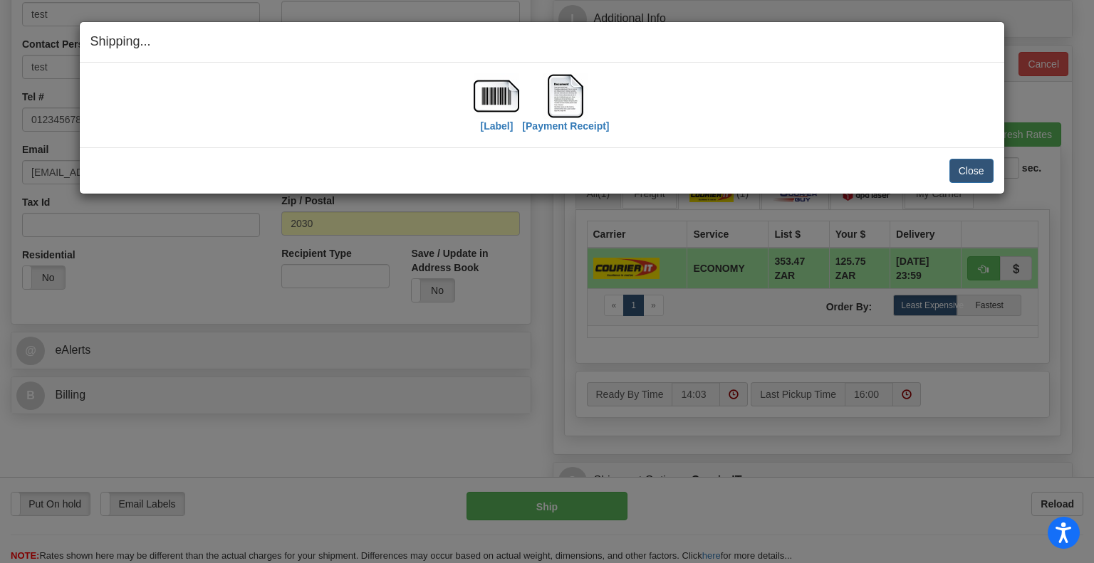
scroll to position [0, 0]
click at [970, 165] on button "Close" at bounding box center [971, 171] width 44 height 24
click at [965, 170] on button "Close" at bounding box center [971, 171] width 44 height 24
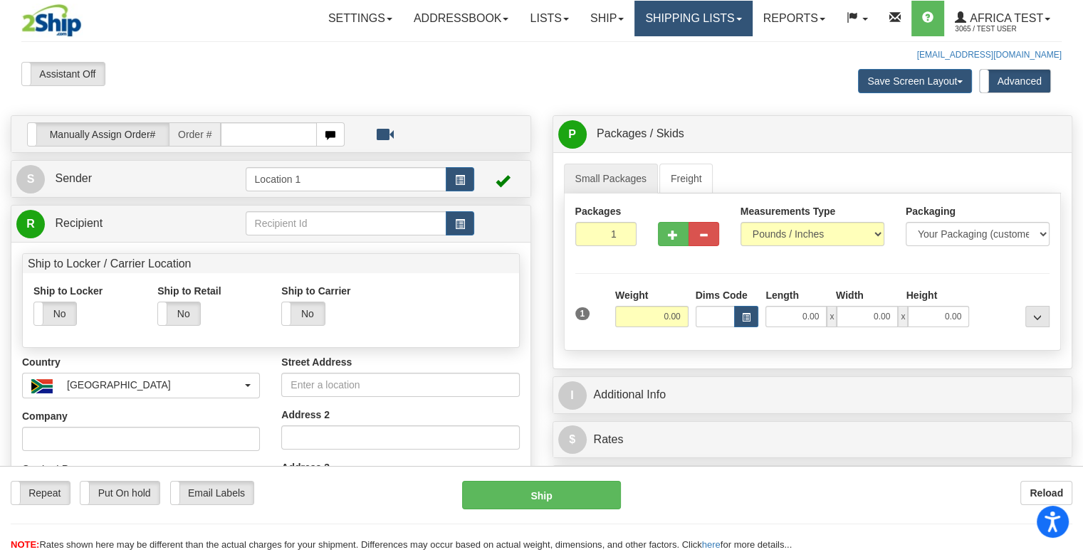
click at [720, 21] on link "Shipping lists" at bounding box center [692, 19] width 117 height 36
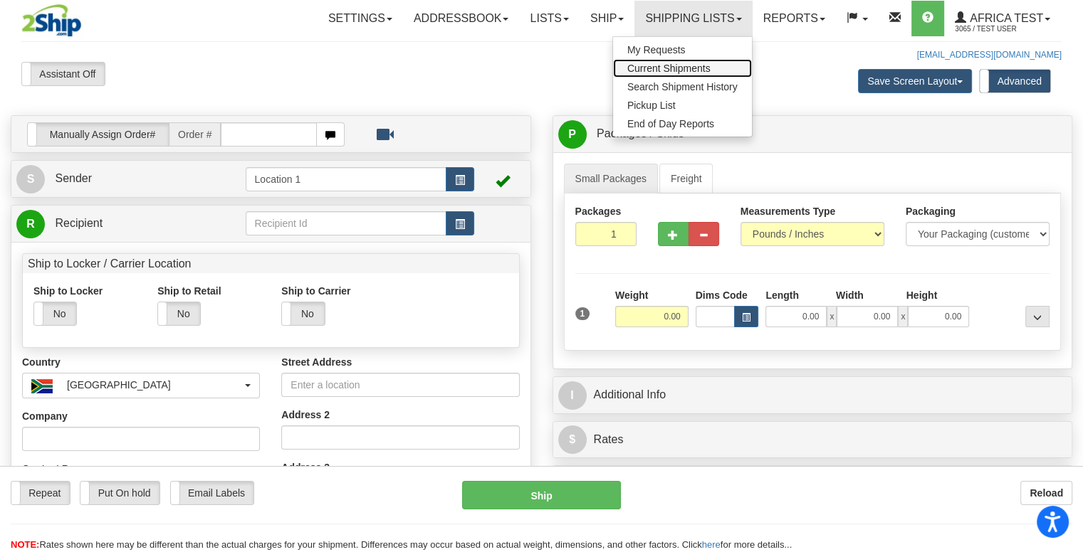
click at [682, 70] on span "Current Shipments" at bounding box center [668, 68] width 83 height 11
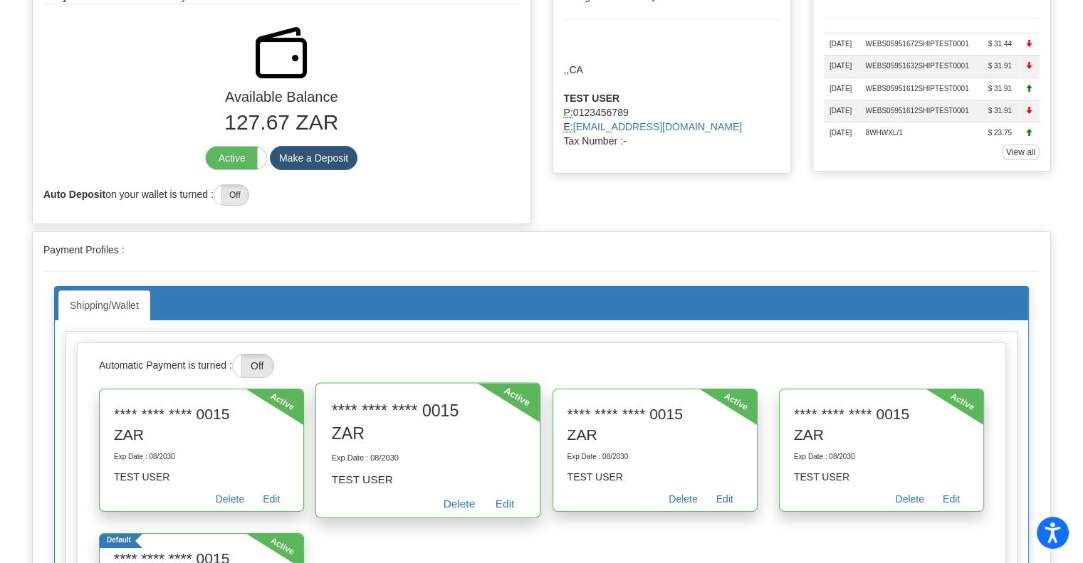
scroll to position [71, 0]
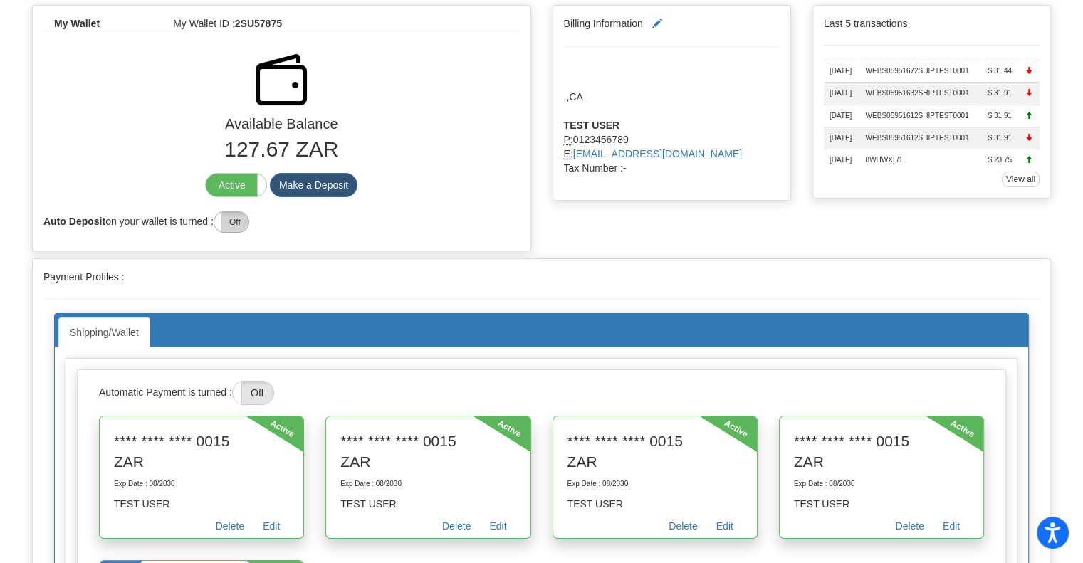
click at [241, 225] on label "Off" at bounding box center [231, 222] width 34 height 20
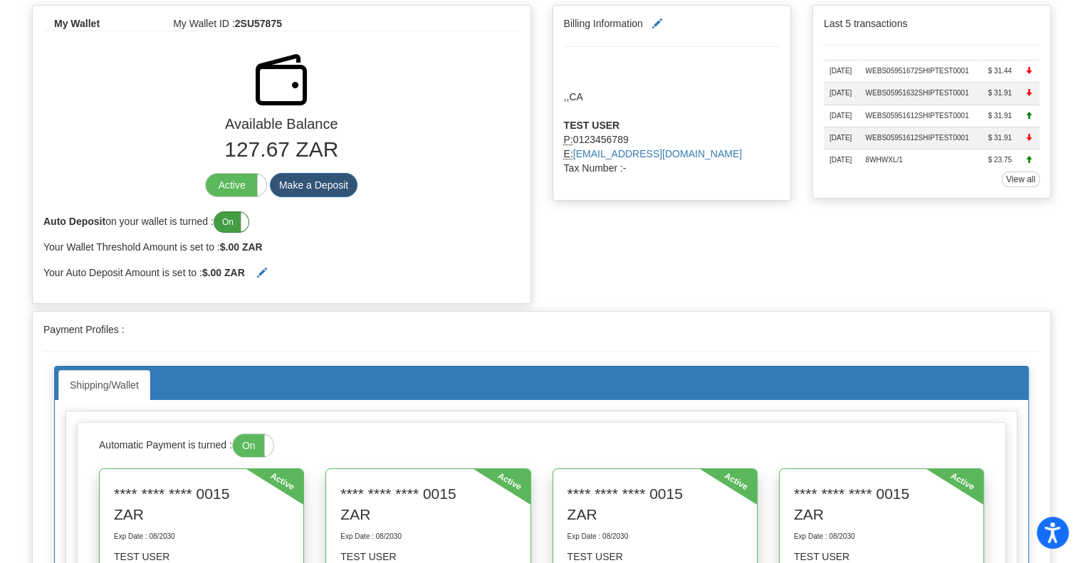
click at [229, 219] on label "On" at bounding box center [231, 222] width 34 height 20
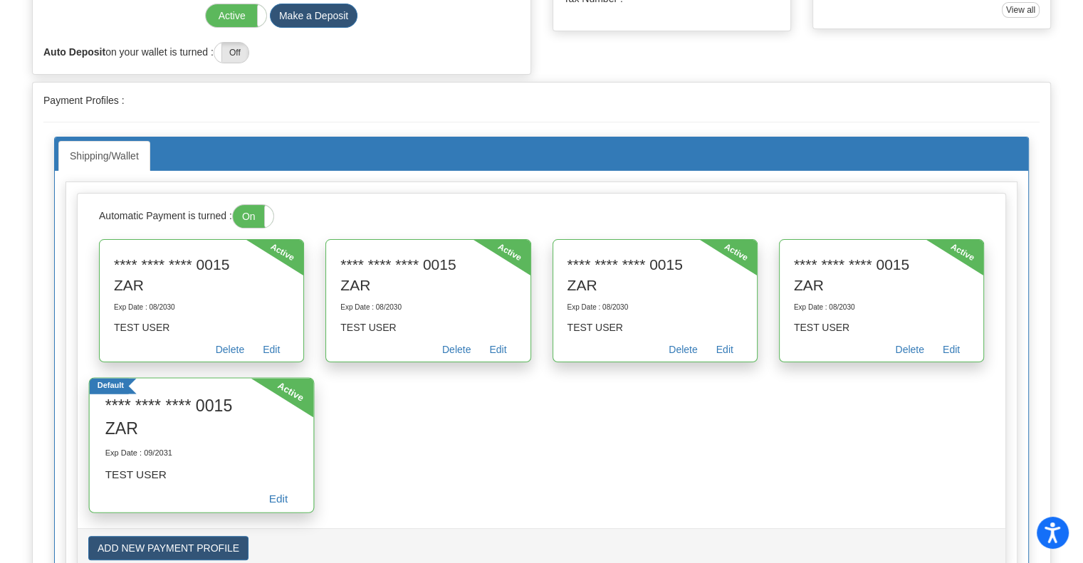
scroll to position [142, 0]
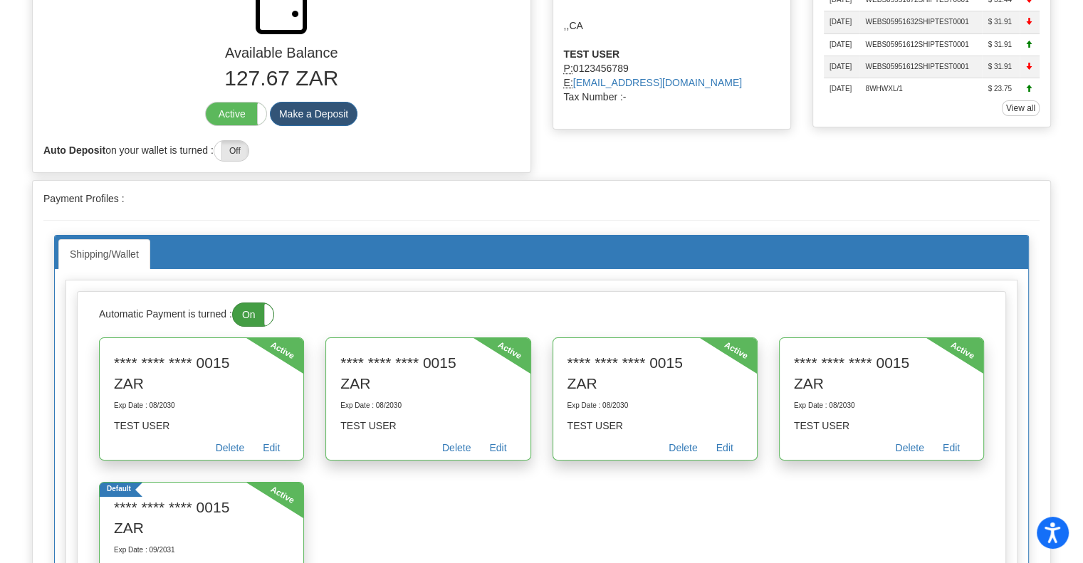
click at [251, 315] on label "On" at bounding box center [253, 314] width 41 height 23
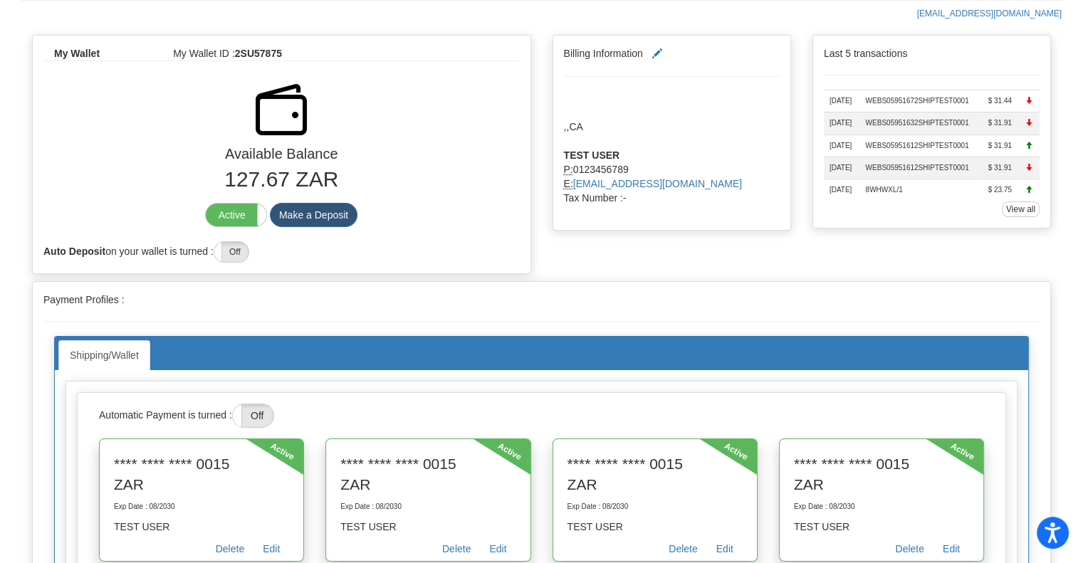
scroll to position [0, 0]
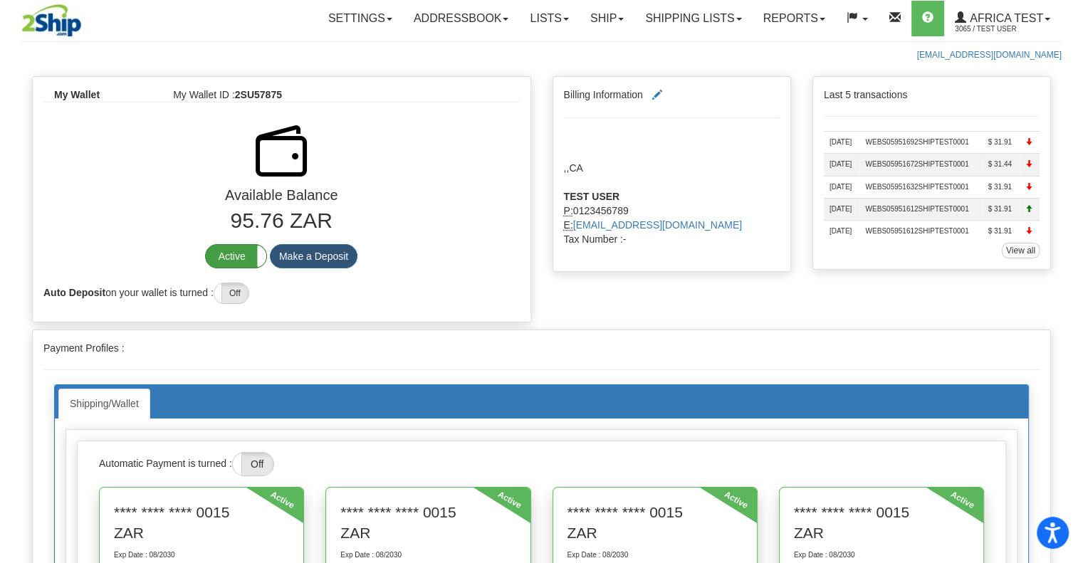
click at [231, 247] on label "Active" at bounding box center [236, 256] width 61 height 23
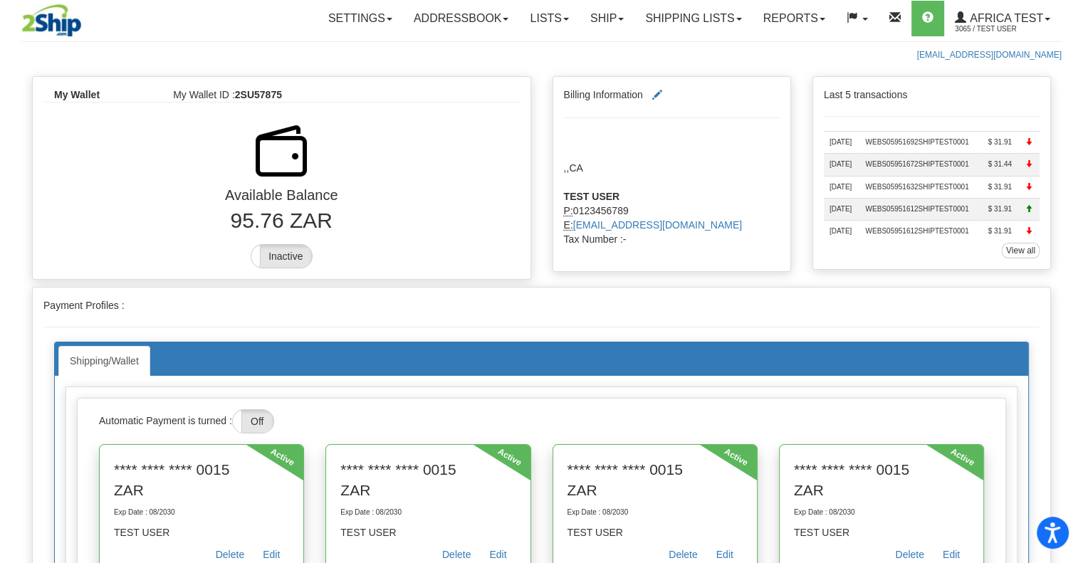
click at [291, 261] on label "Inactive" at bounding box center [281, 256] width 61 height 23
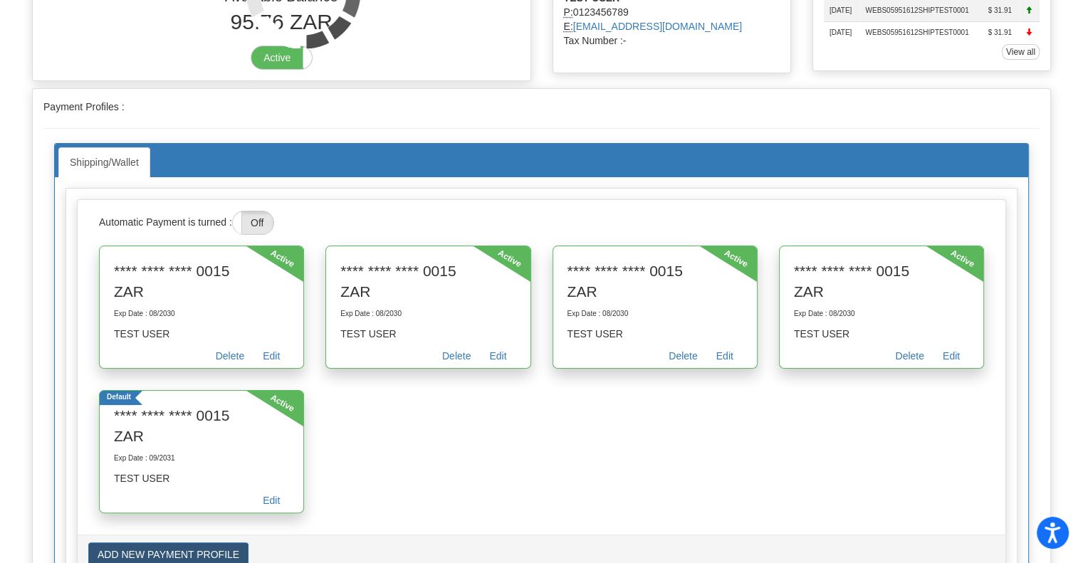
scroll to position [214, 0]
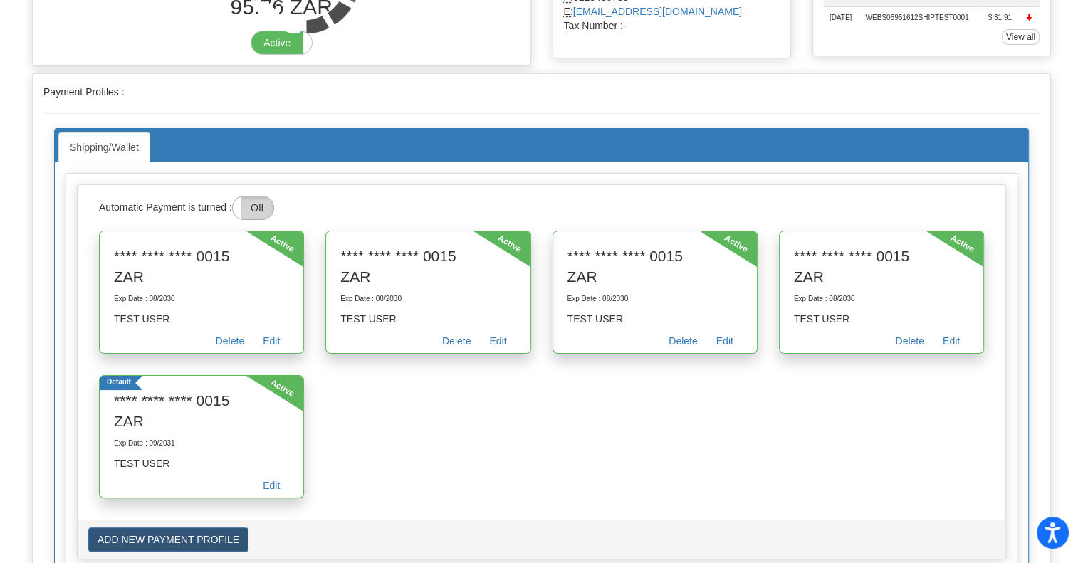
click at [258, 219] on label "Off" at bounding box center [253, 207] width 41 height 23
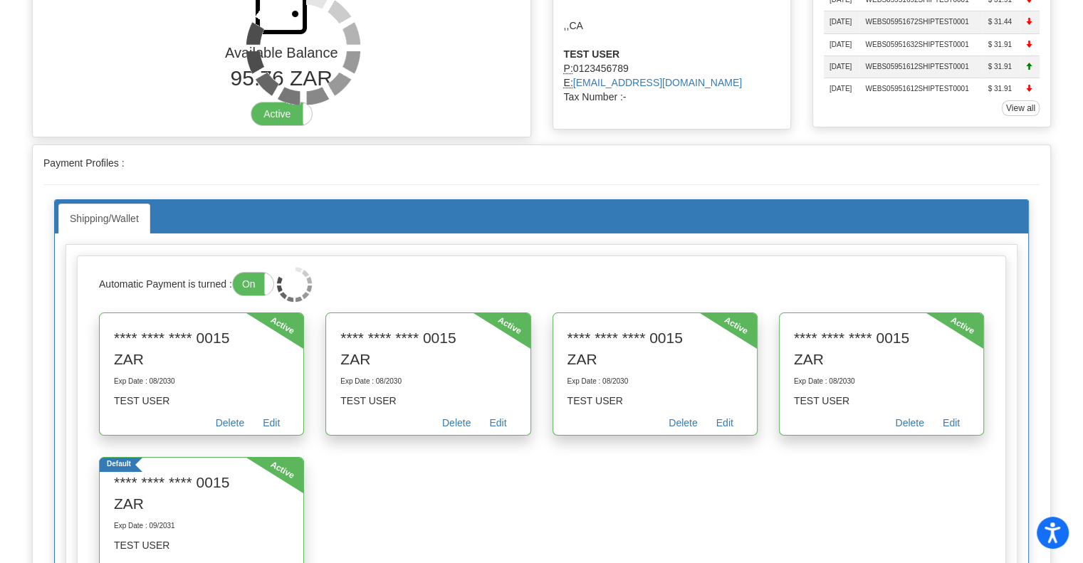
scroll to position [71, 0]
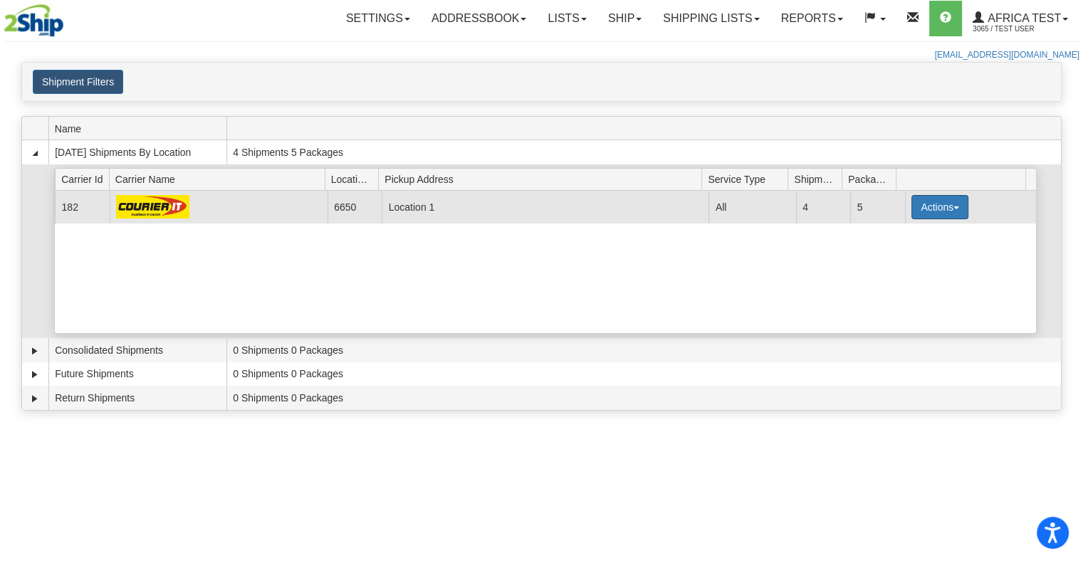
click at [922, 204] on button "Actions" at bounding box center [939, 207] width 57 height 24
click at [906, 230] on span "Details" at bounding box center [887, 234] width 38 height 10
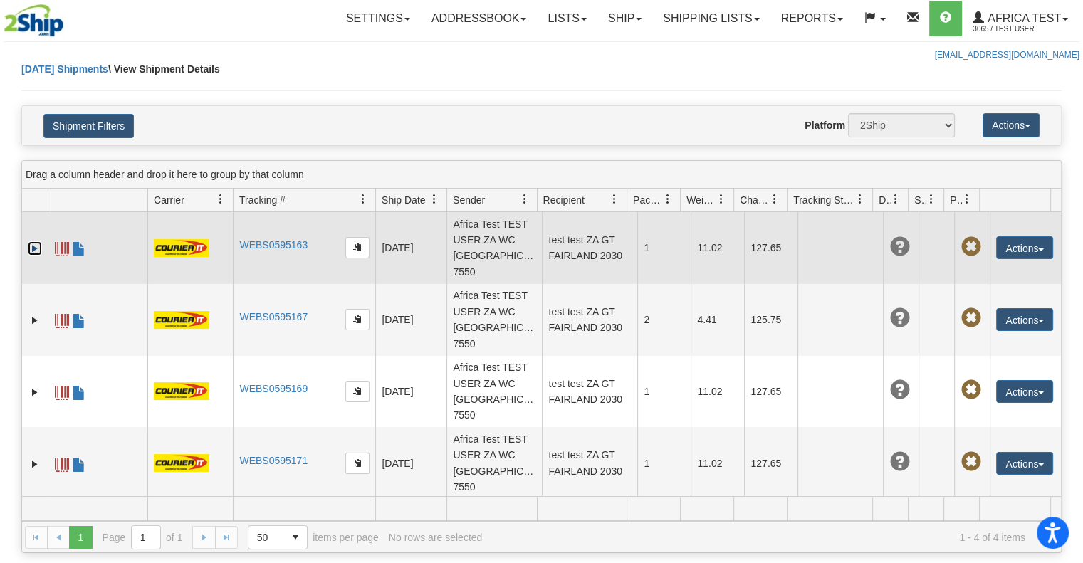
click at [31, 241] on link "Expand" at bounding box center [35, 248] width 14 height 14
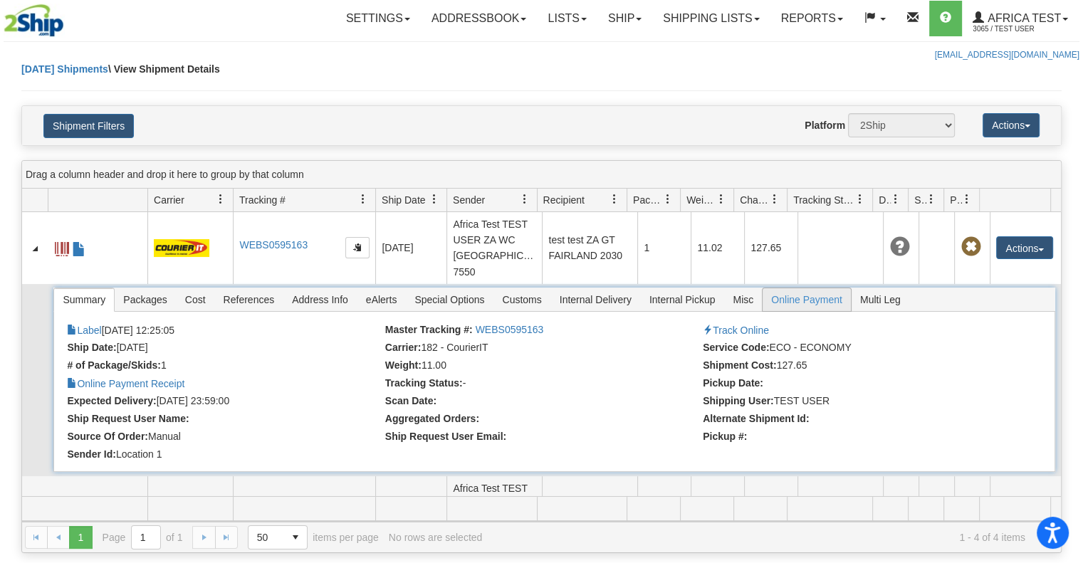
click at [797, 288] on span "Online Payment" at bounding box center [806, 299] width 88 height 23
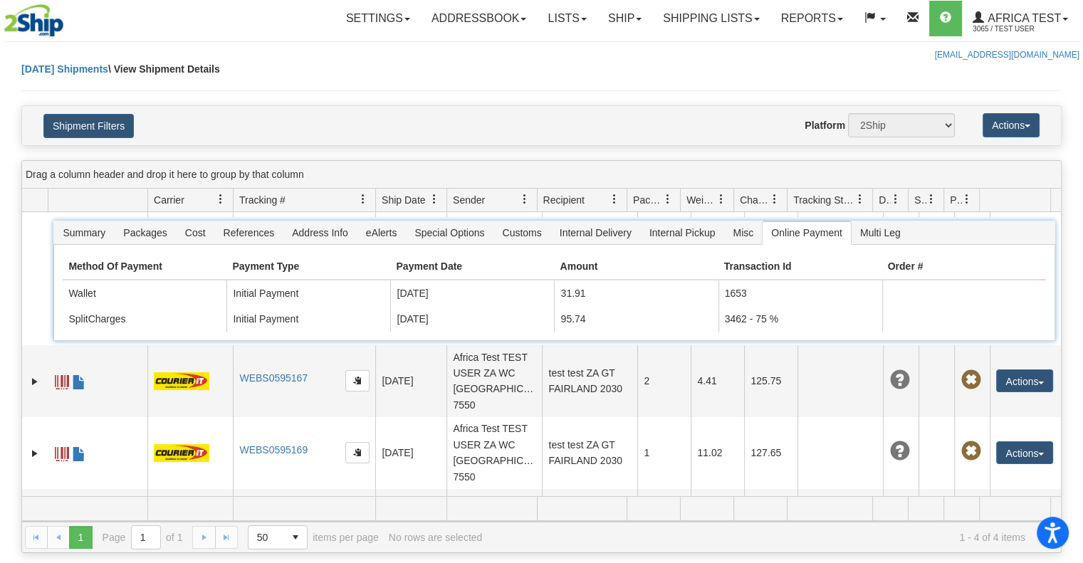
scroll to position [142, 0]
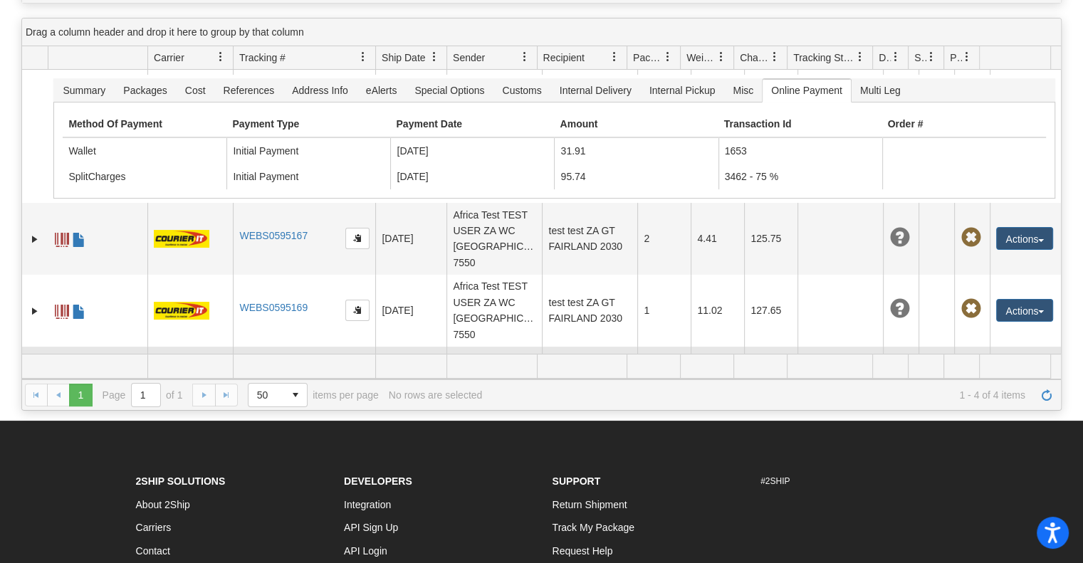
click at [36, 376] on link "Expand" at bounding box center [35, 383] width 14 height 14
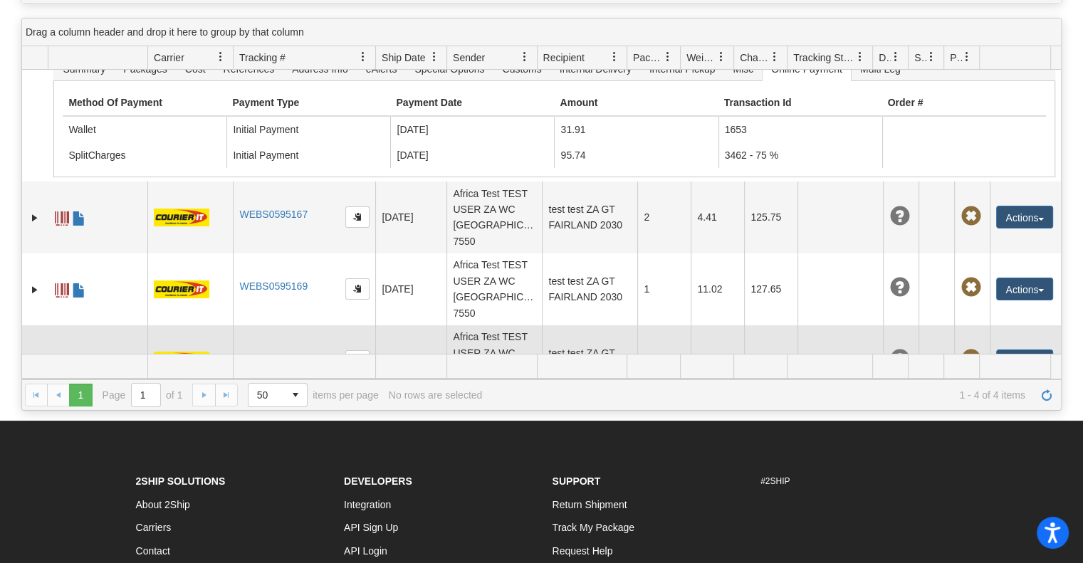
scroll to position [100, 0]
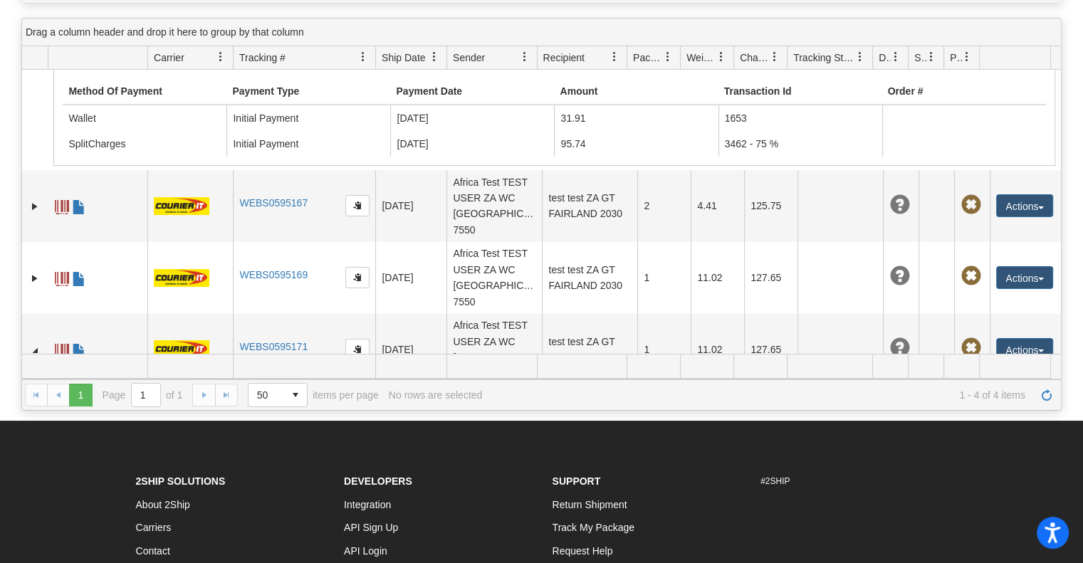
click at [794, 390] on span "Online Payment" at bounding box center [806, 401] width 88 height 23
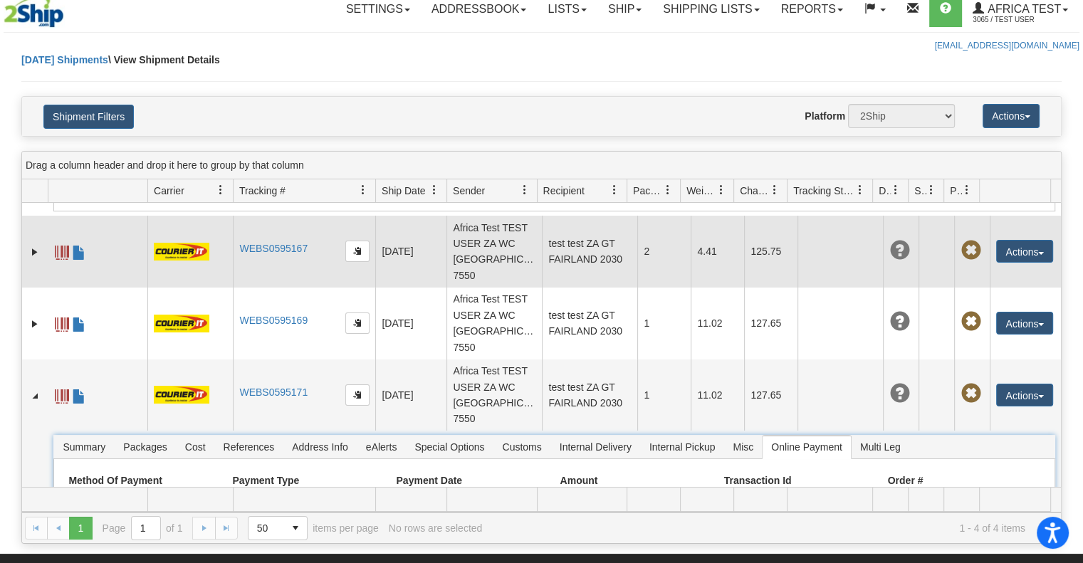
scroll to position [195, 0]
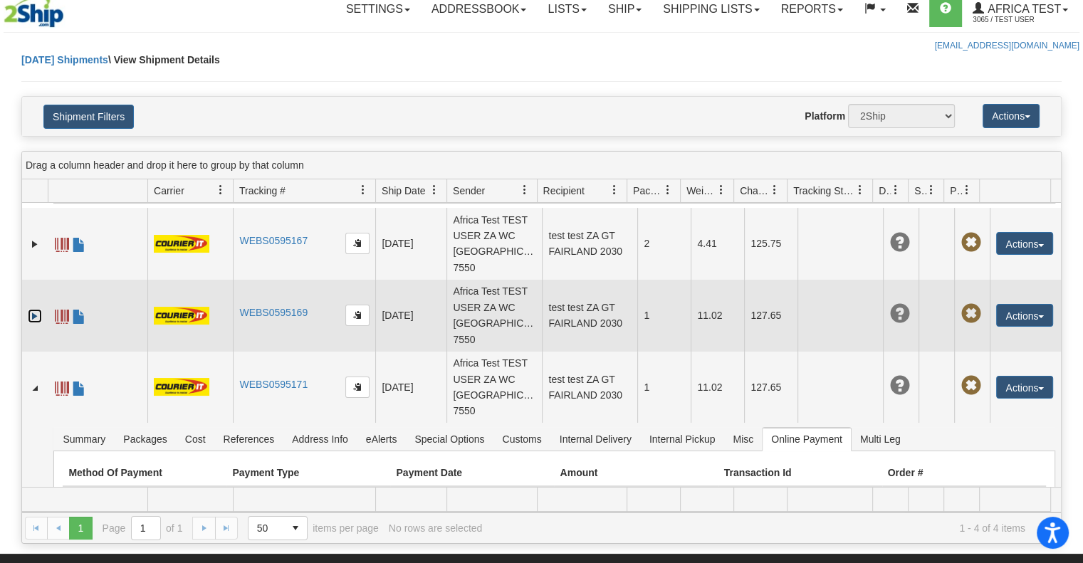
click at [31, 309] on link "Expand" at bounding box center [35, 316] width 14 height 14
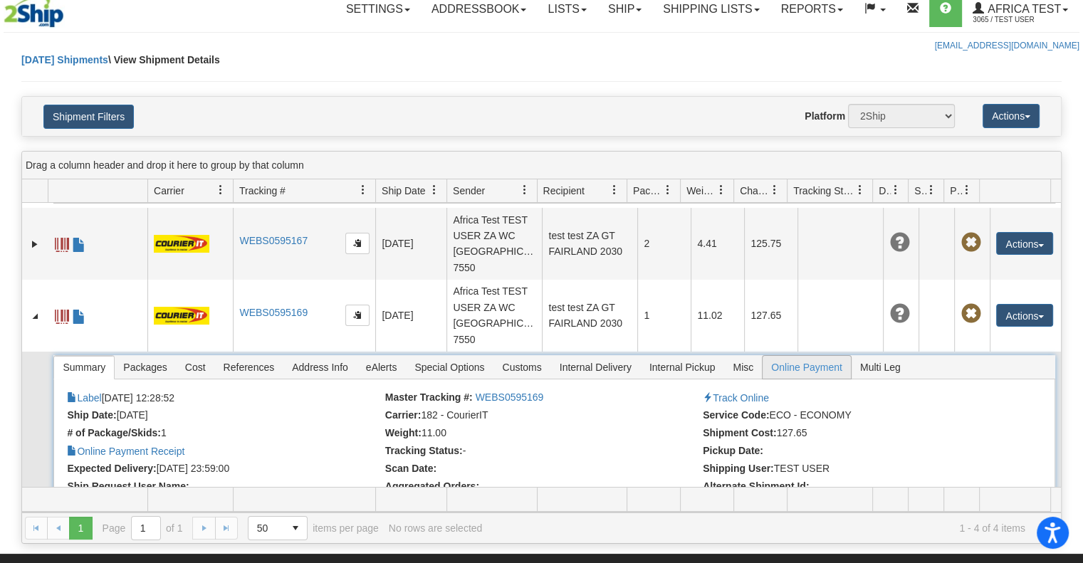
click at [785, 356] on span "Online Payment" at bounding box center [806, 367] width 88 height 23
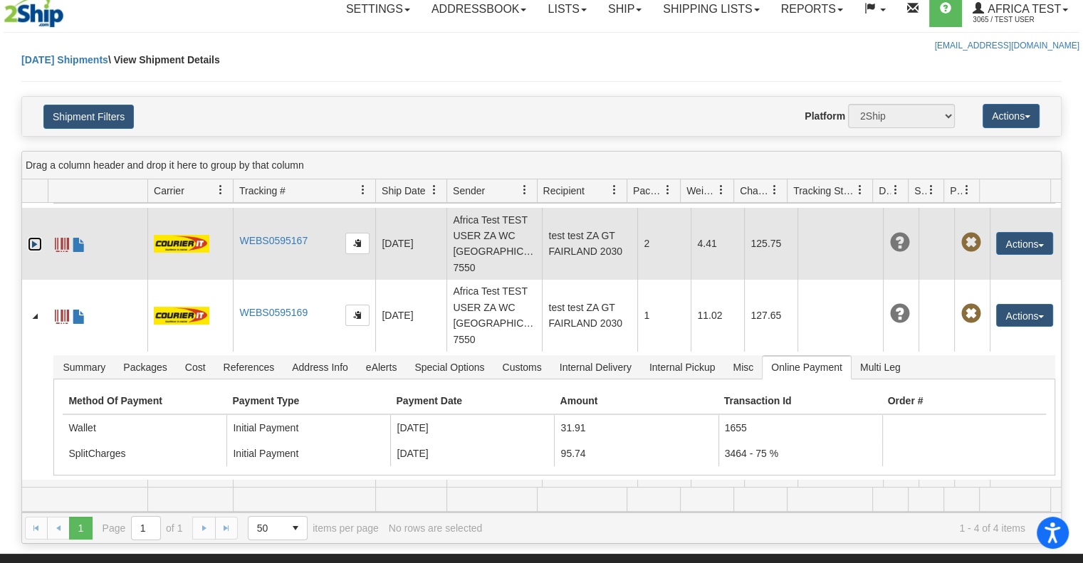
click at [37, 237] on link "Expand" at bounding box center [35, 244] width 14 height 14
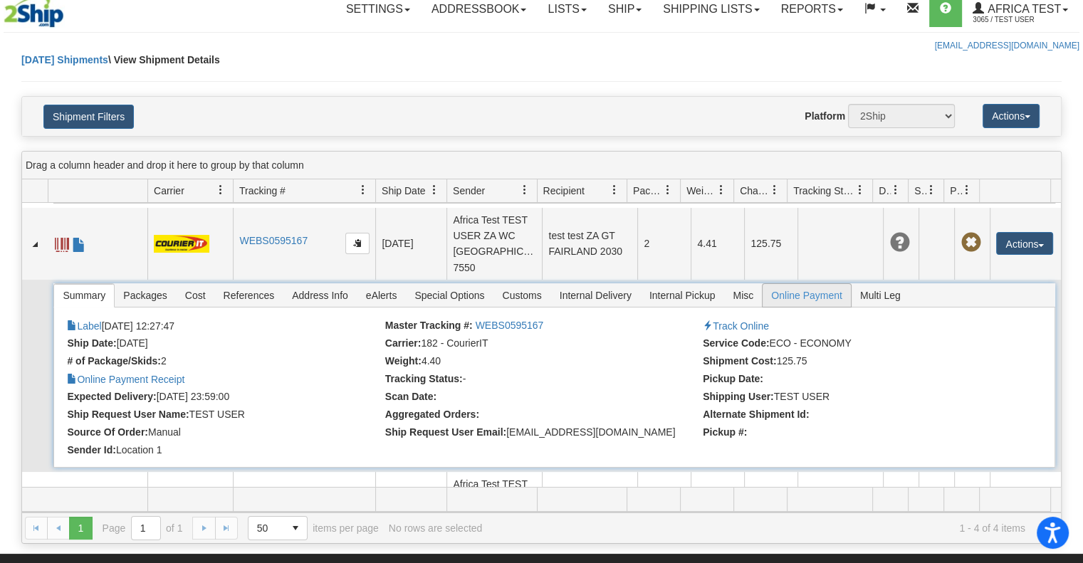
click at [797, 284] on span "Online Payment" at bounding box center [806, 295] width 88 height 23
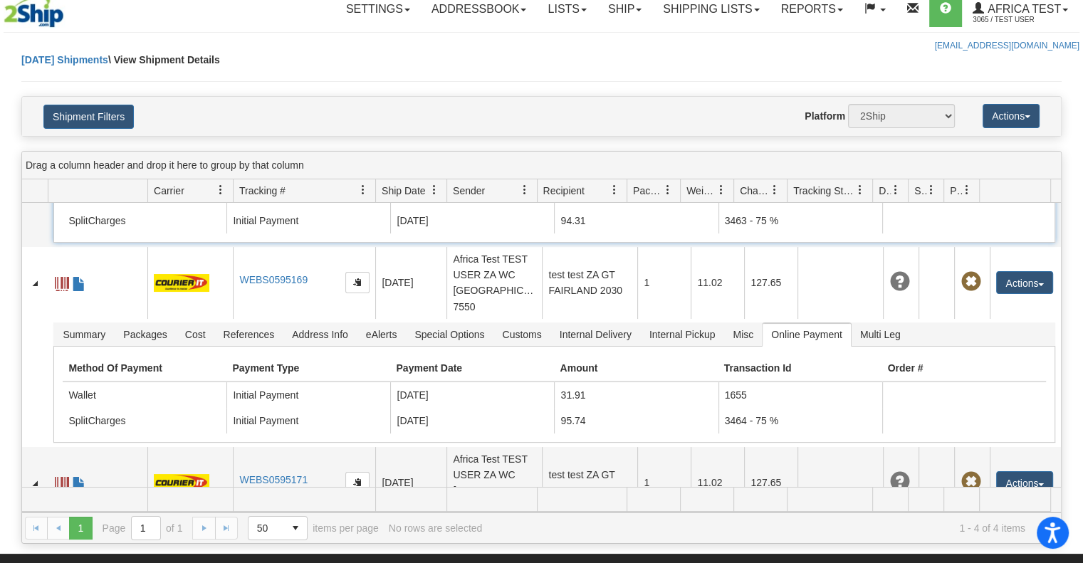
scroll to position [451, 0]
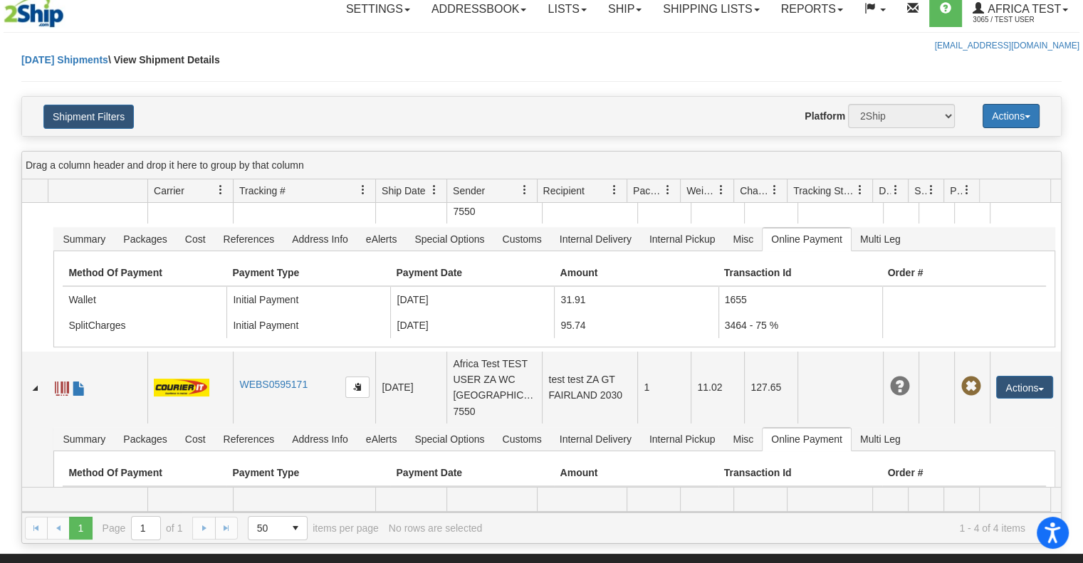
click at [1015, 119] on button "Actions" at bounding box center [1010, 116] width 57 height 24
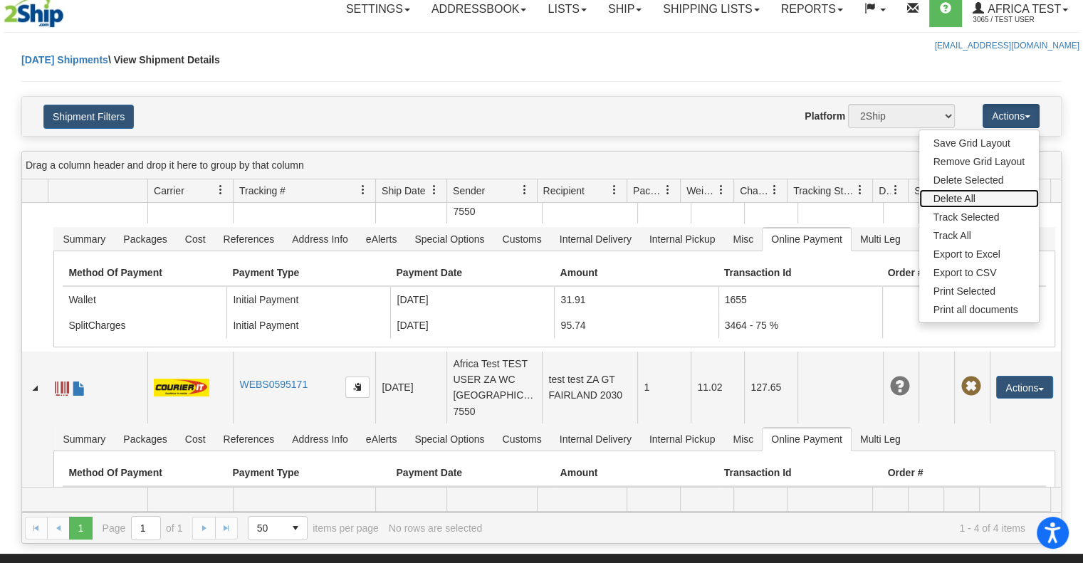
click at [972, 194] on link "Delete All" at bounding box center [979, 198] width 120 height 19
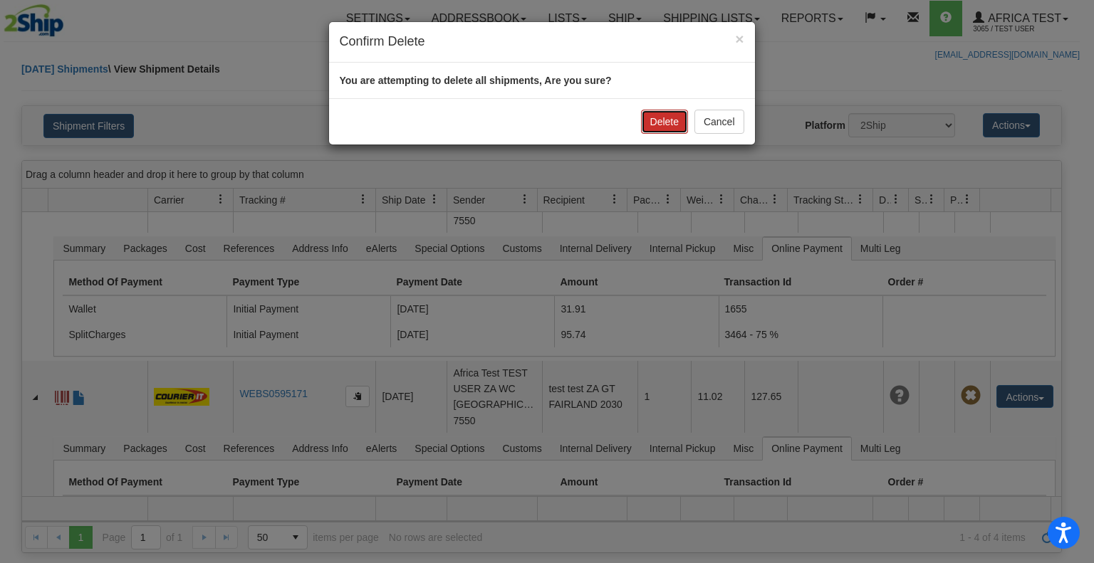
click at [657, 116] on button "Delete" at bounding box center [664, 122] width 47 height 24
